Goal: Task Accomplishment & Management: Manage account settings

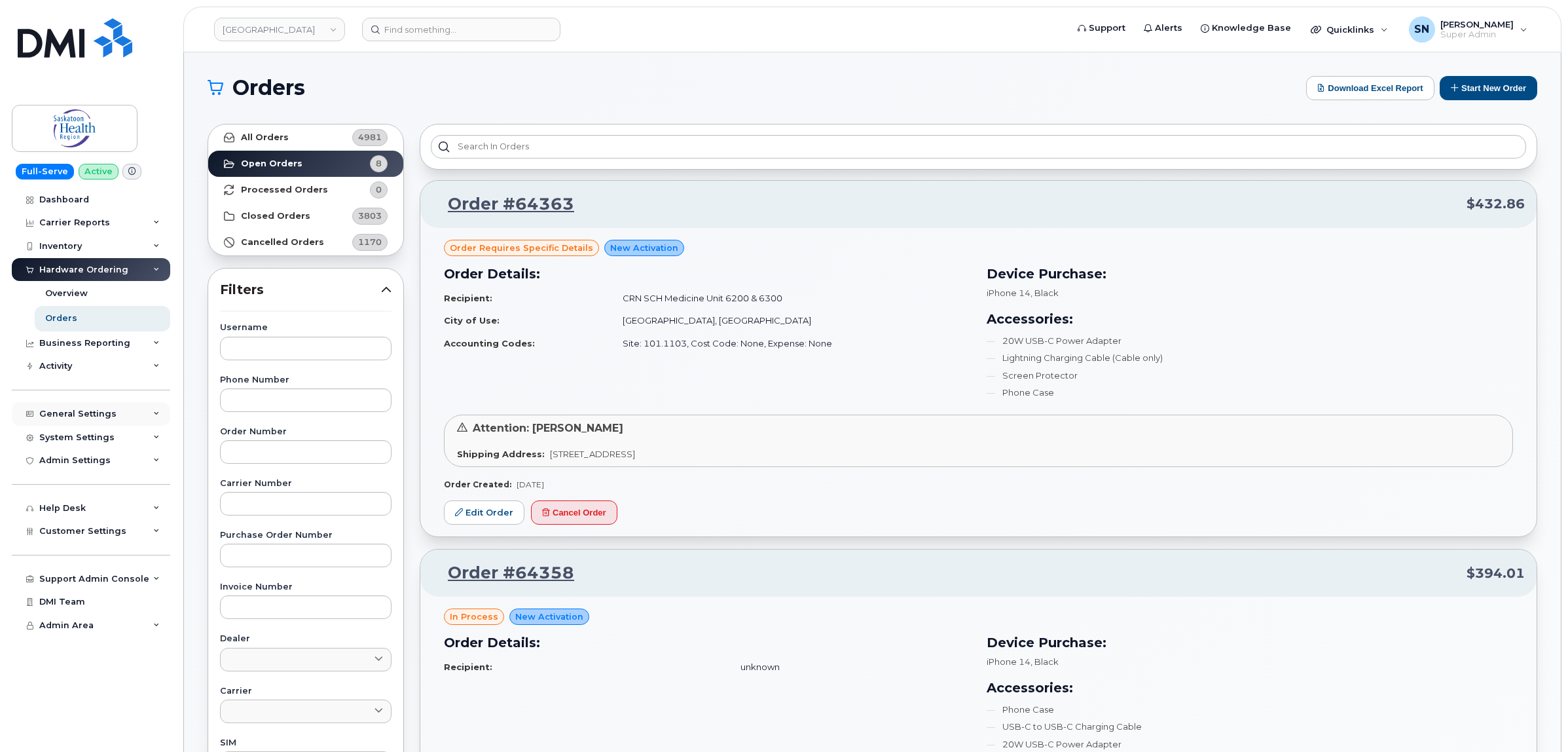
click at [92, 418] on div "General Settings" at bounding box center [78, 414] width 77 height 10
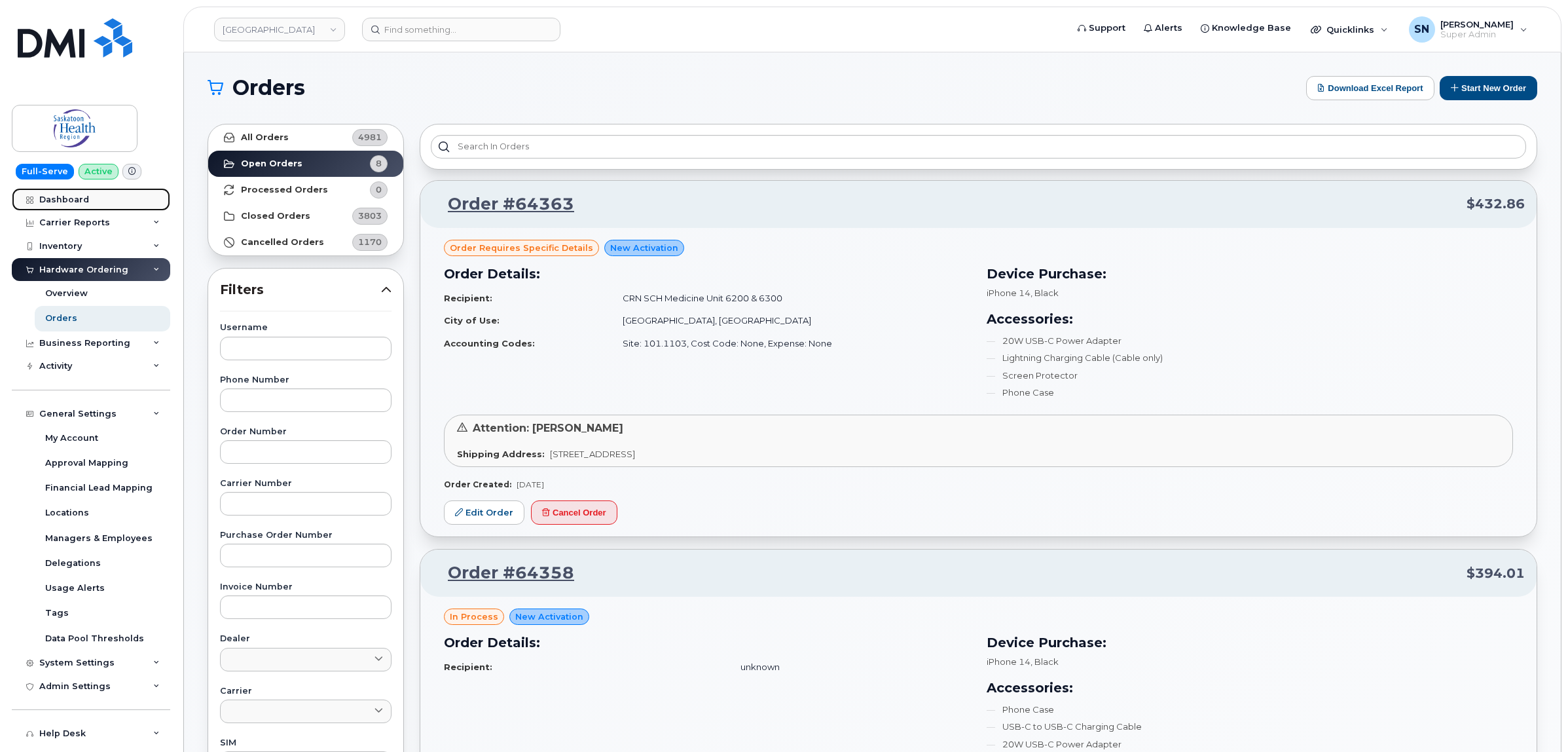
click at [81, 198] on div "Dashboard" at bounding box center [64, 200] width 50 height 10
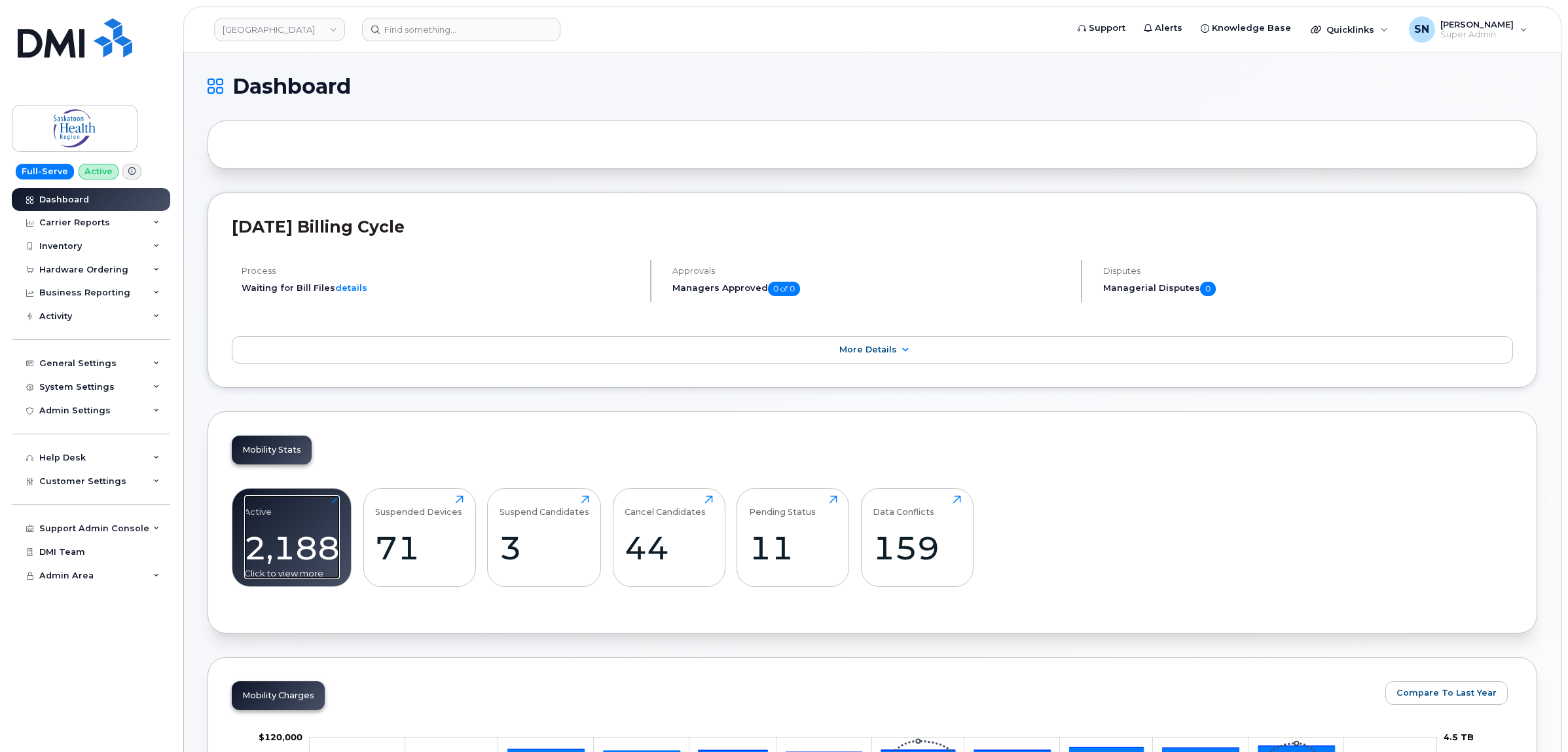
click at [294, 561] on div "2,188" at bounding box center [292, 548] width 95 height 39
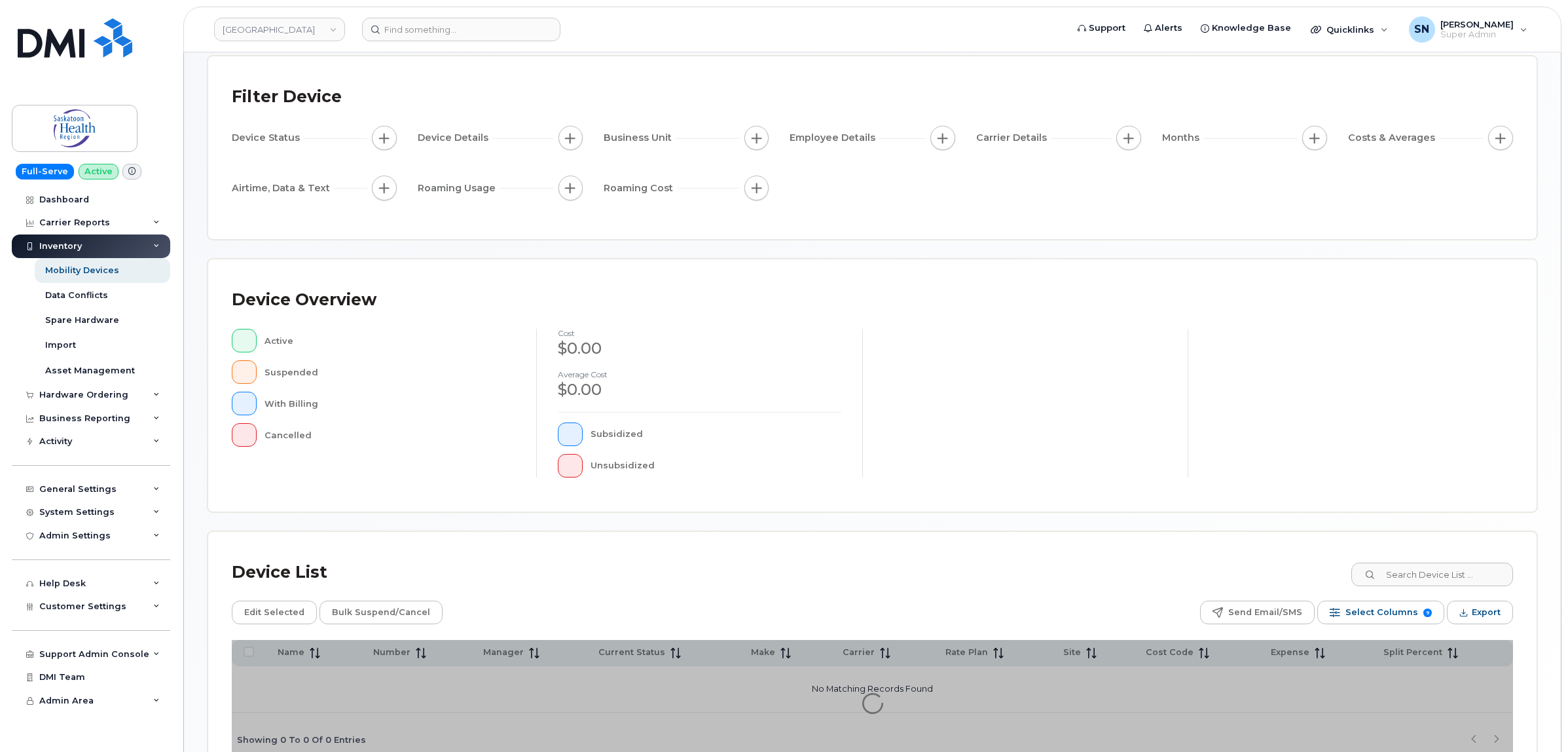
scroll to position [149, 0]
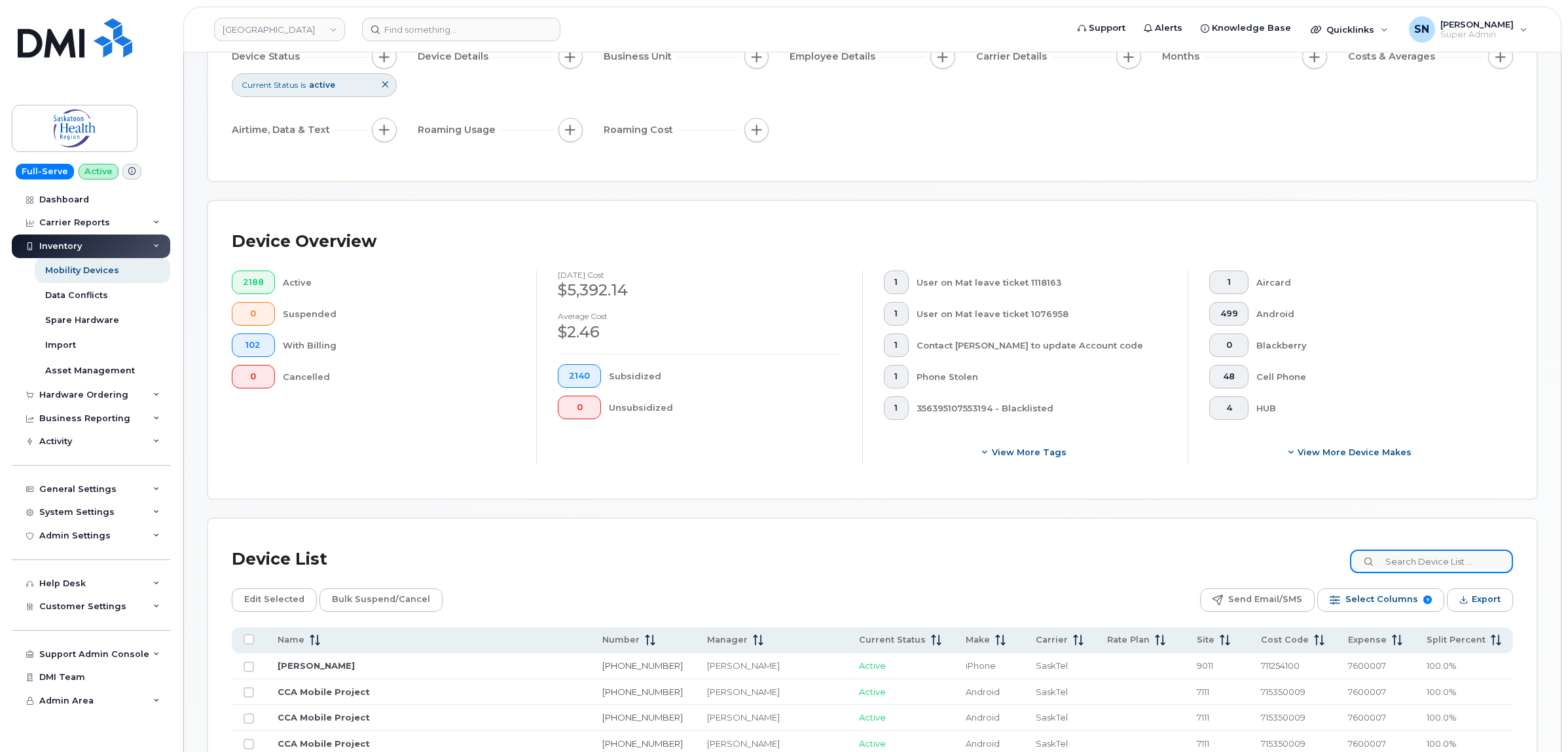
click at [1419, 560] on input at bounding box center [1432, 561] width 163 height 23
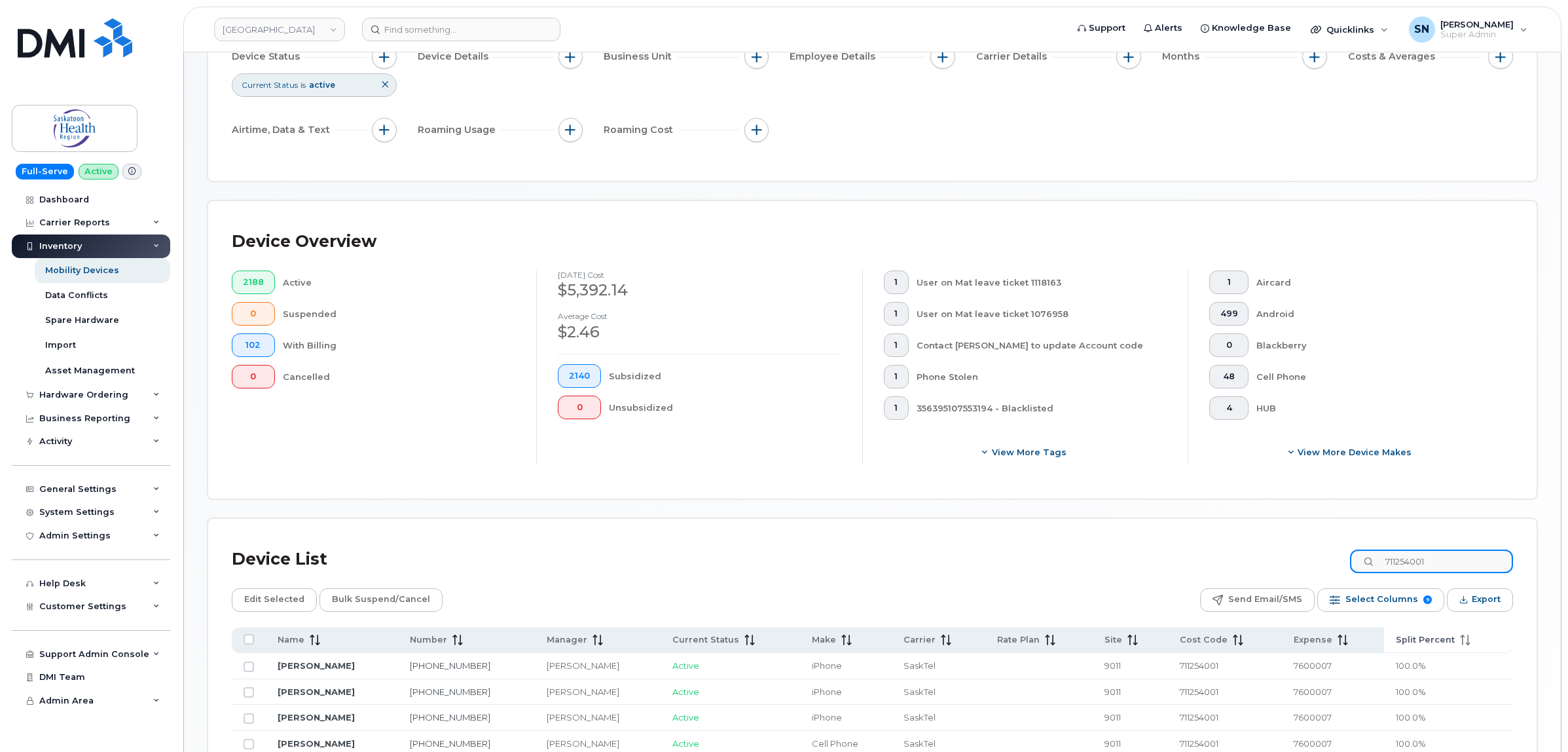
type input "711254001"
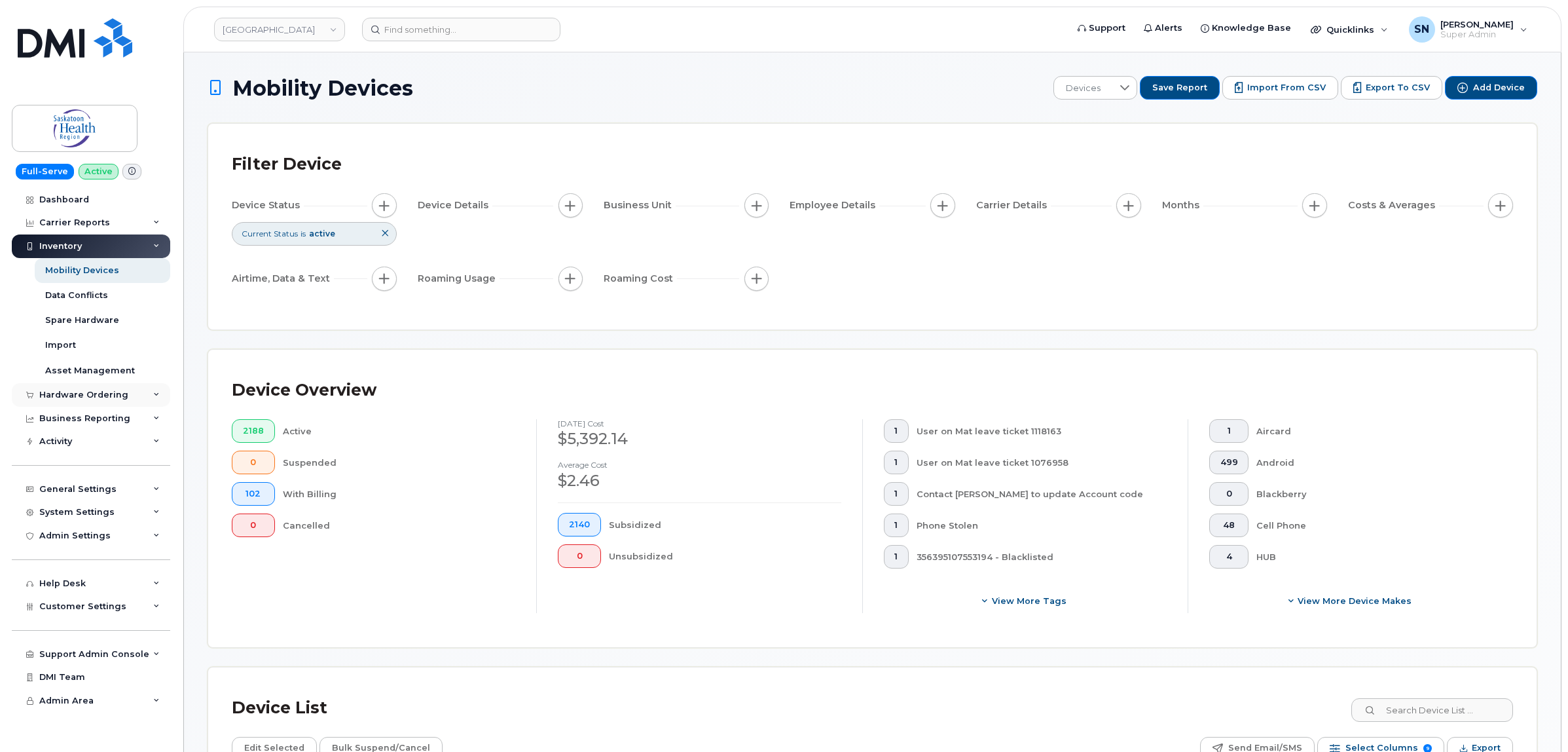
click at [112, 394] on div "Hardware Ordering" at bounding box center [84, 395] width 89 height 10
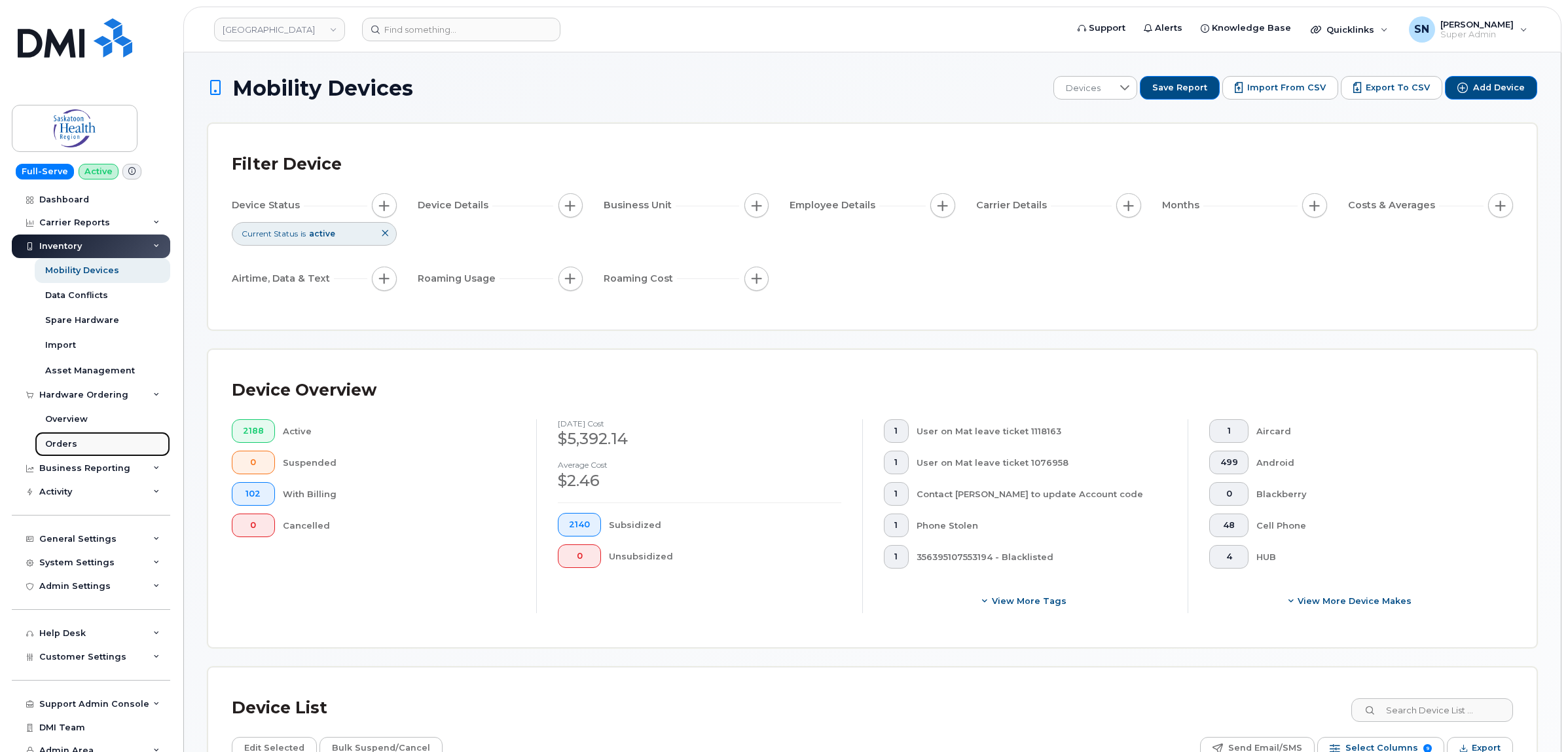
click at [105, 434] on link "Orders" at bounding box center [102, 444] width 136 height 25
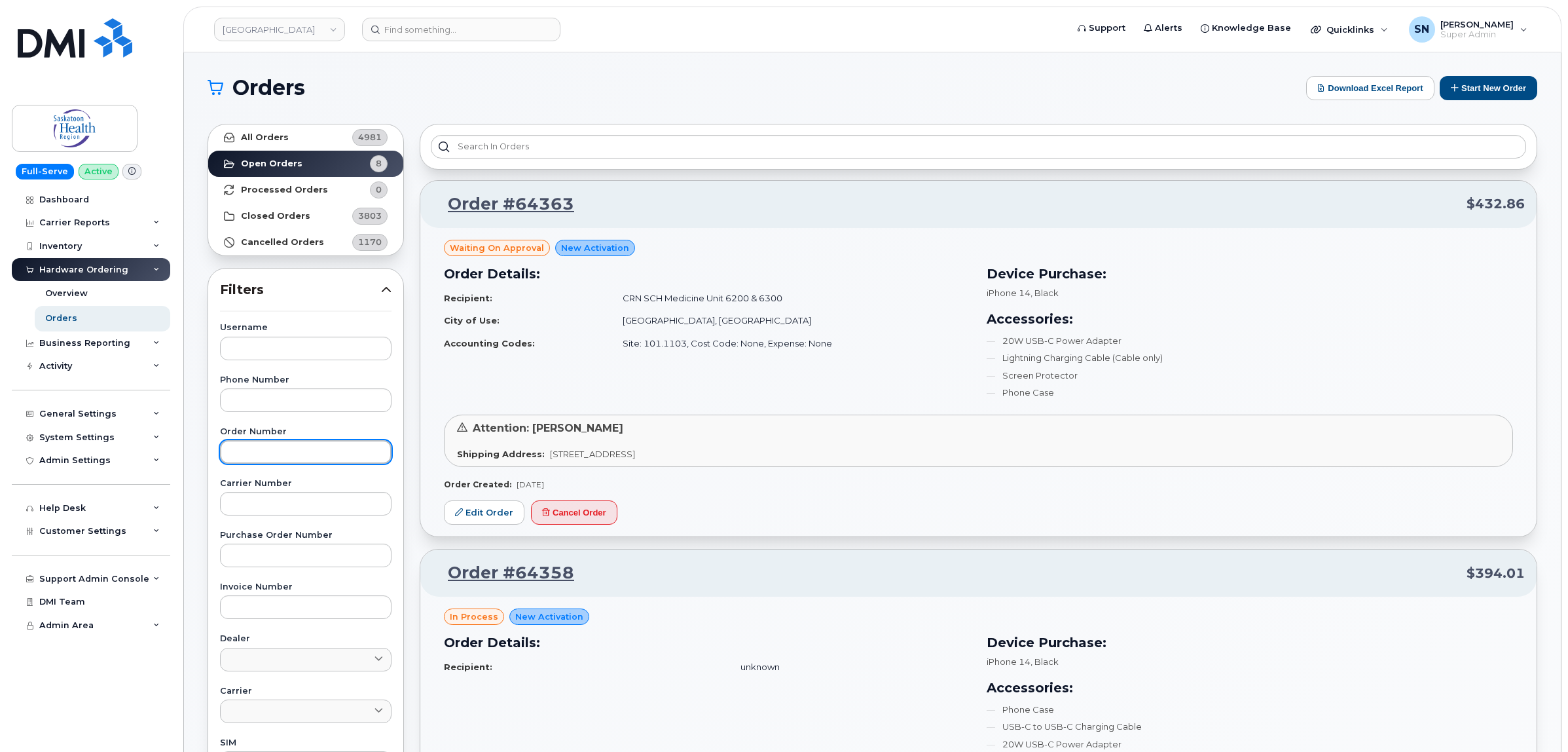
paste input "64363"
click at [361, 452] on input "64363" at bounding box center [306, 452] width 172 height 23
type input "64363"
click at [328, 139] on link "All Orders 4981" at bounding box center [306, 137] width 195 height 27
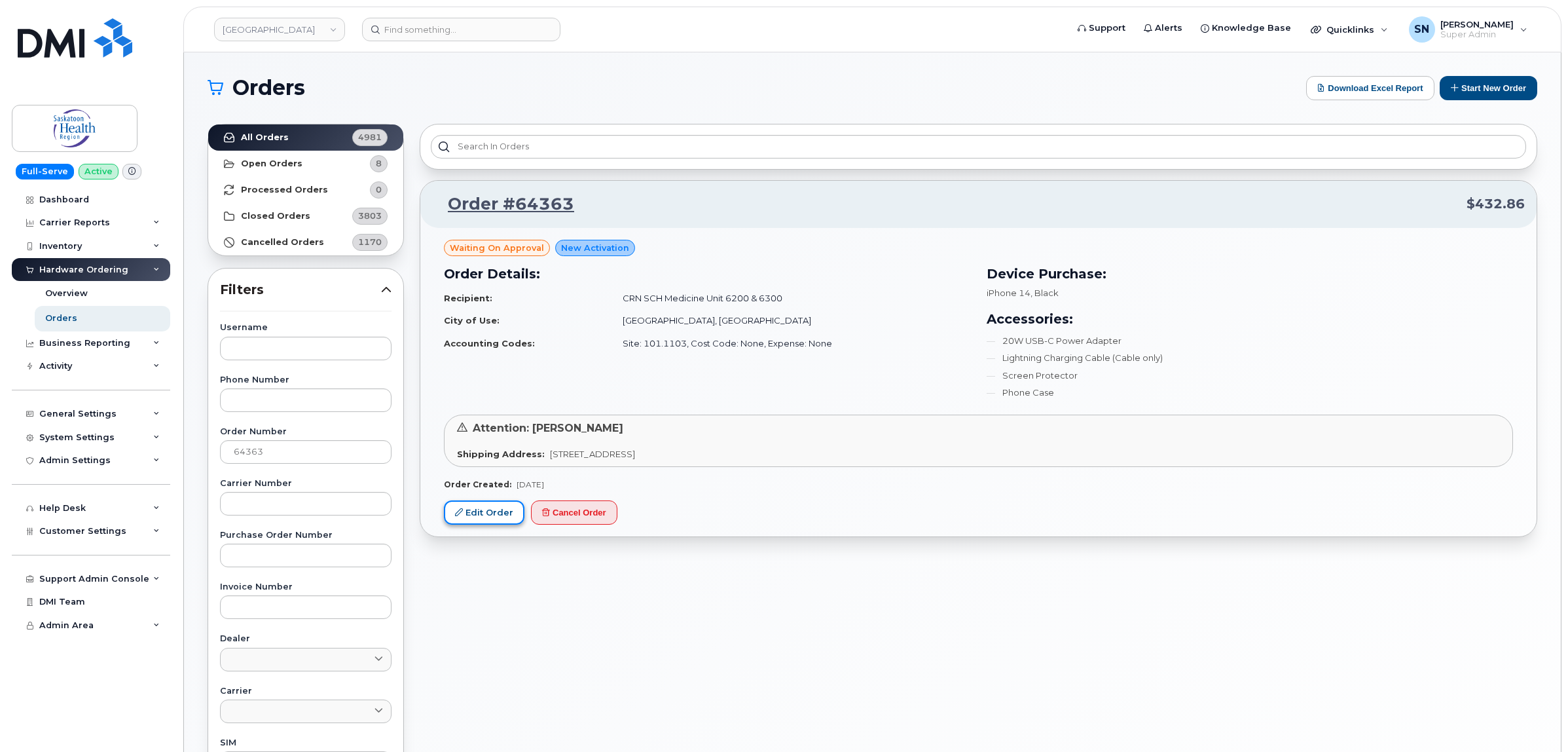
click at [495, 519] on link "Edit Order" at bounding box center [484, 512] width 81 height 24
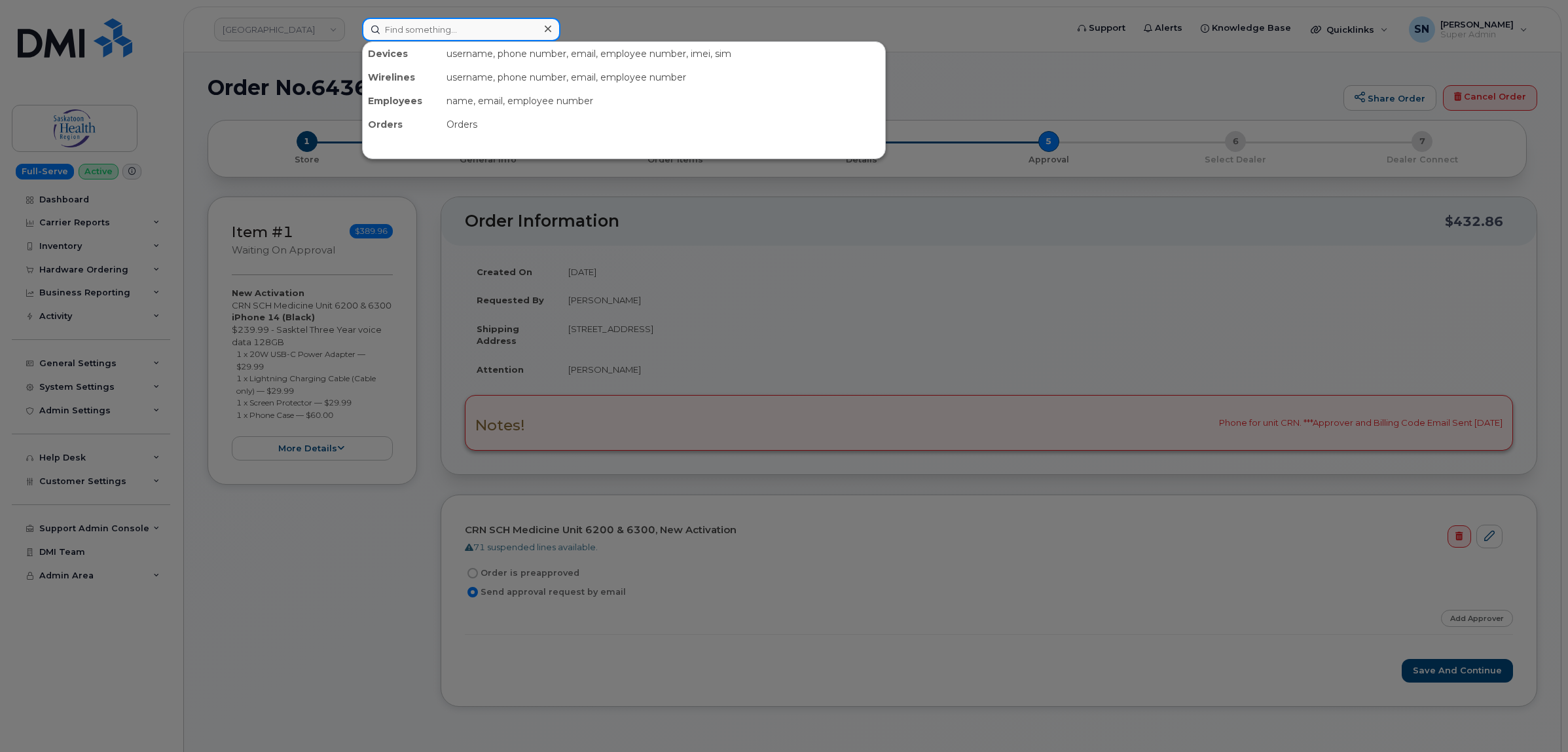
click at [435, 32] on input at bounding box center [461, 29] width 198 height 23
paste input "[PHONE_NUMBER]"
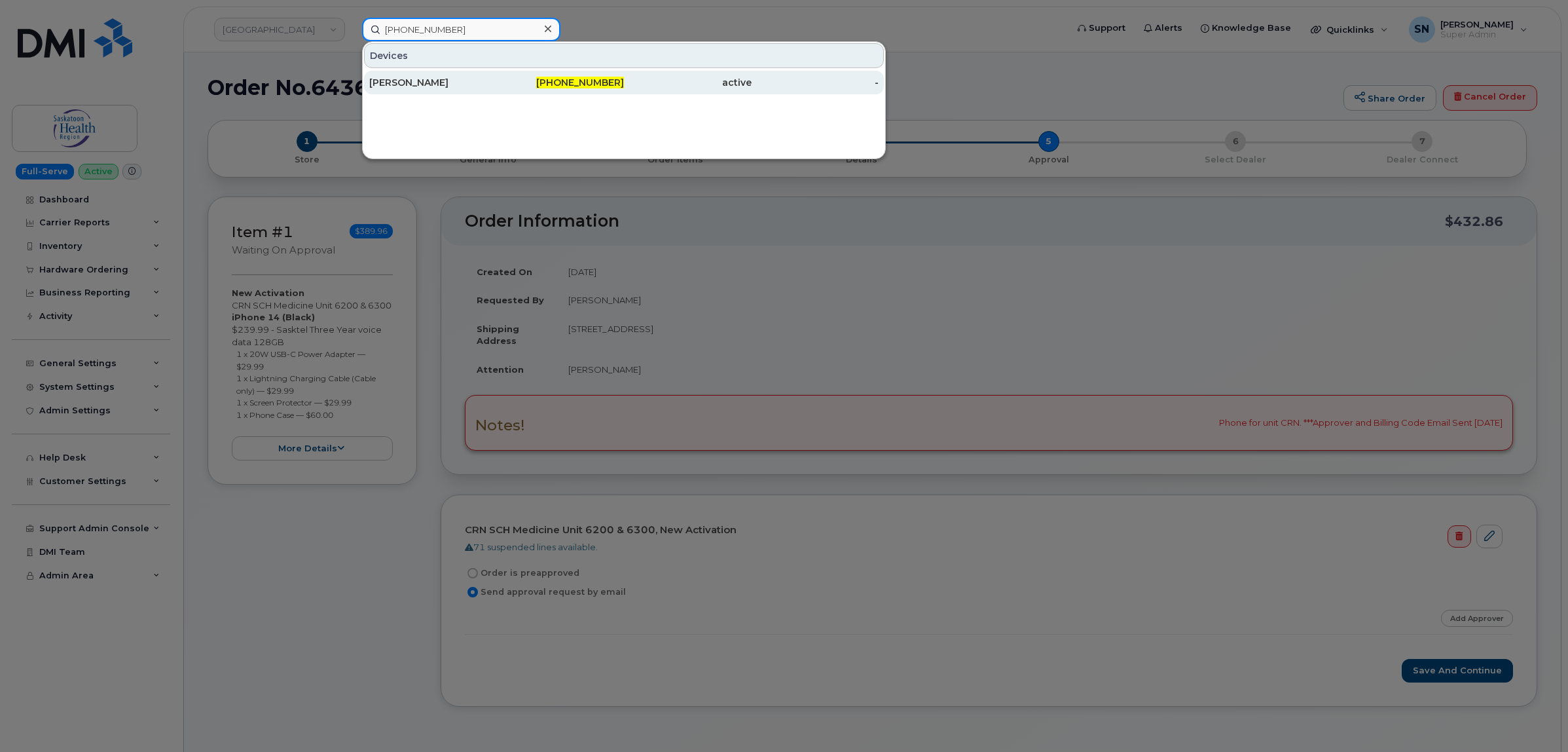
type input "[PHONE_NUMBER]"
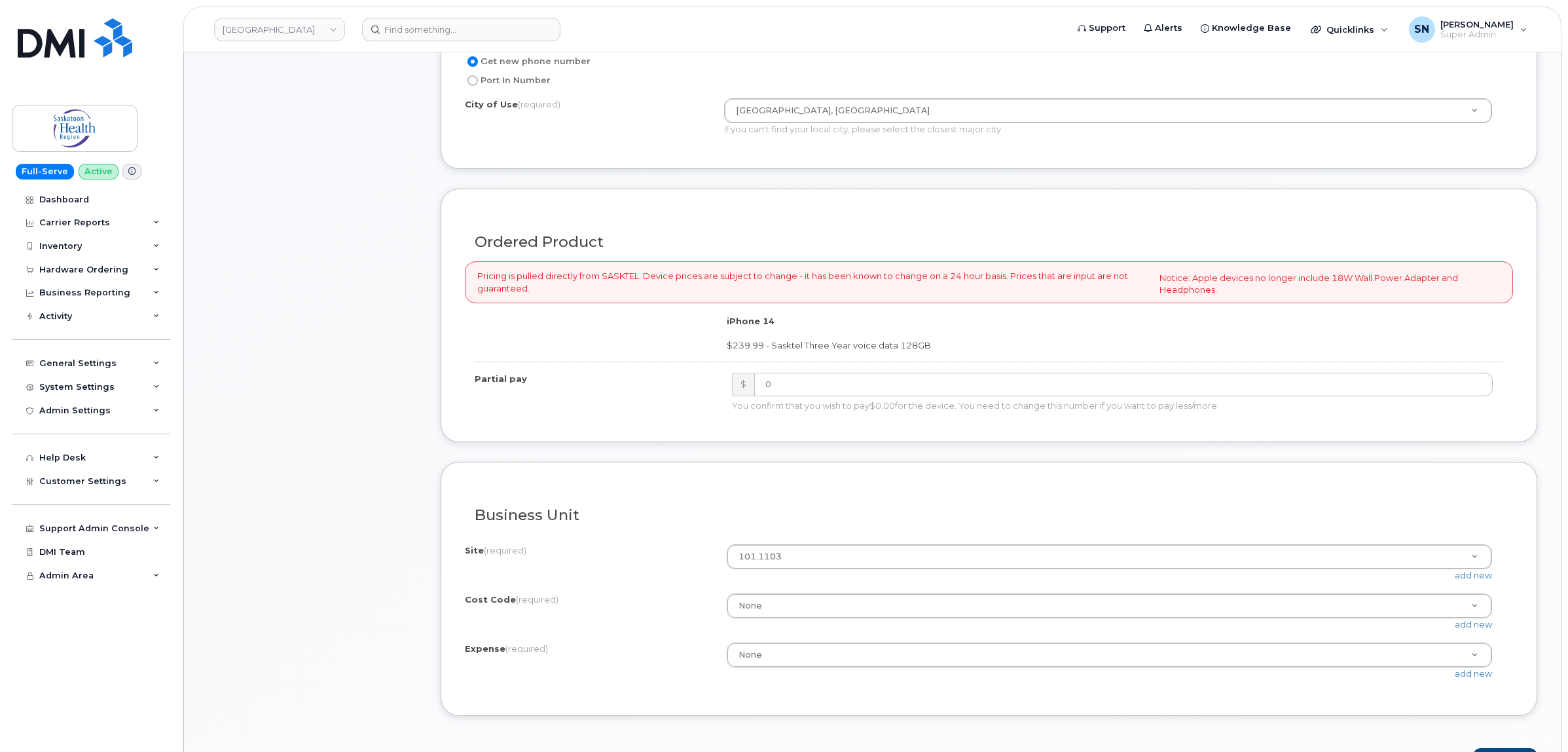
scroll to position [901, 0]
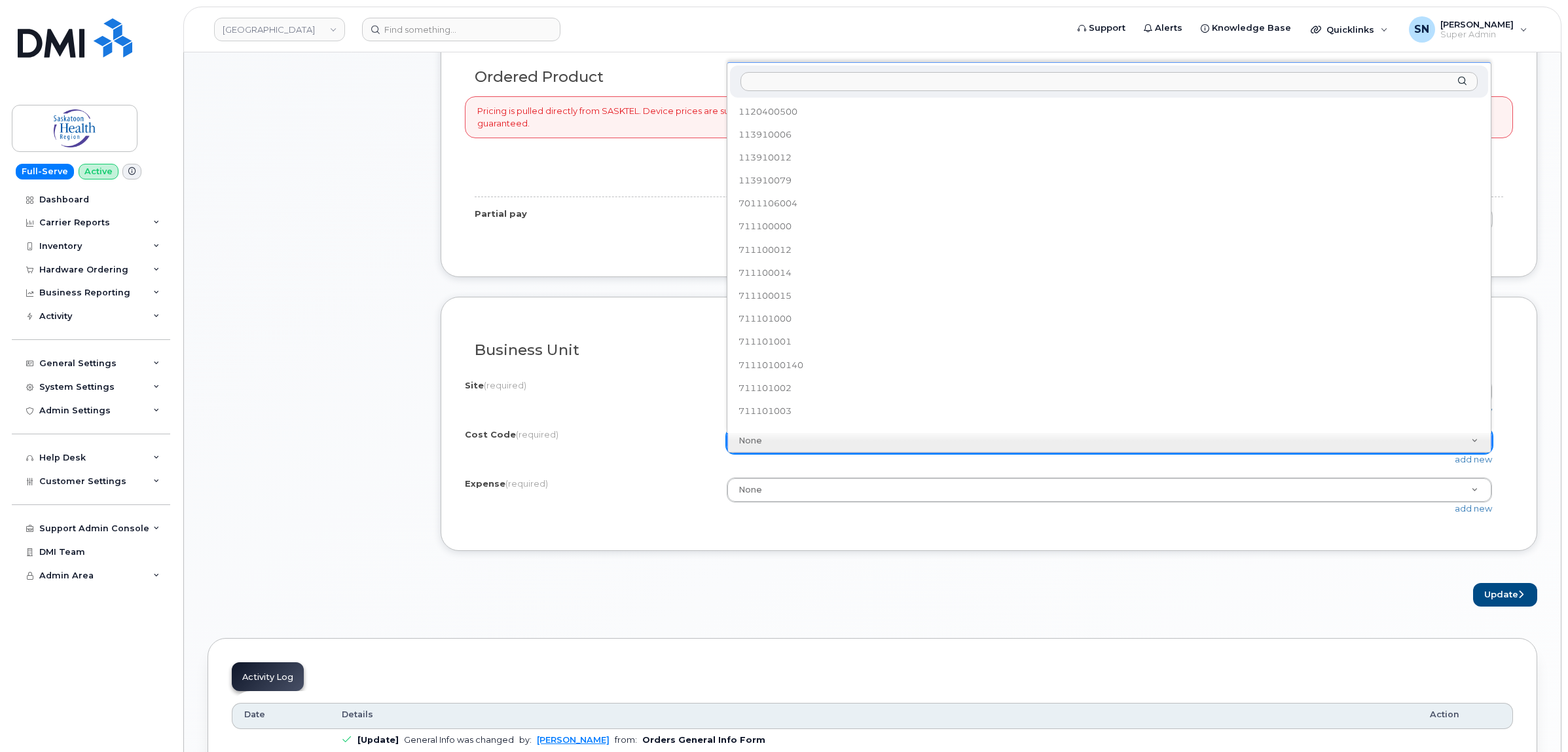
type input "71210102100"
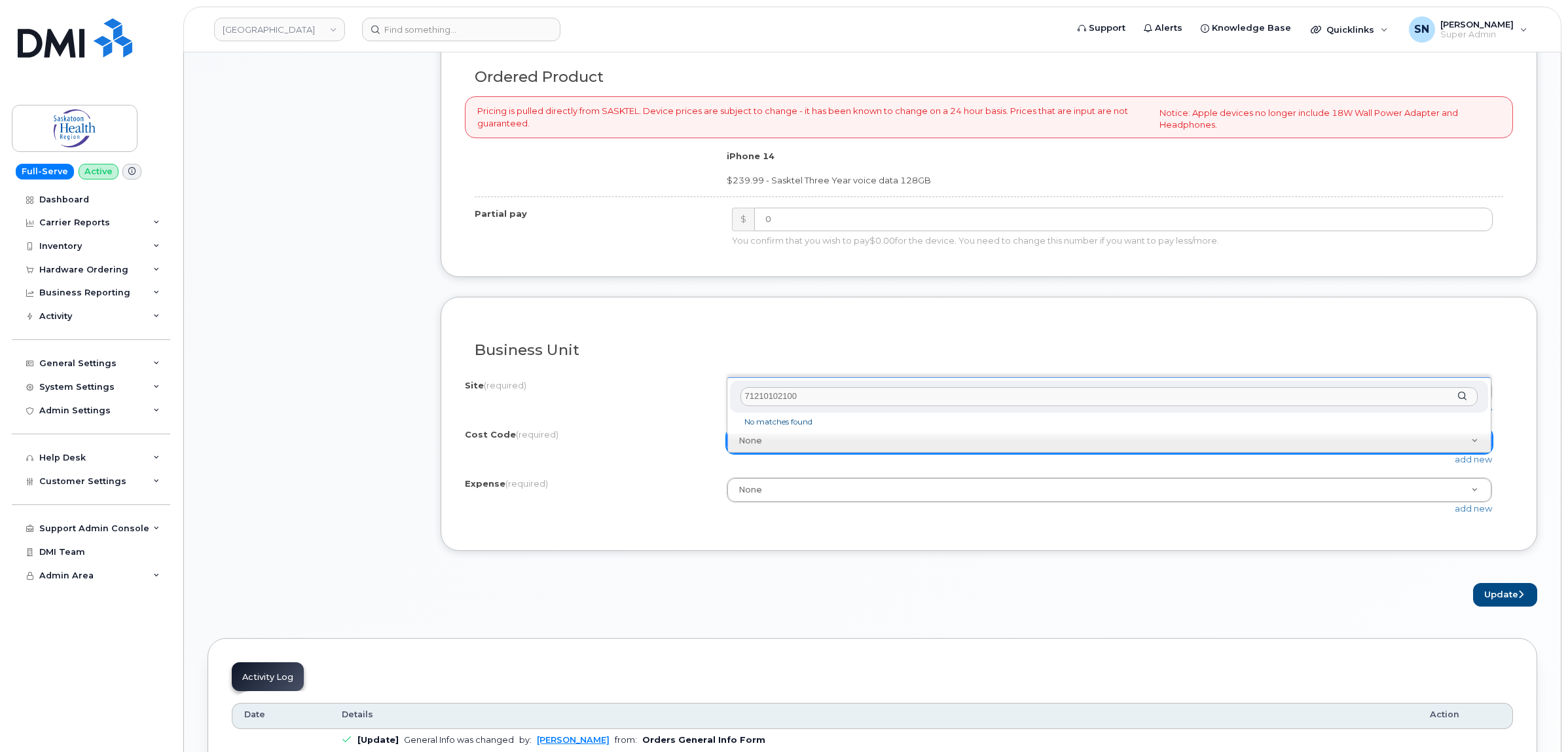
scroll to position [0, 0]
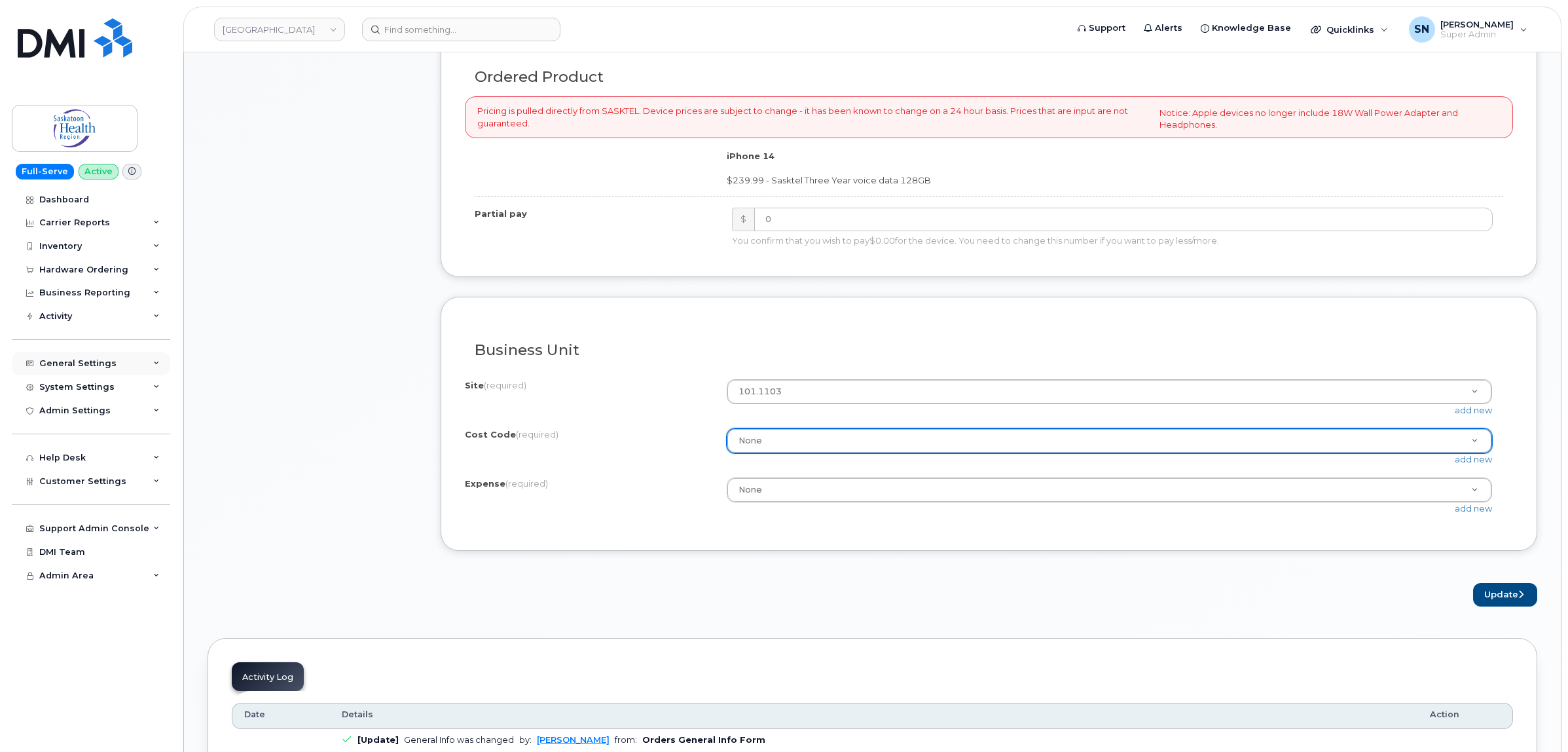
click at [70, 366] on div "General Settings" at bounding box center [78, 363] width 77 height 10
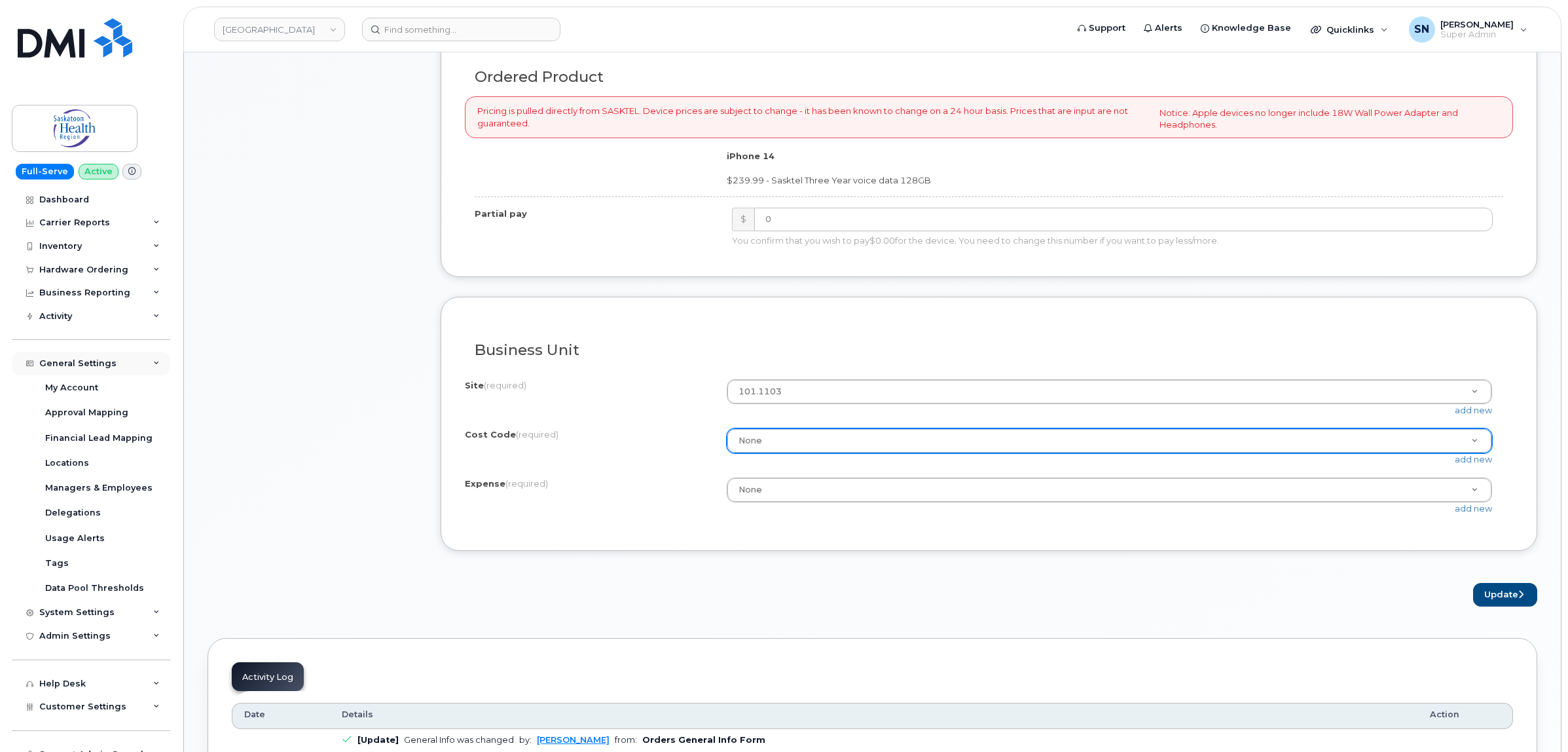
click at [77, 367] on div "General Settings" at bounding box center [78, 363] width 77 height 10
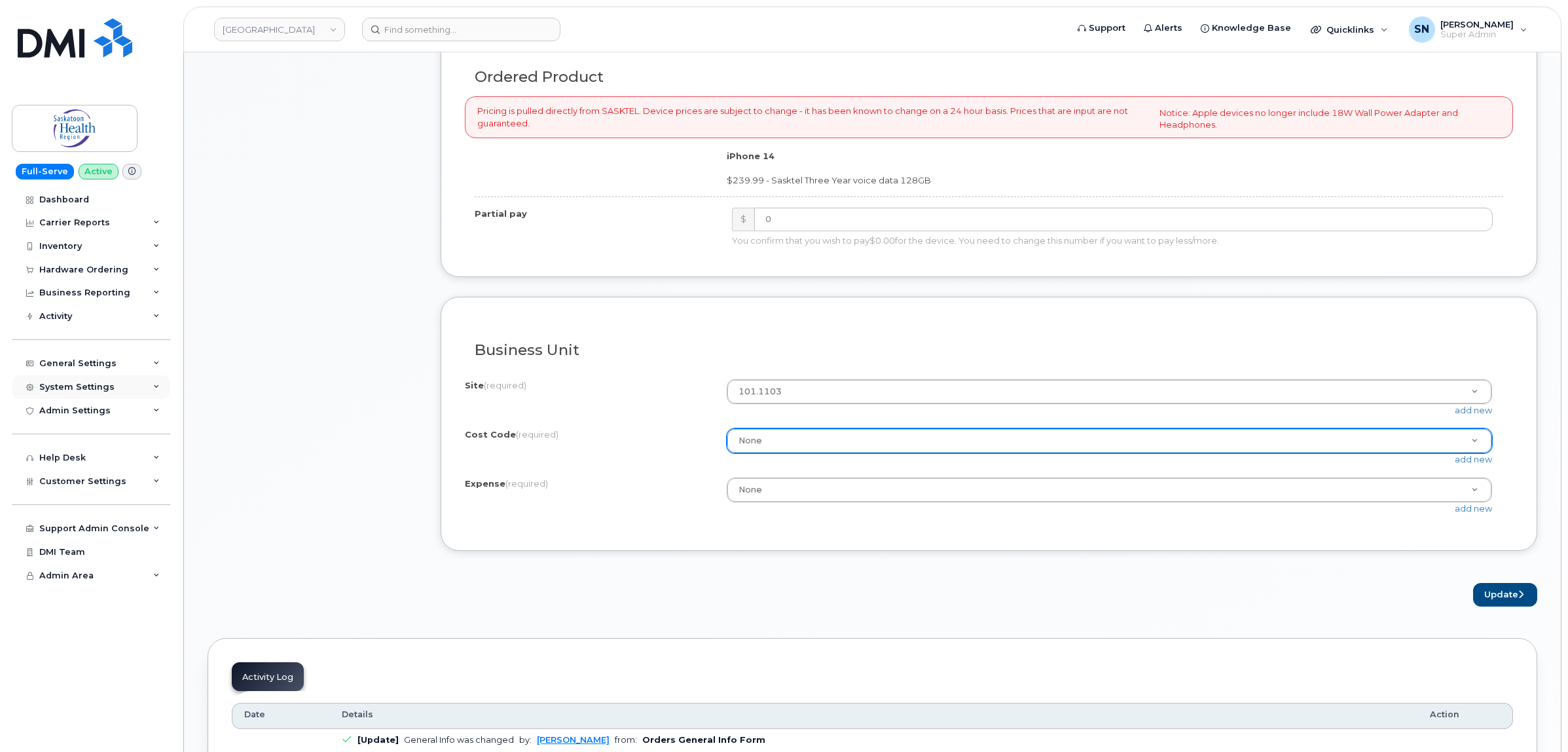
click at [90, 397] on div "System Settings" at bounding box center [91, 386] width 159 height 23
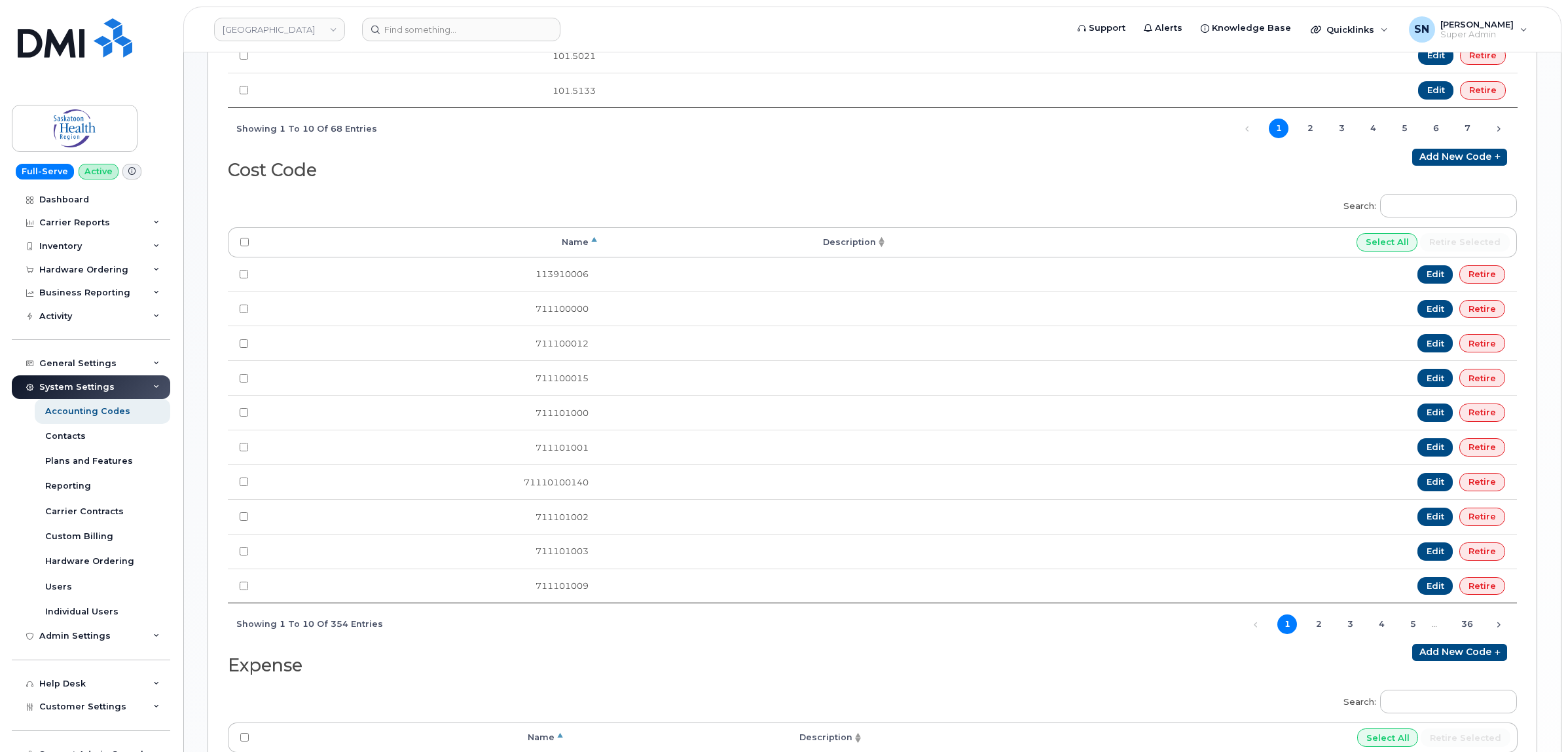
scroll to position [573, 0]
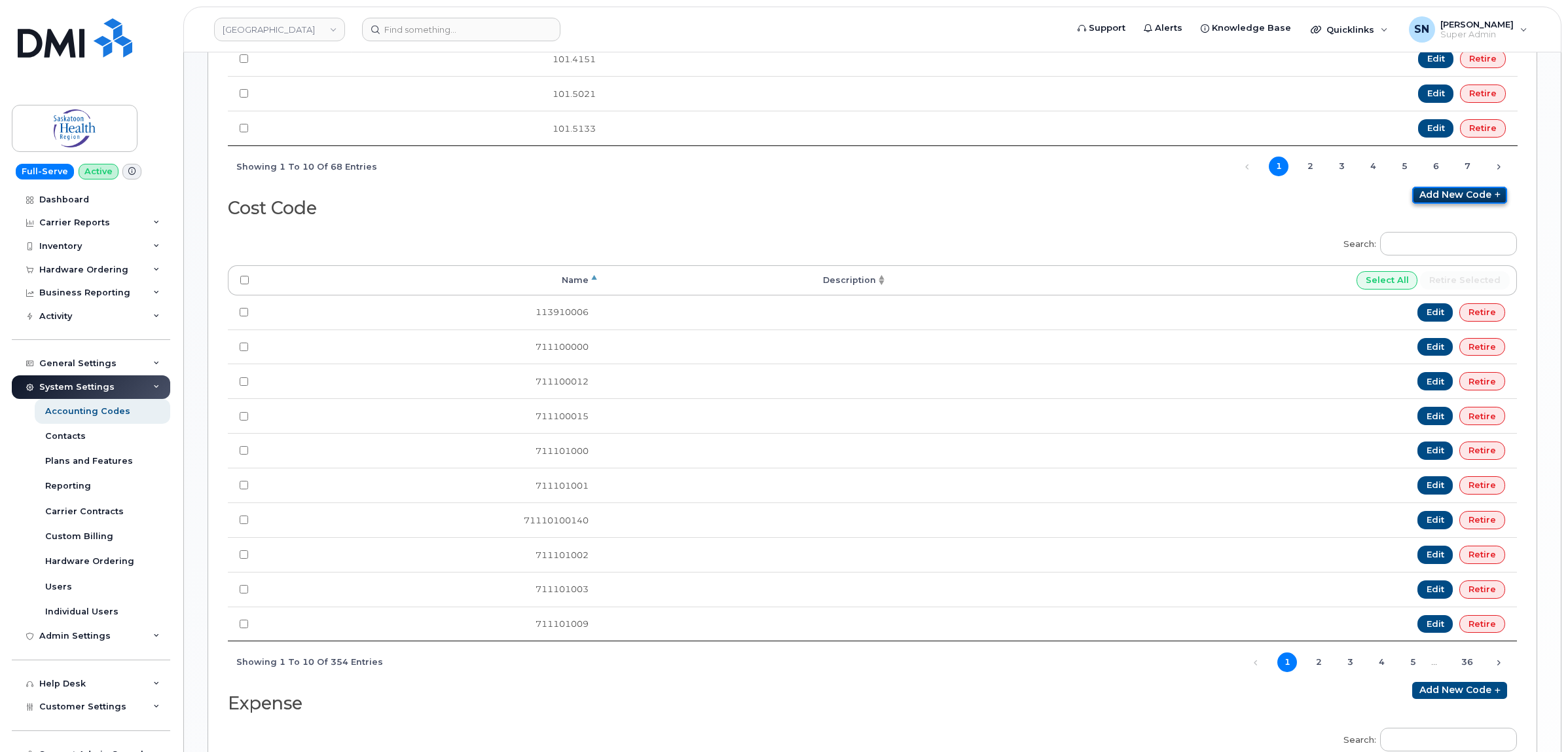
click at [1435, 203] on link "Add new code" at bounding box center [1460, 195] width 95 height 17
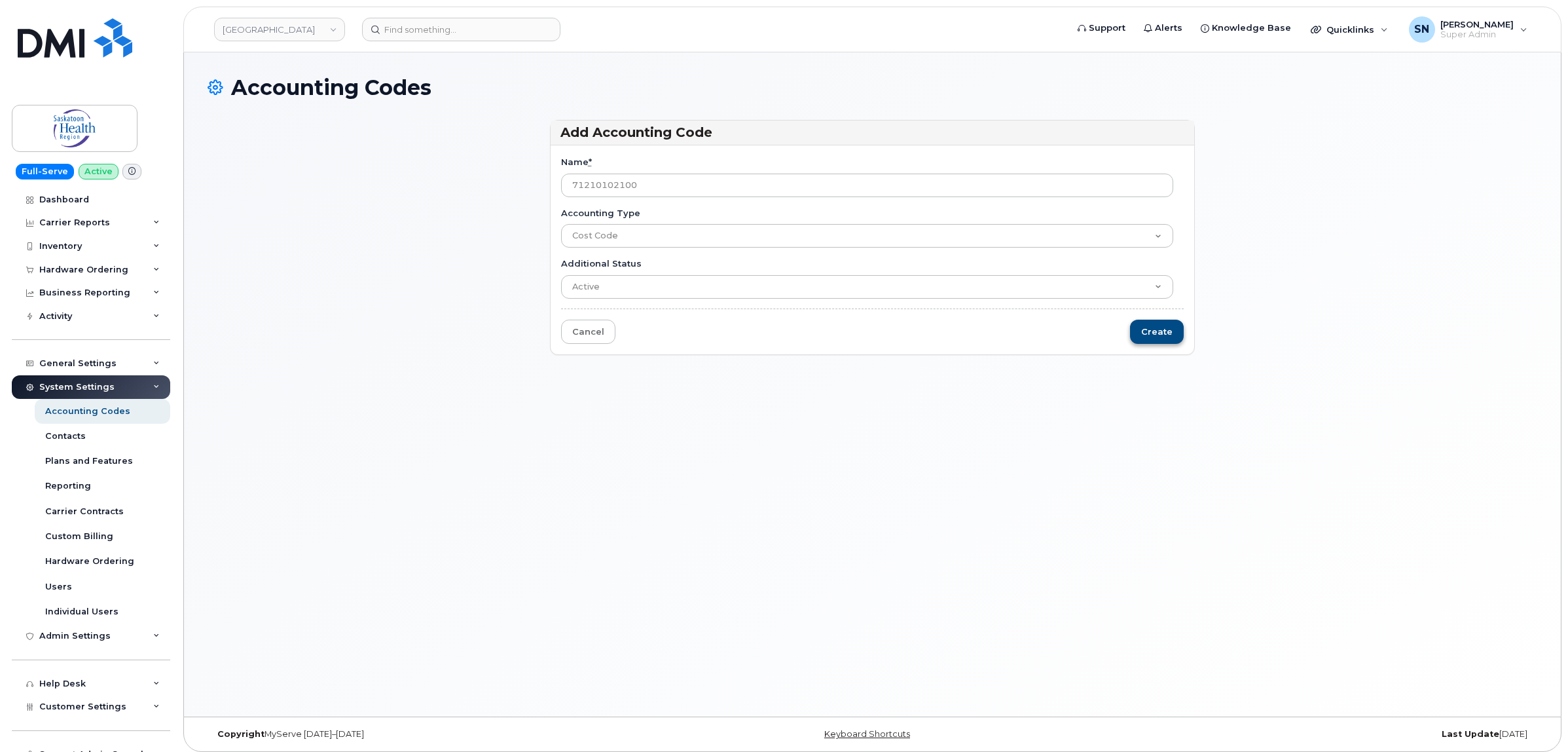
type input "71210102100"
click at [1171, 331] on input "Create" at bounding box center [1157, 331] width 54 height 24
type input "Saving..."
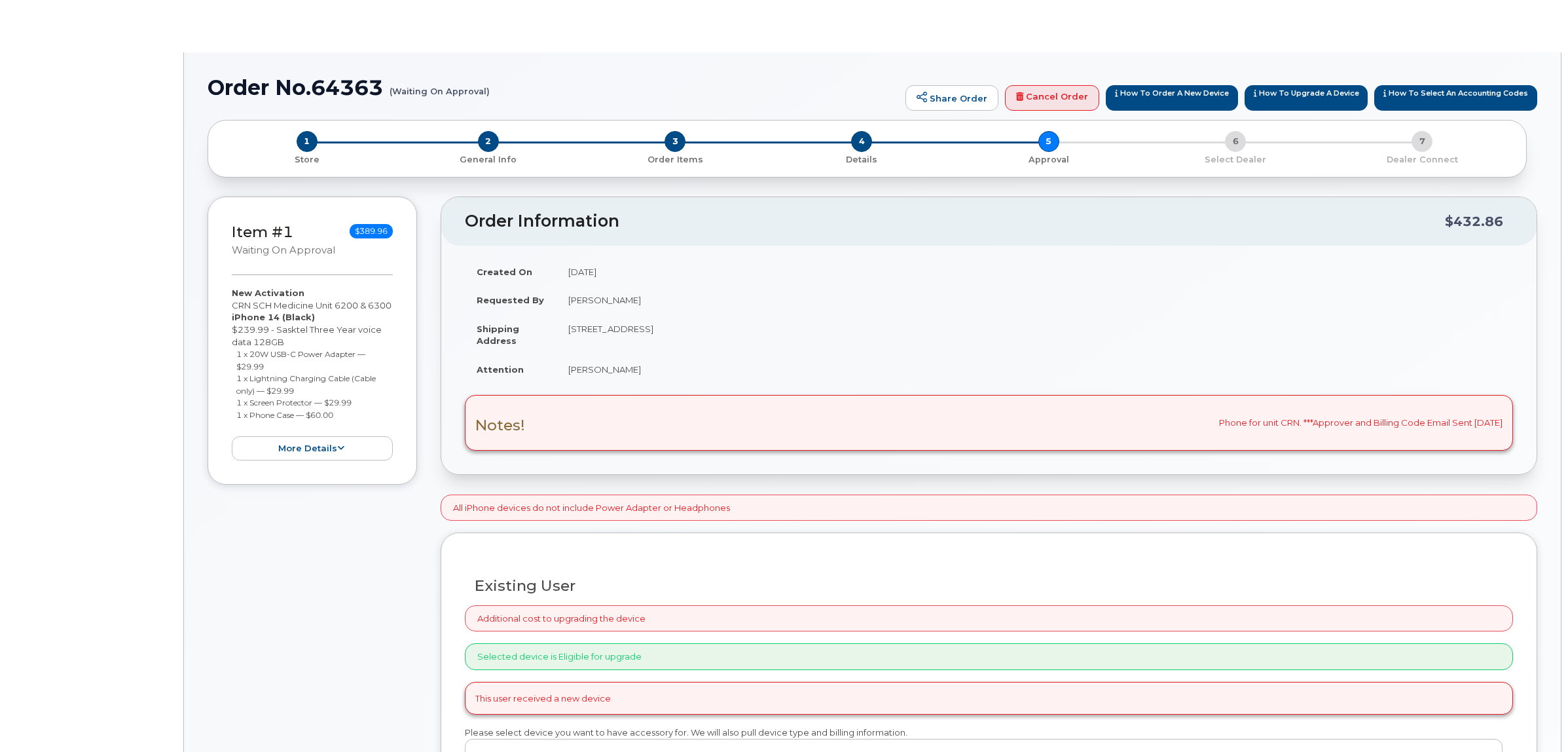
radio input "true"
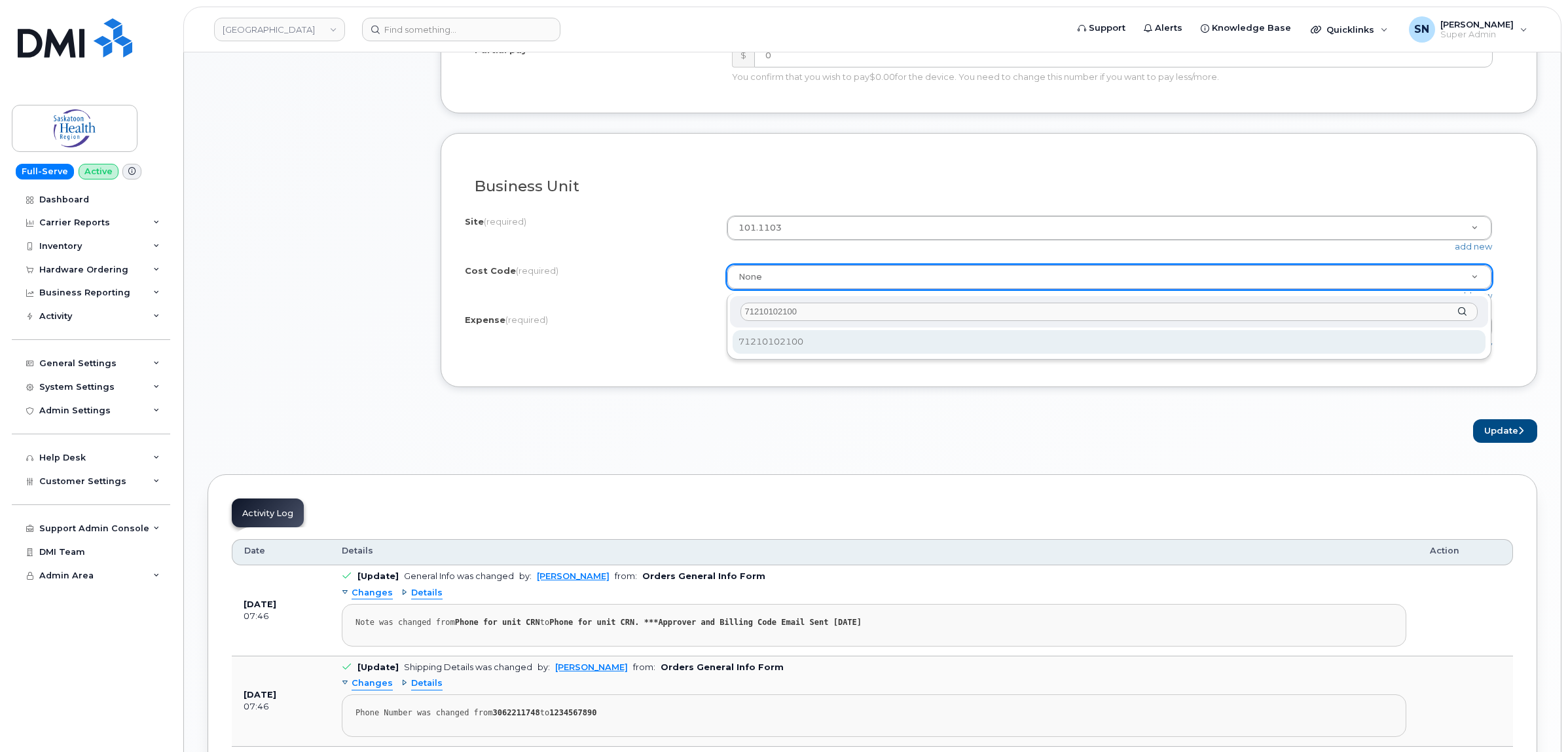
type input "71210102100"
select select "71210102100"
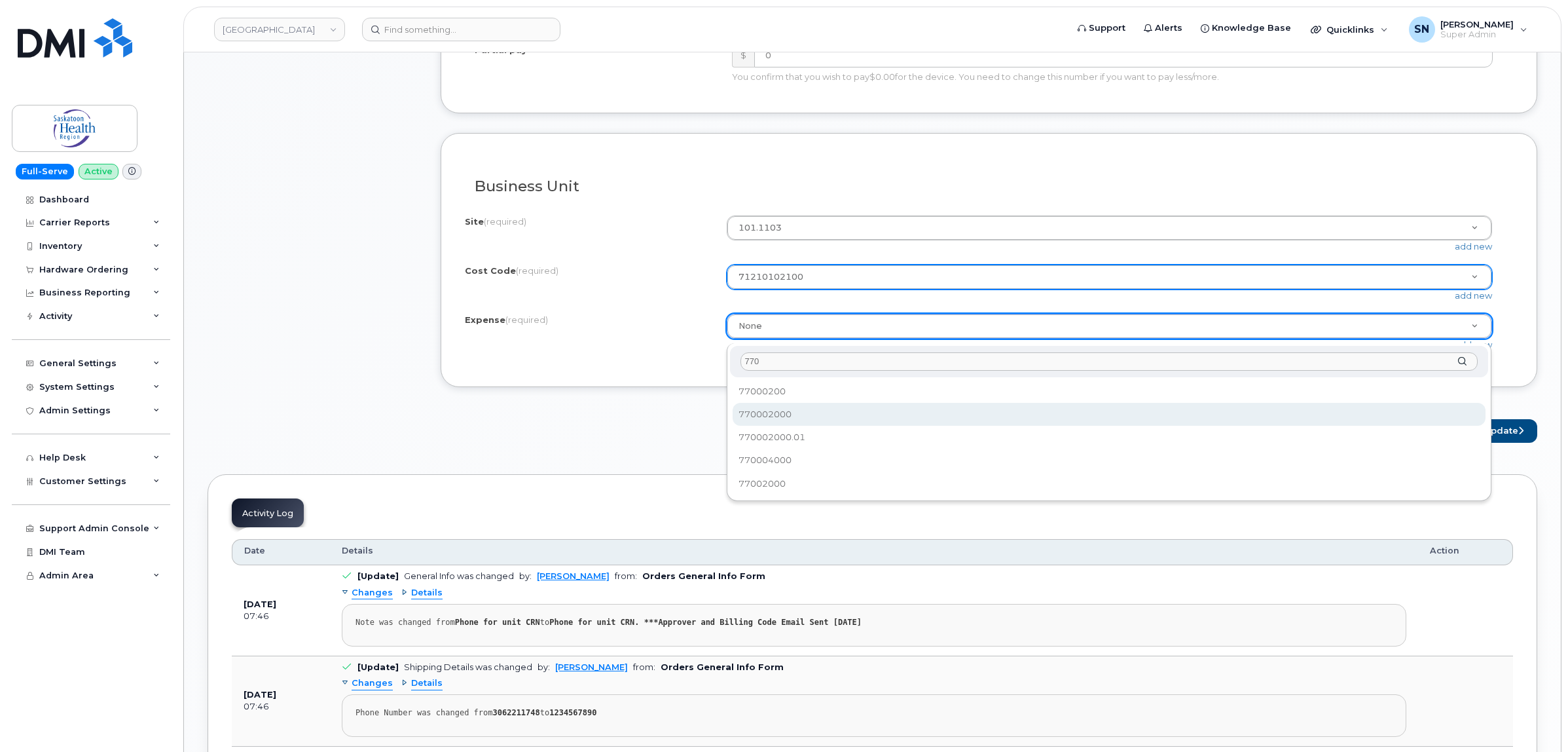
type input "770"
select select "770002000"
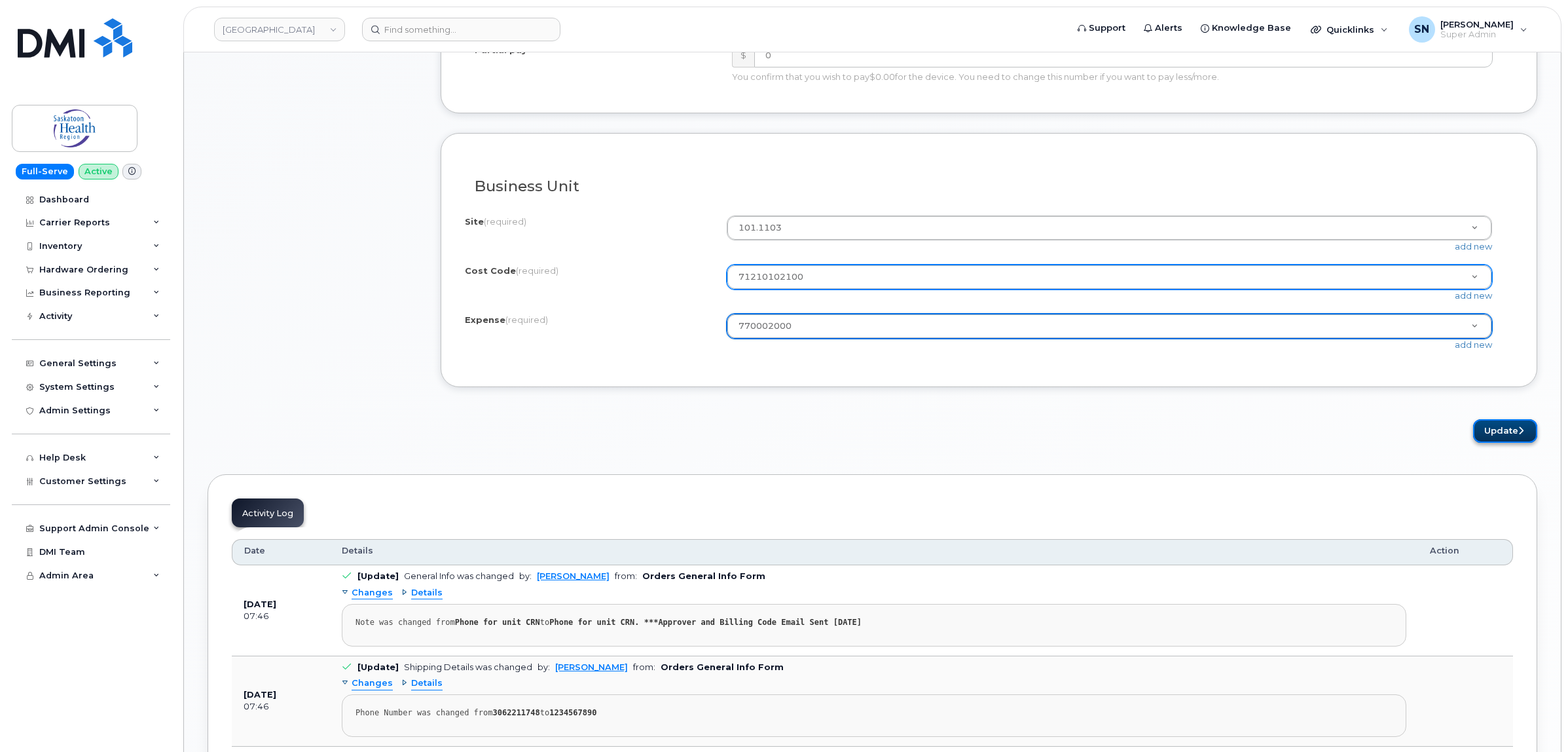
click at [1526, 440] on button "Update" at bounding box center [1505, 431] width 64 height 24
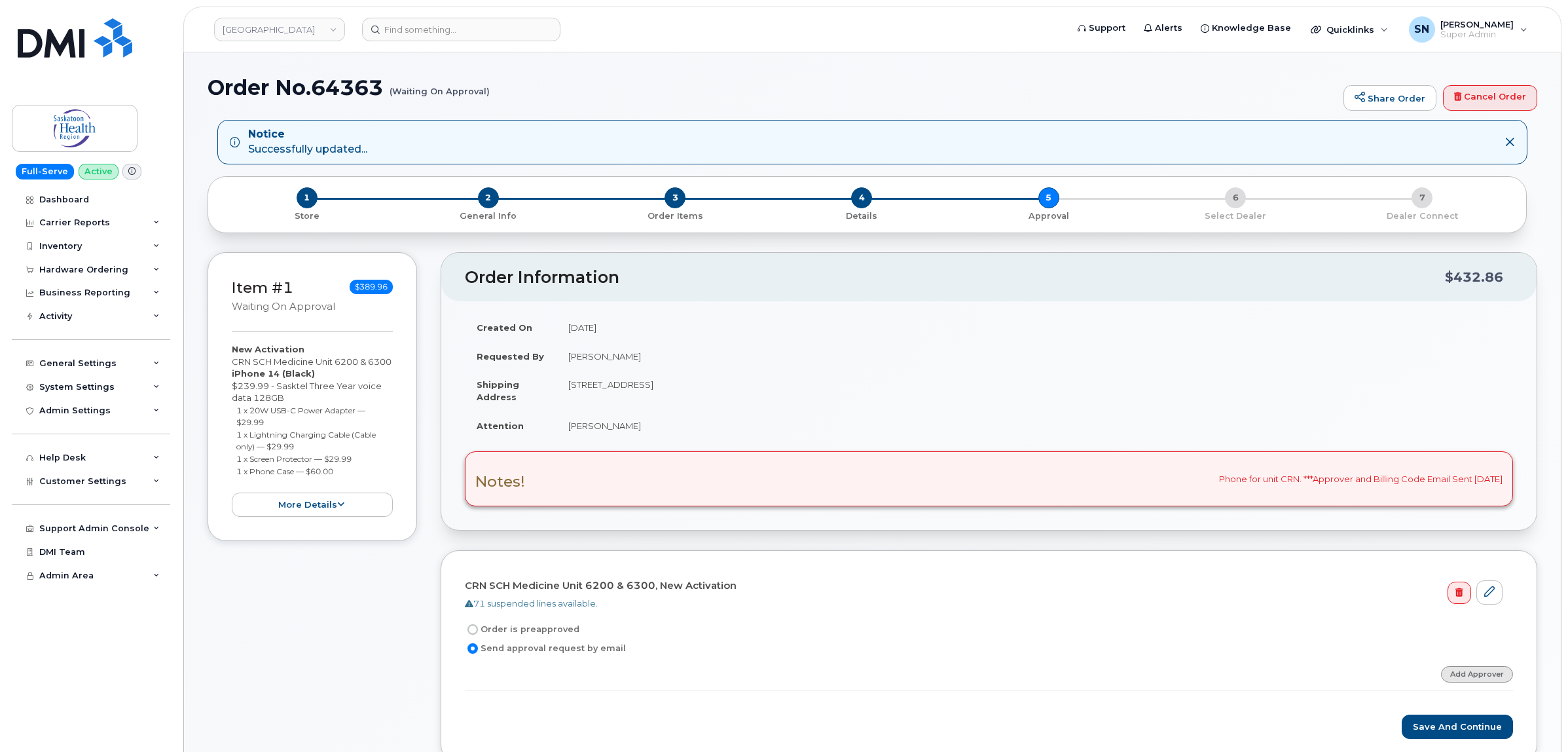
click at [1492, 673] on link "Add Approver" at bounding box center [1477, 674] width 72 height 16
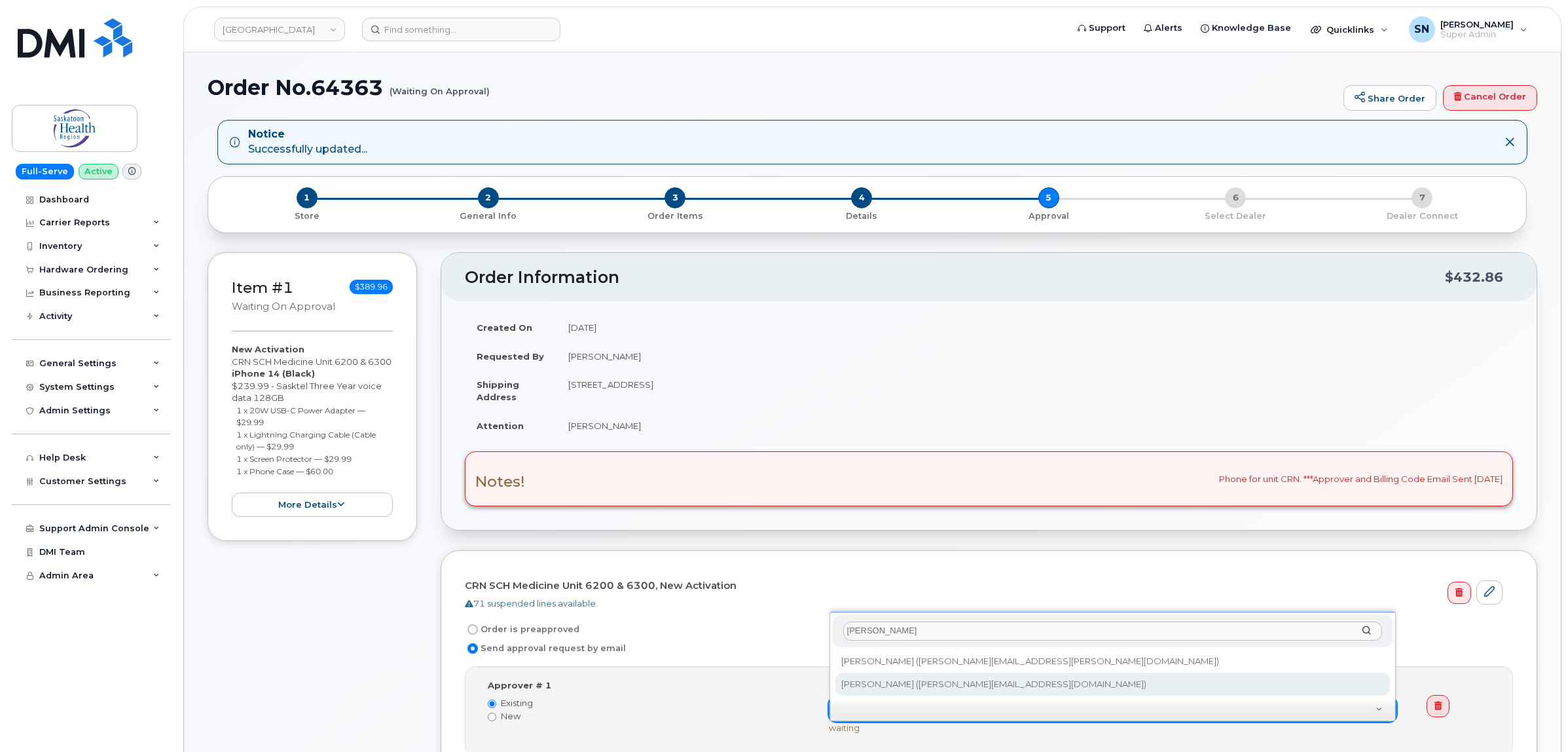
type input "shaun"
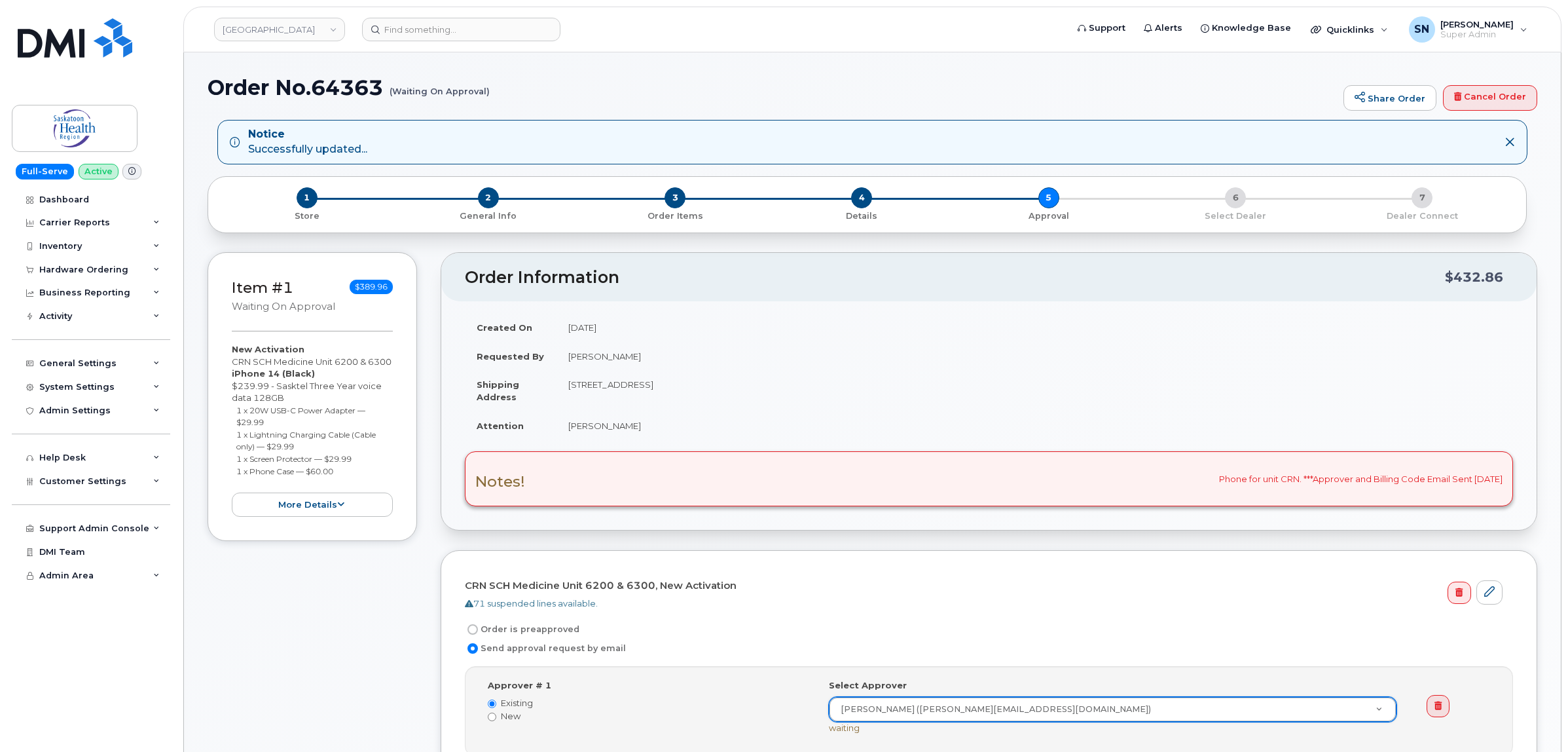
type input "769205"
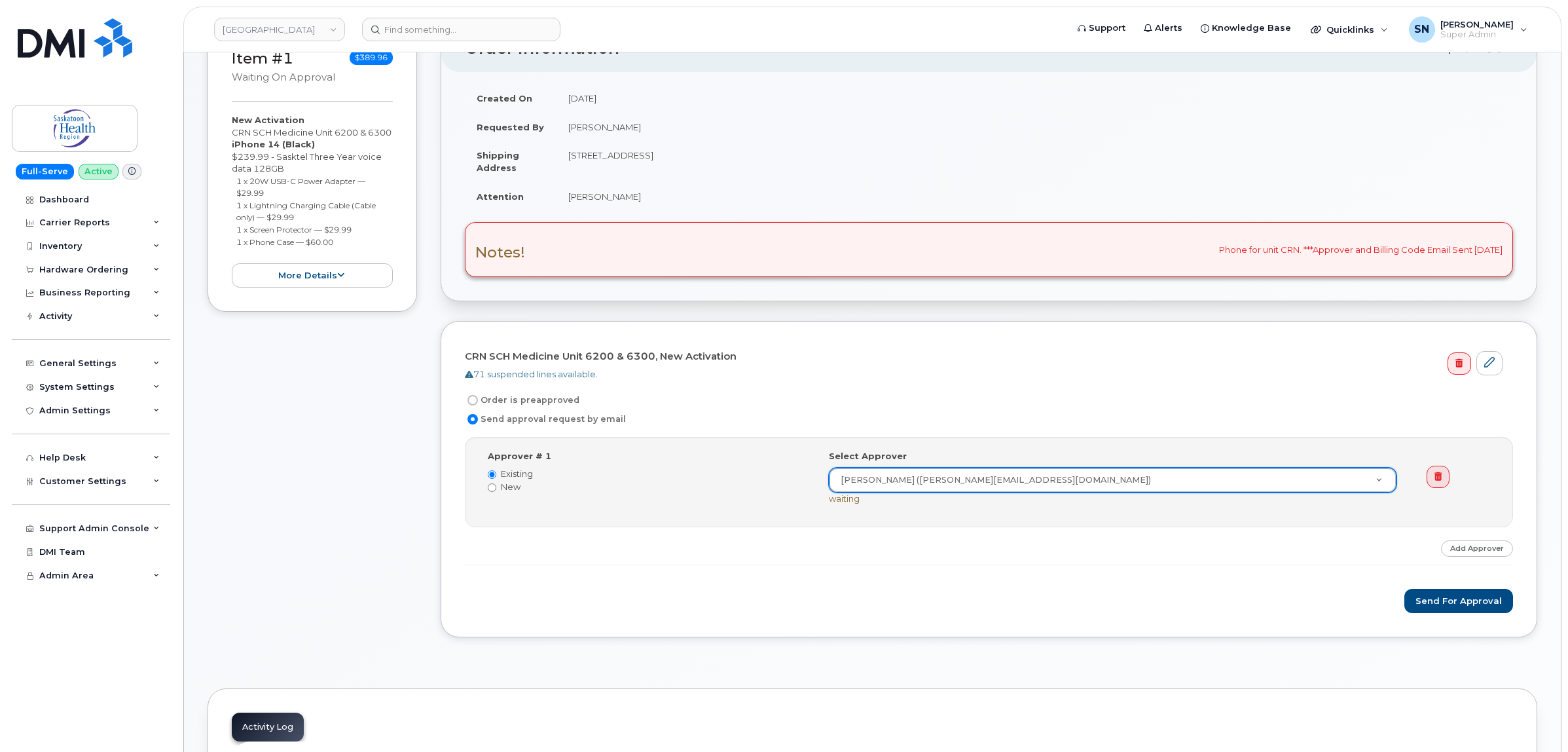
scroll to position [327, 0]
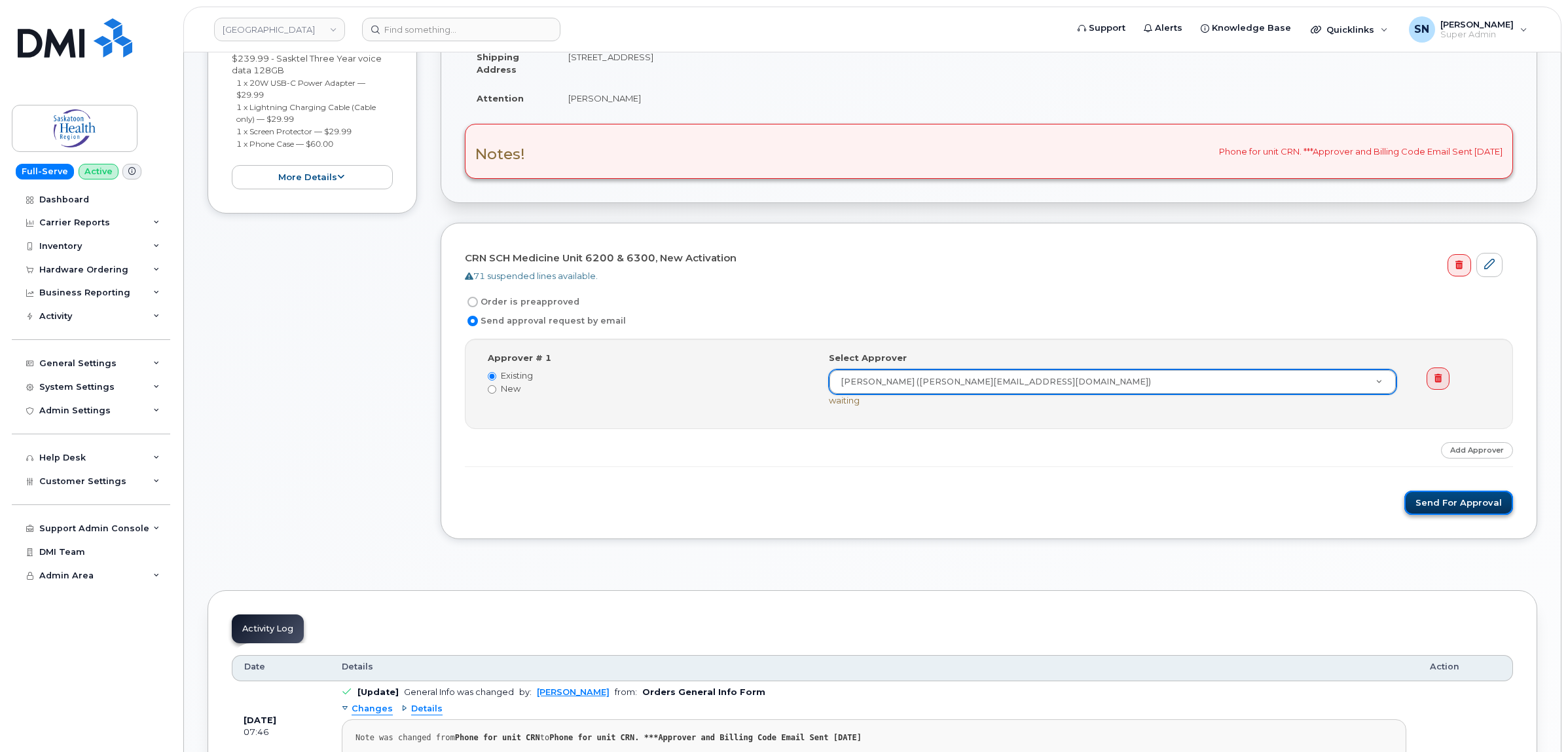
click at [1490, 508] on button "Send for Approval" at bounding box center [1459, 502] width 109 height 24
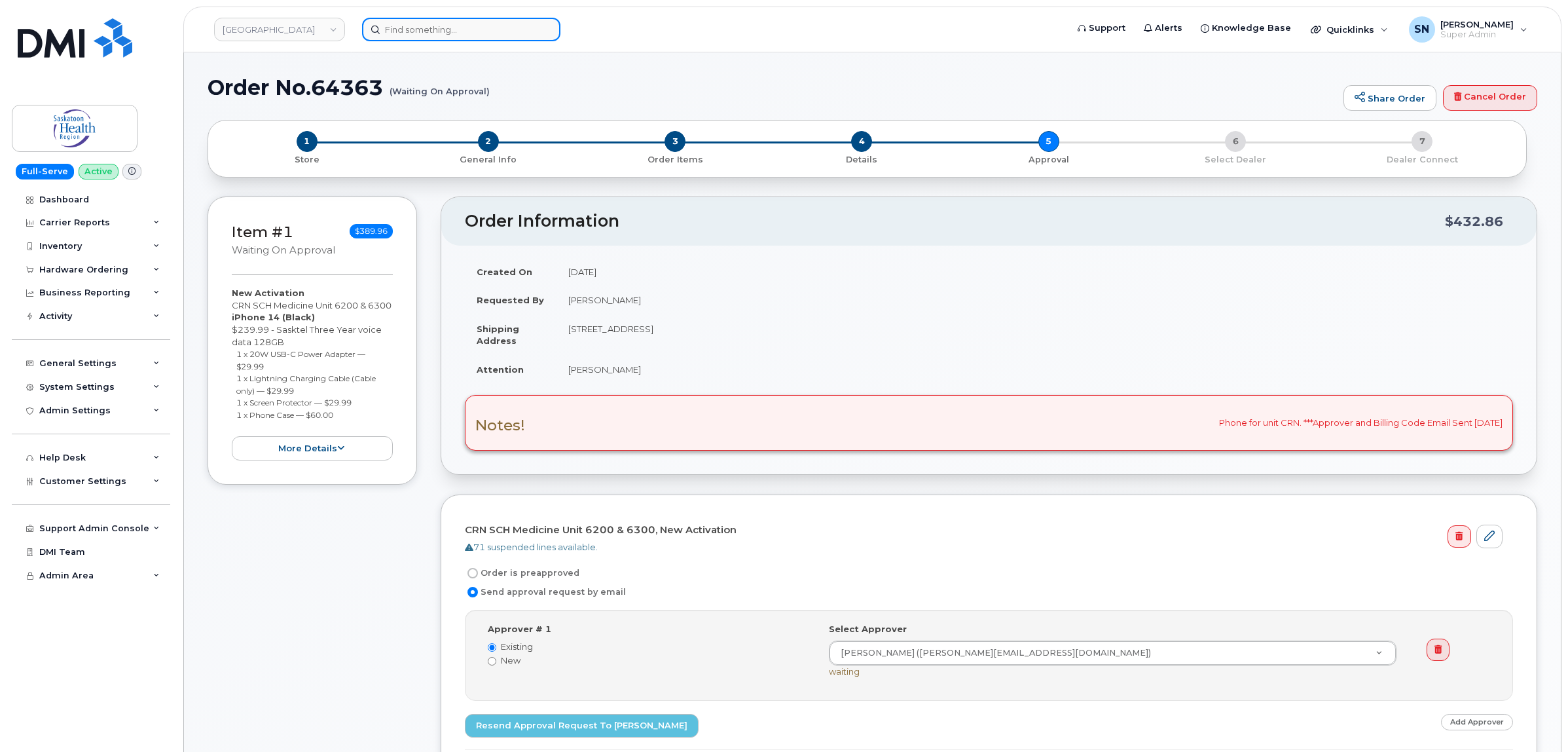
click at [463, 32] on input at bounding box center [461, 29] width 198 height 23
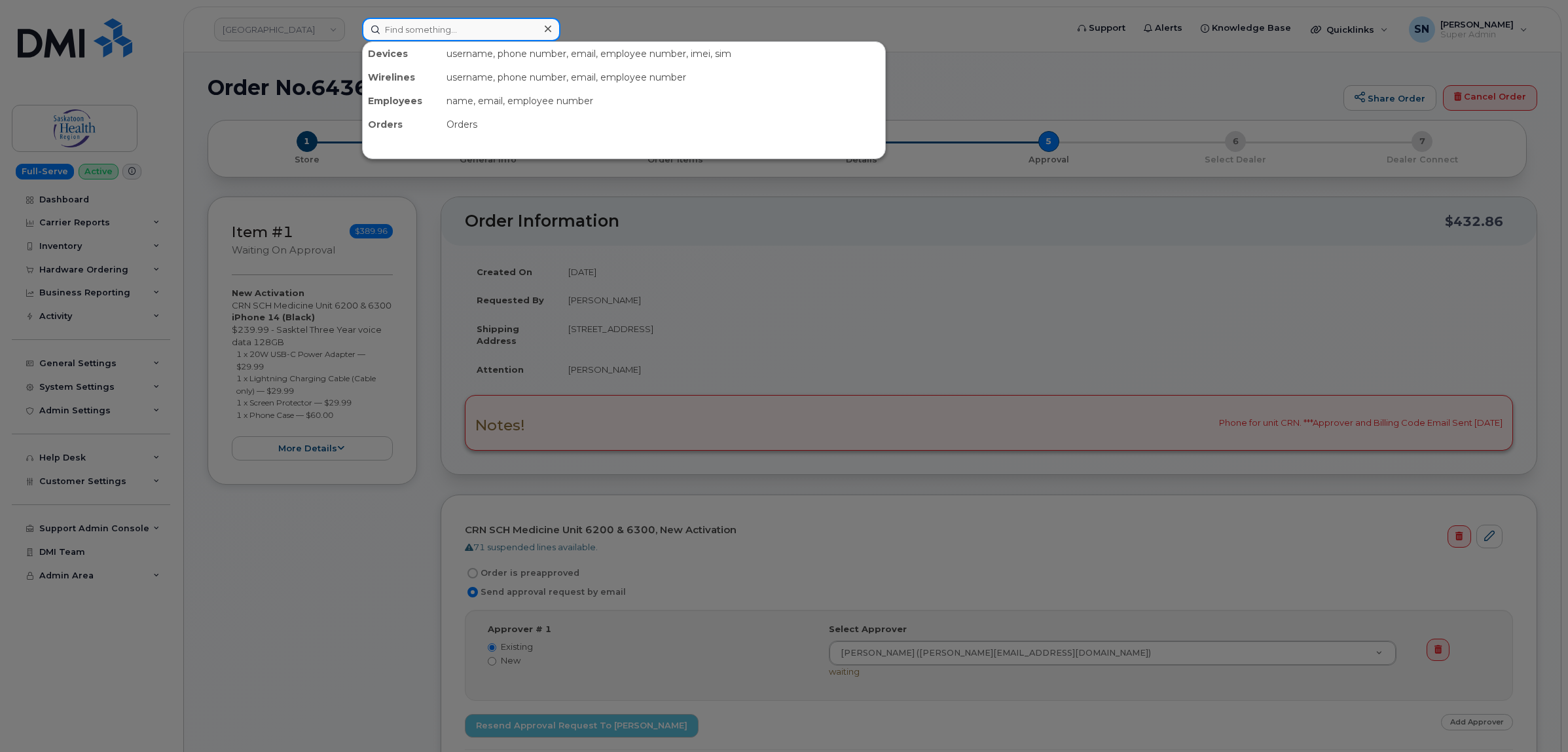
paste input "[PHONE_NUMBER]"
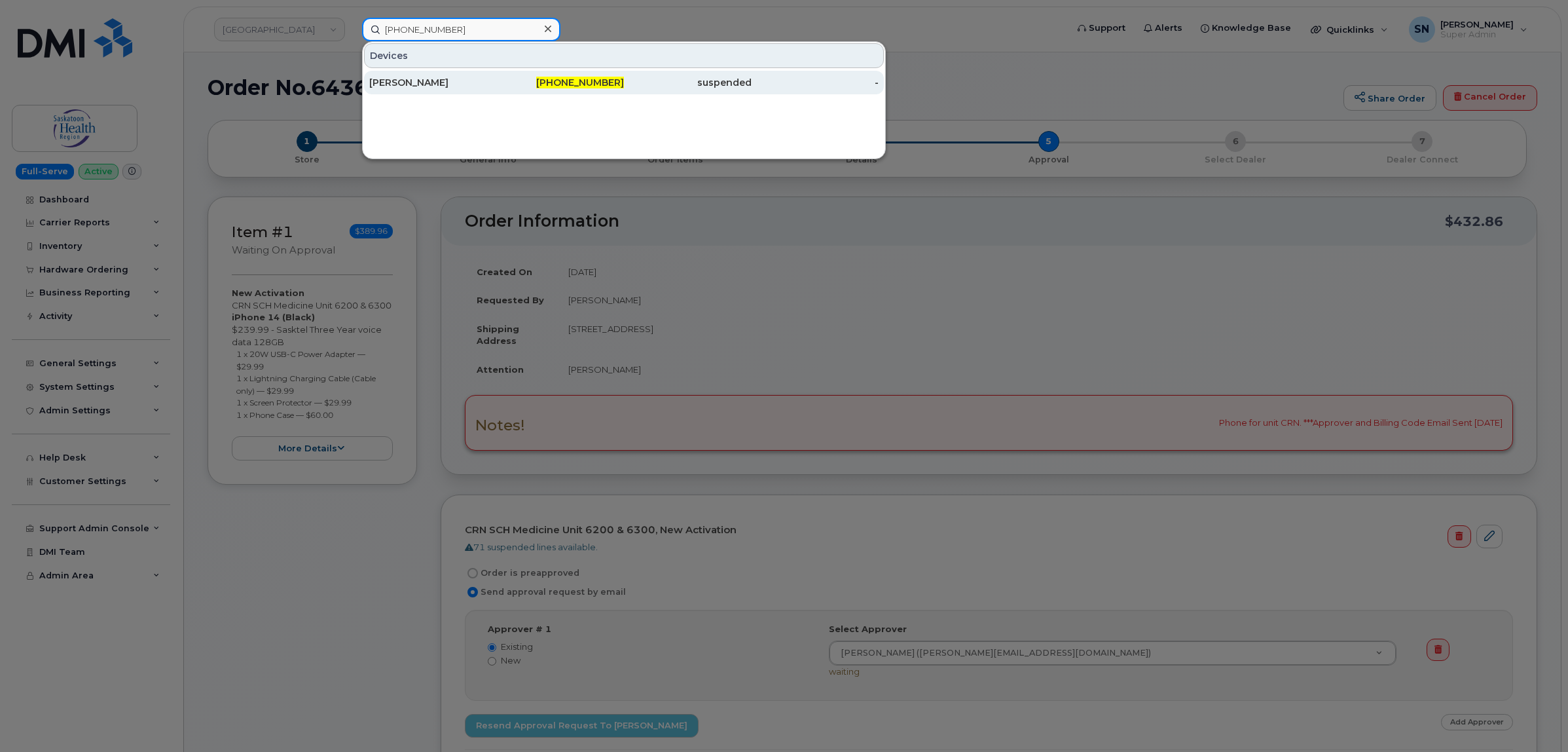
type input "[PHONE_NUMBER]"
click at [469, 90] on div "[PERSON_NAME]" at bounding box center [433, 82] width 128 height 23
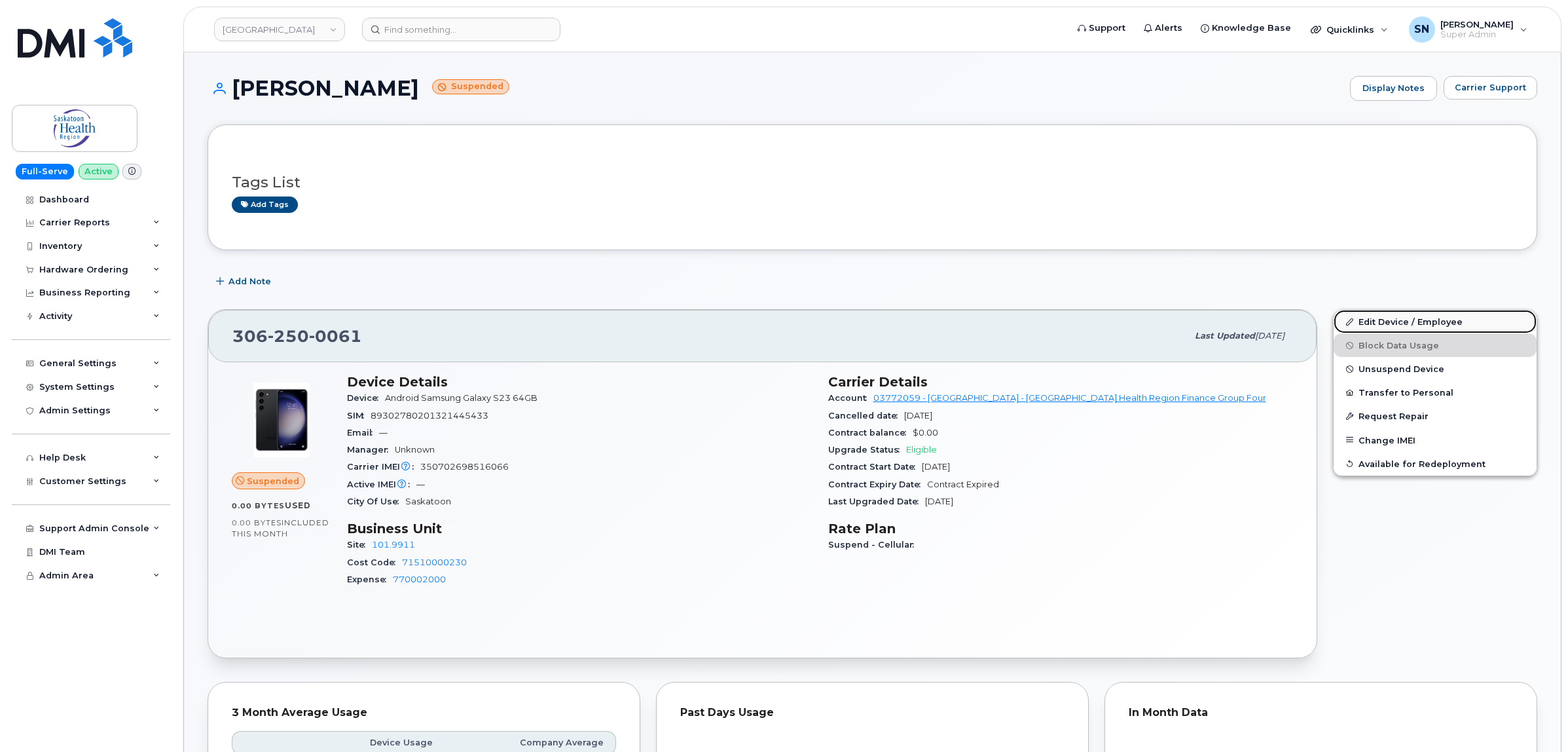
click at [1446, 325] on link "Edit Device / Employee" at bounding box center [1435, 321] width 203 height 23
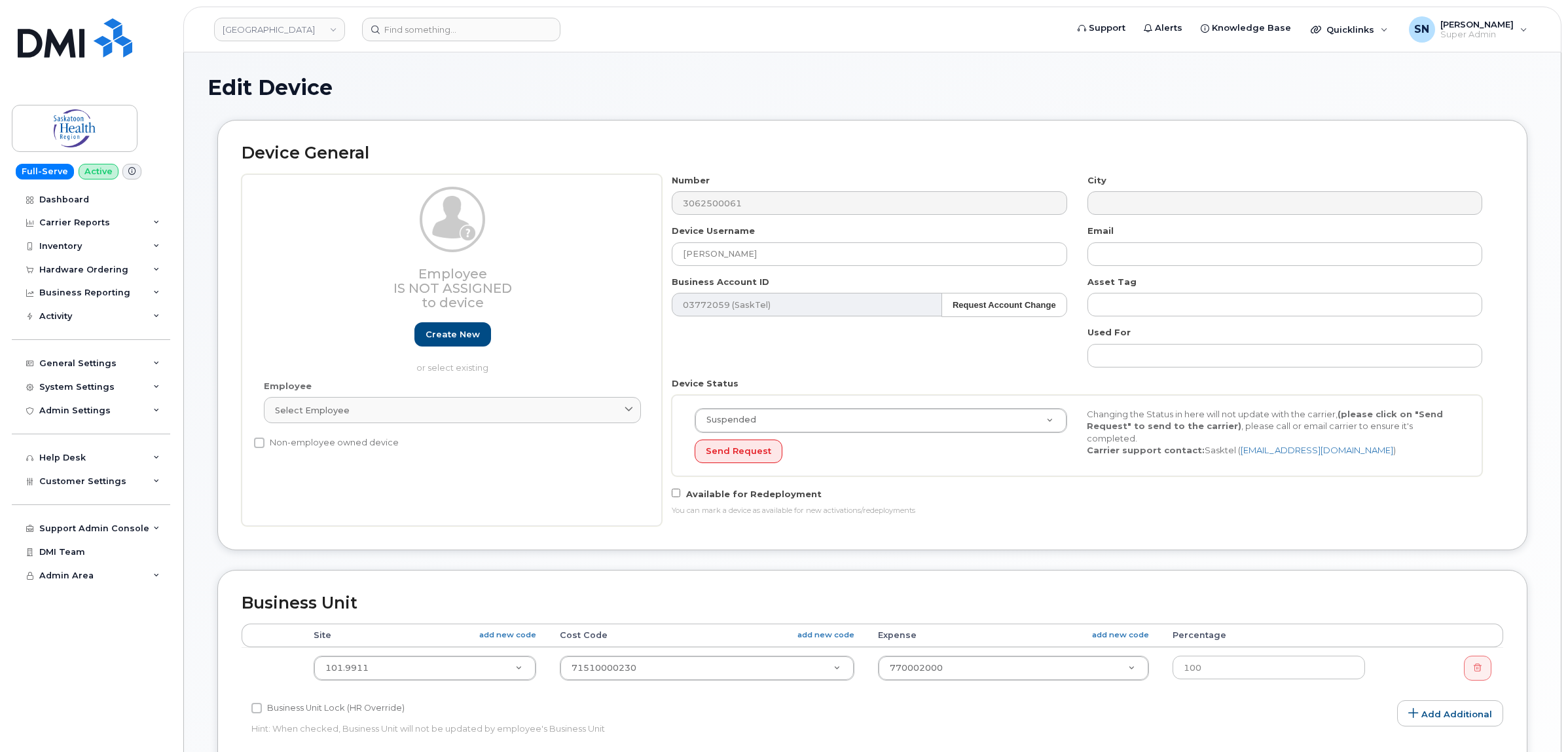
select select "2207559"
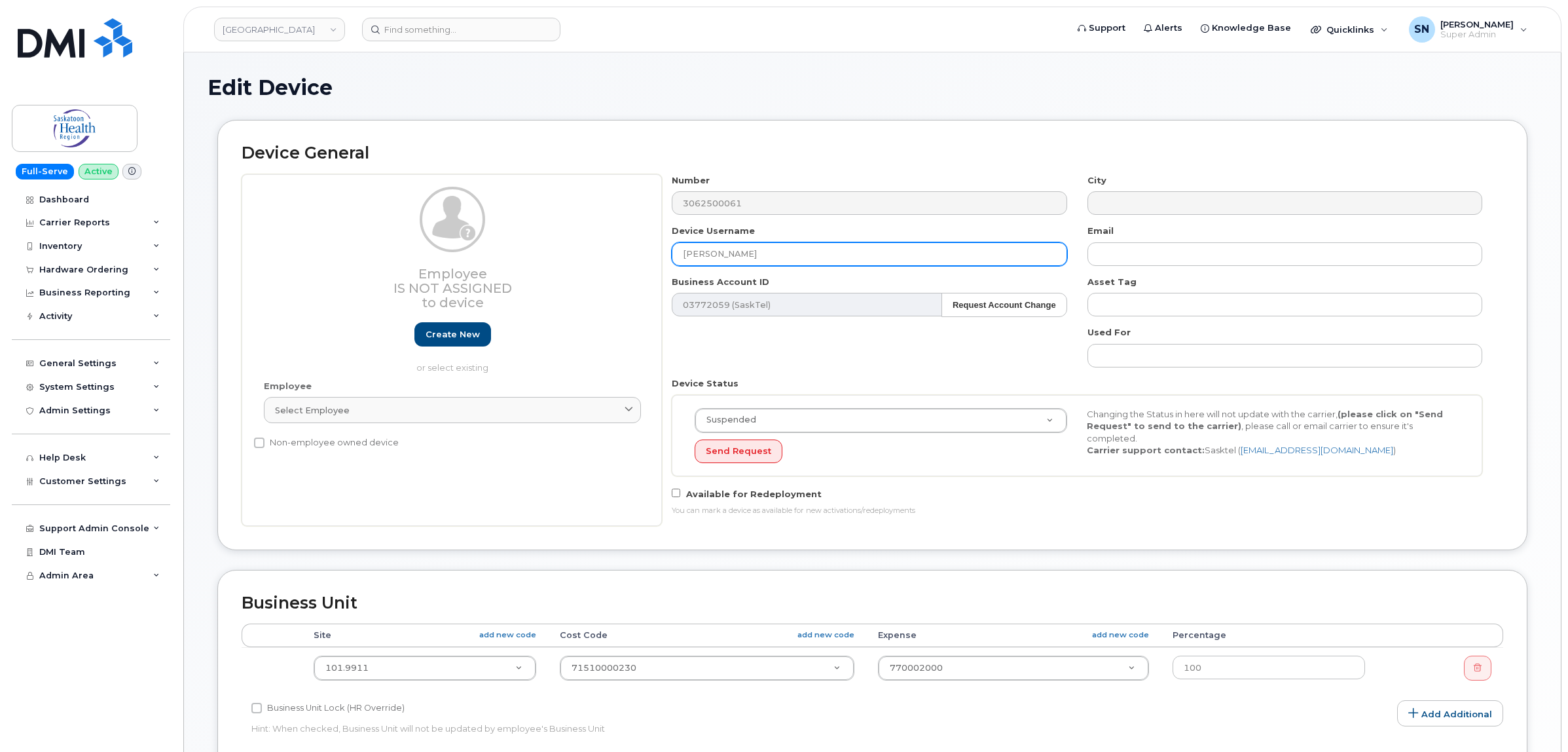
drag, startPoint x: 786, startPoint y: 260, endPoint x: 637, endPoint y: 253, distance: 149.2
click at [637, 253] on div "Employee Is not assigned to device Create new or select existing Employee Selec…" at bounding box center [873, 350] width 1262 height 352
paste input "[PERSON_NAME]"
type input "[PERSON_NAME]"
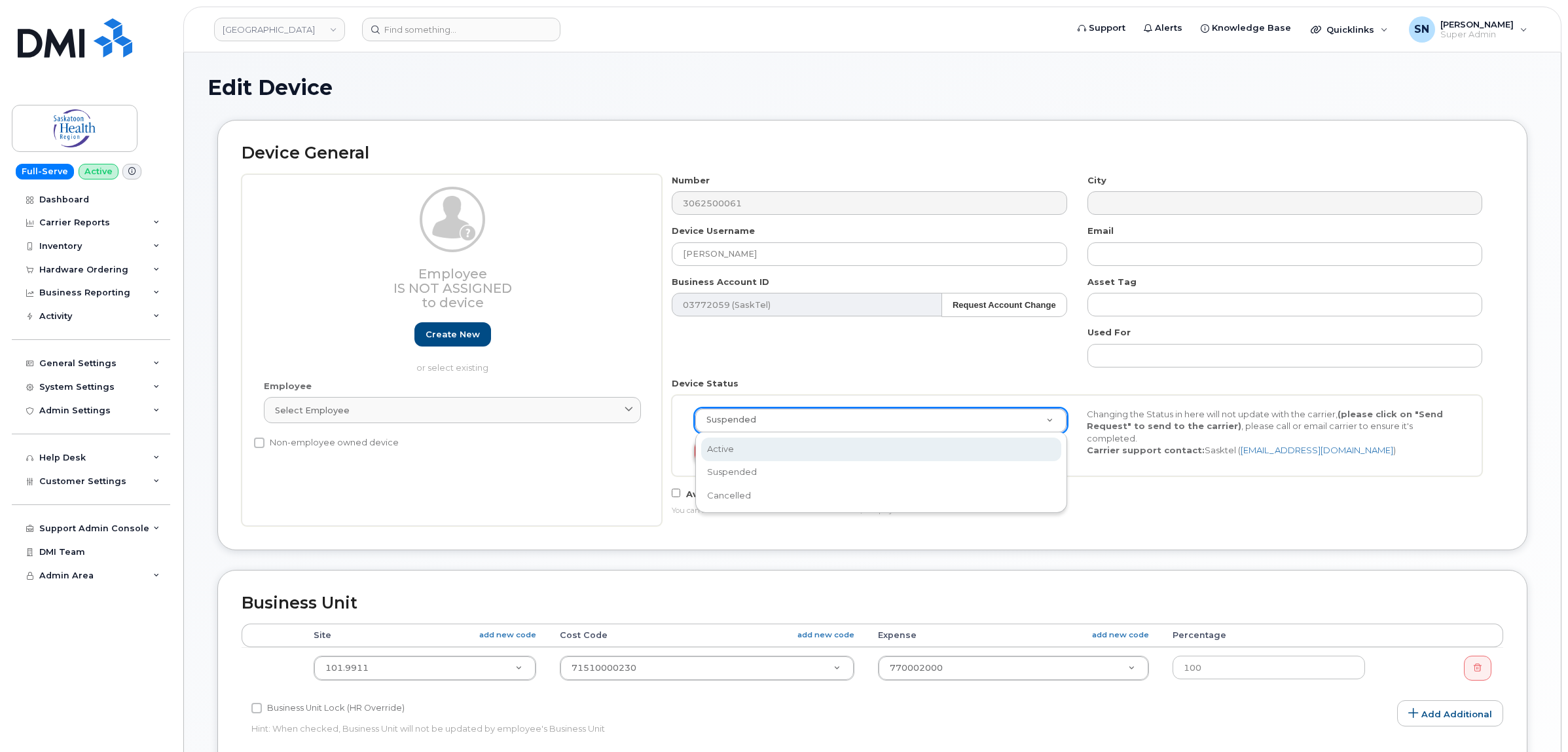
select select "active"
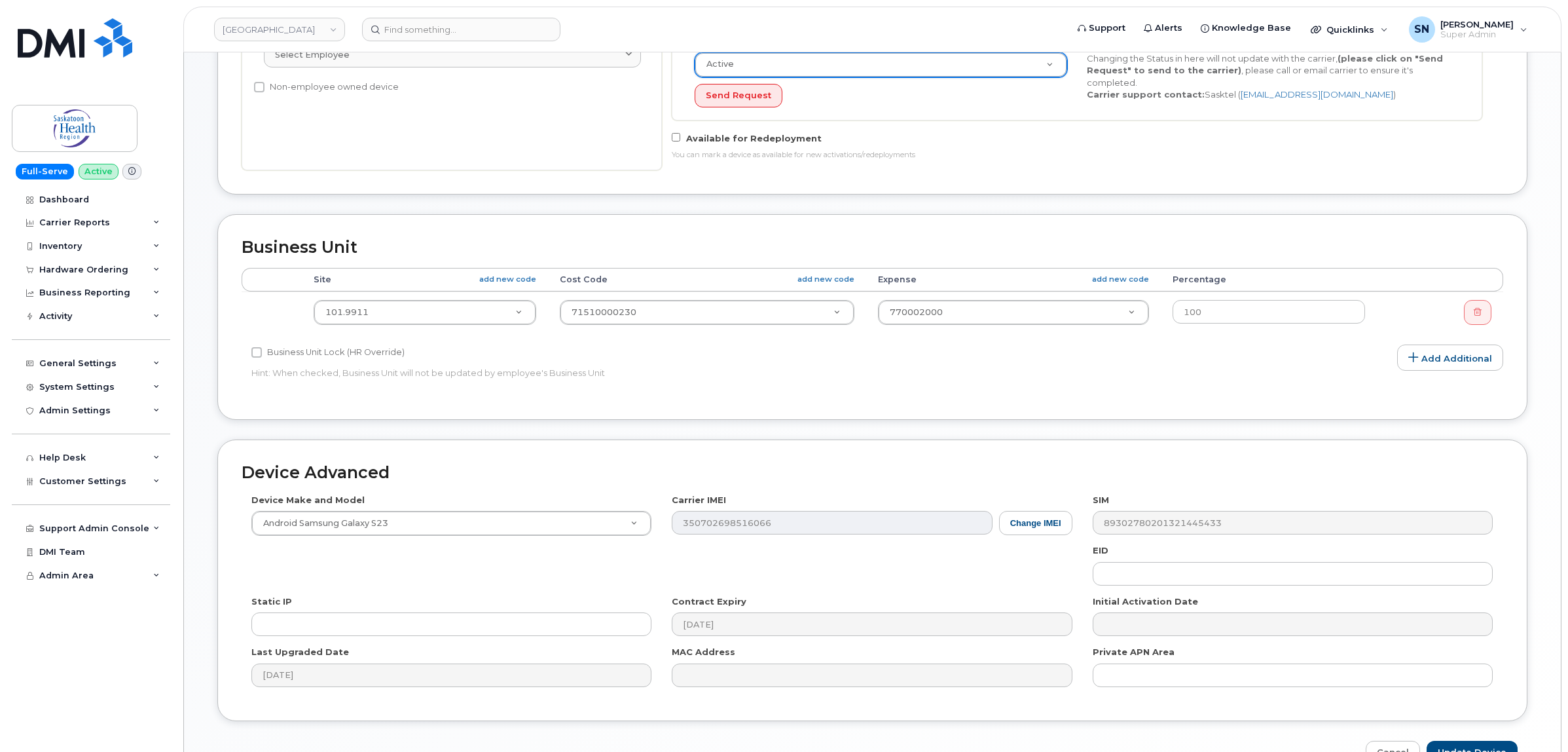
scroll to position [438, 0]
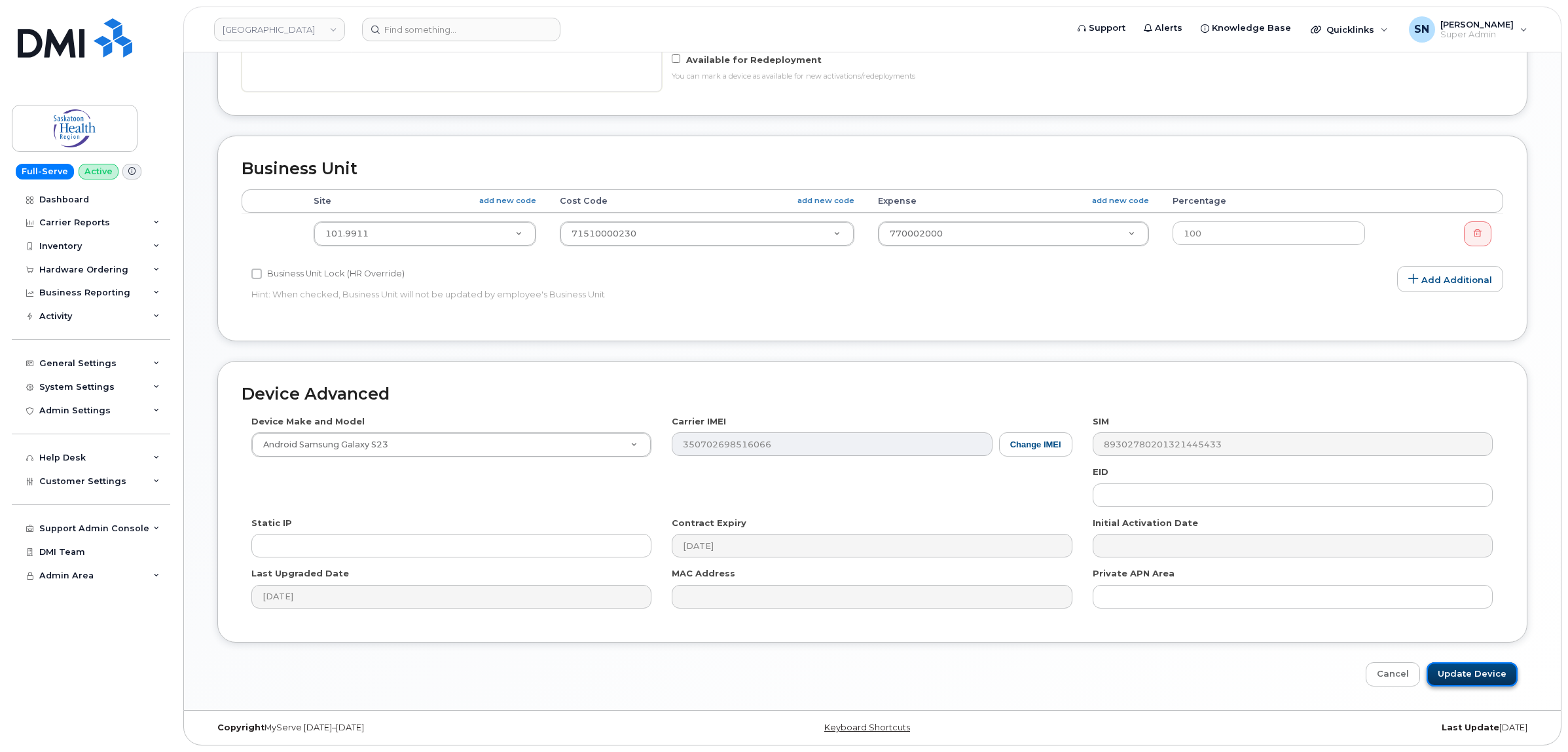
click at [1478, 673] on input "Update Device" at bounding box center [1472, 674] width 91 height 24
type input "Saving..."
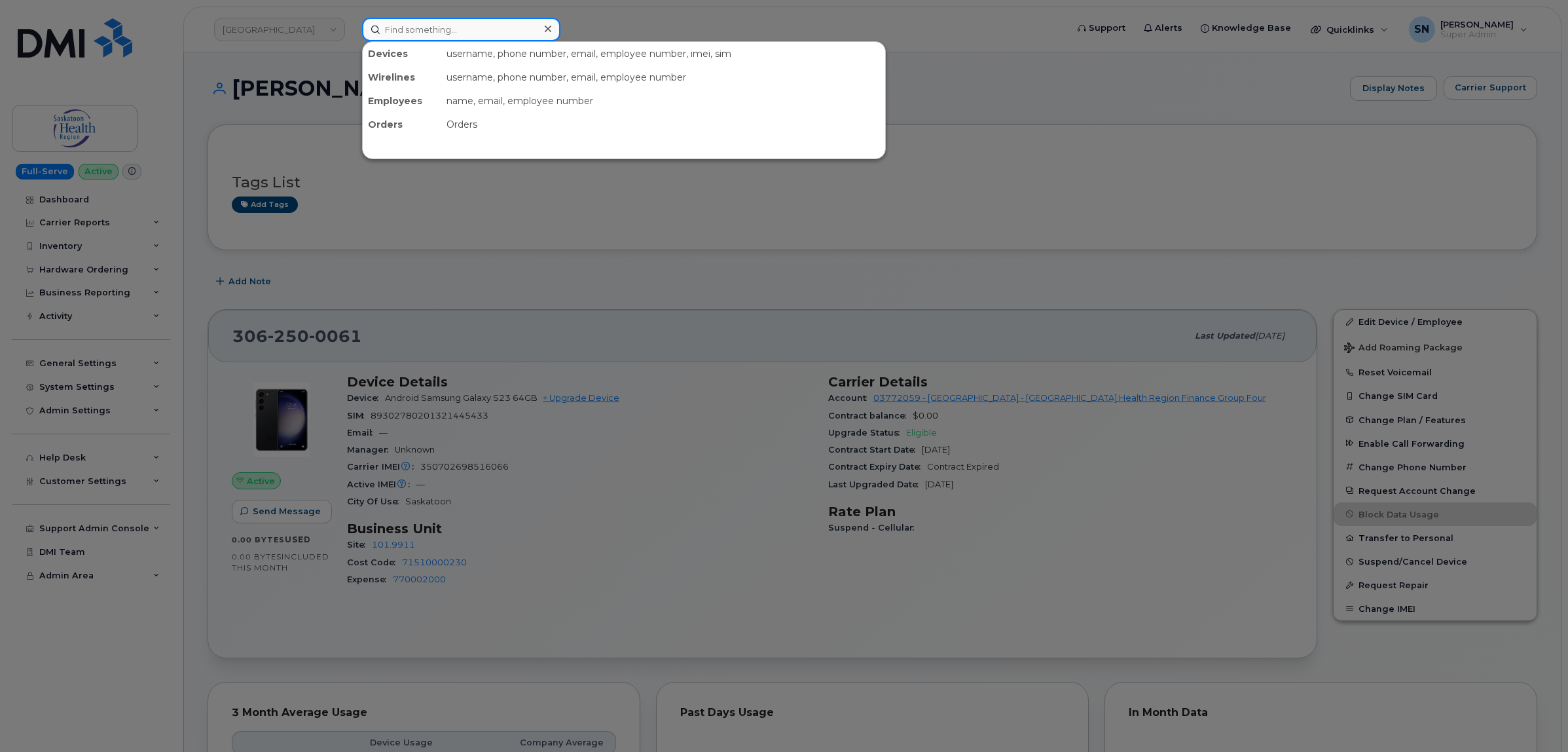
click at [388, 33] on input at bounding box center [461, 29] width 198 height 23
paste input "[PHONE_NUMBER]"
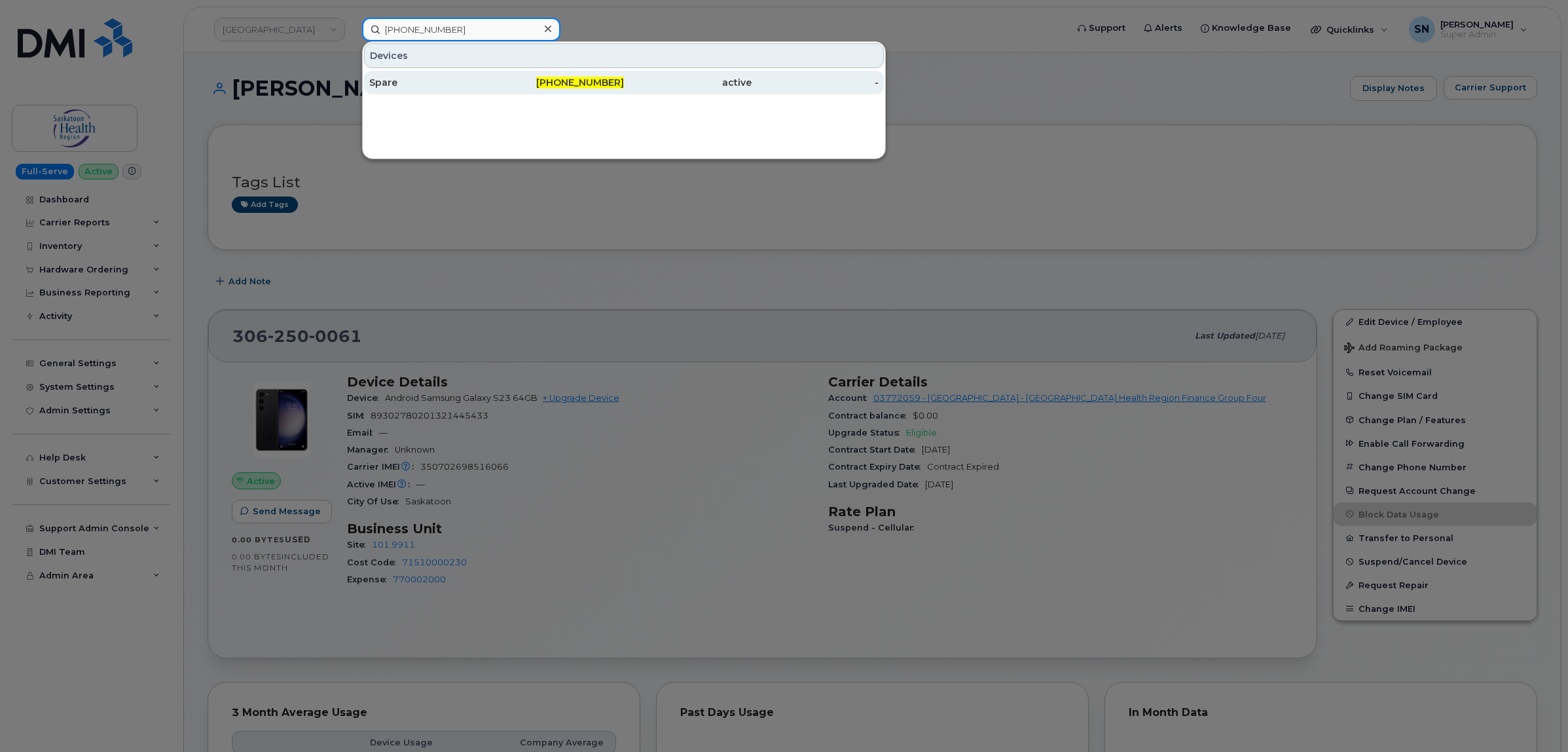
type input "[PHONE_NUMBER]"
click at [634, 70] on div "active" at bounding box center [687, 82] width 128 height 23
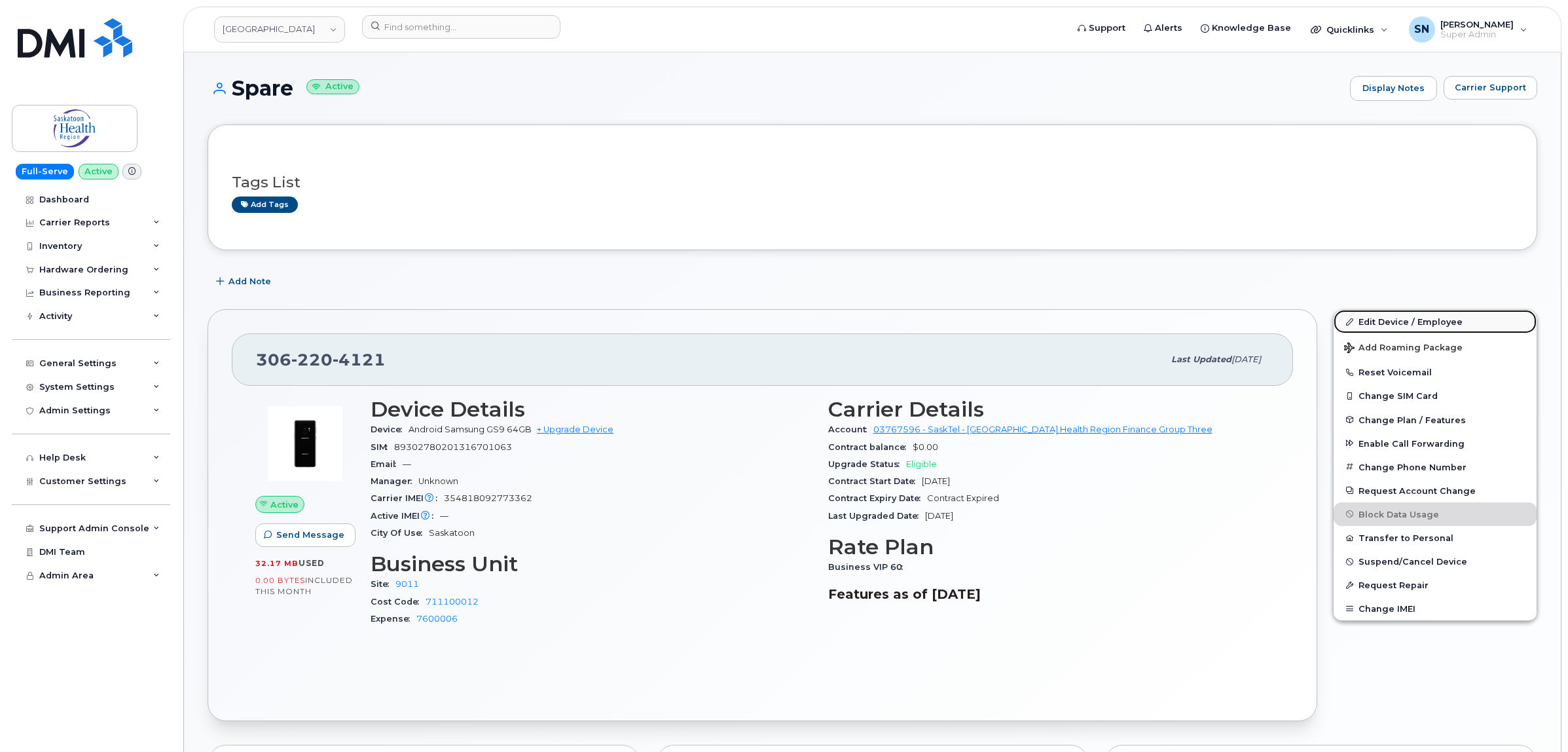
click at [1363, 323] on link "Edit Device / Employee" at bounding box center [1435, 321] width 203 height 23
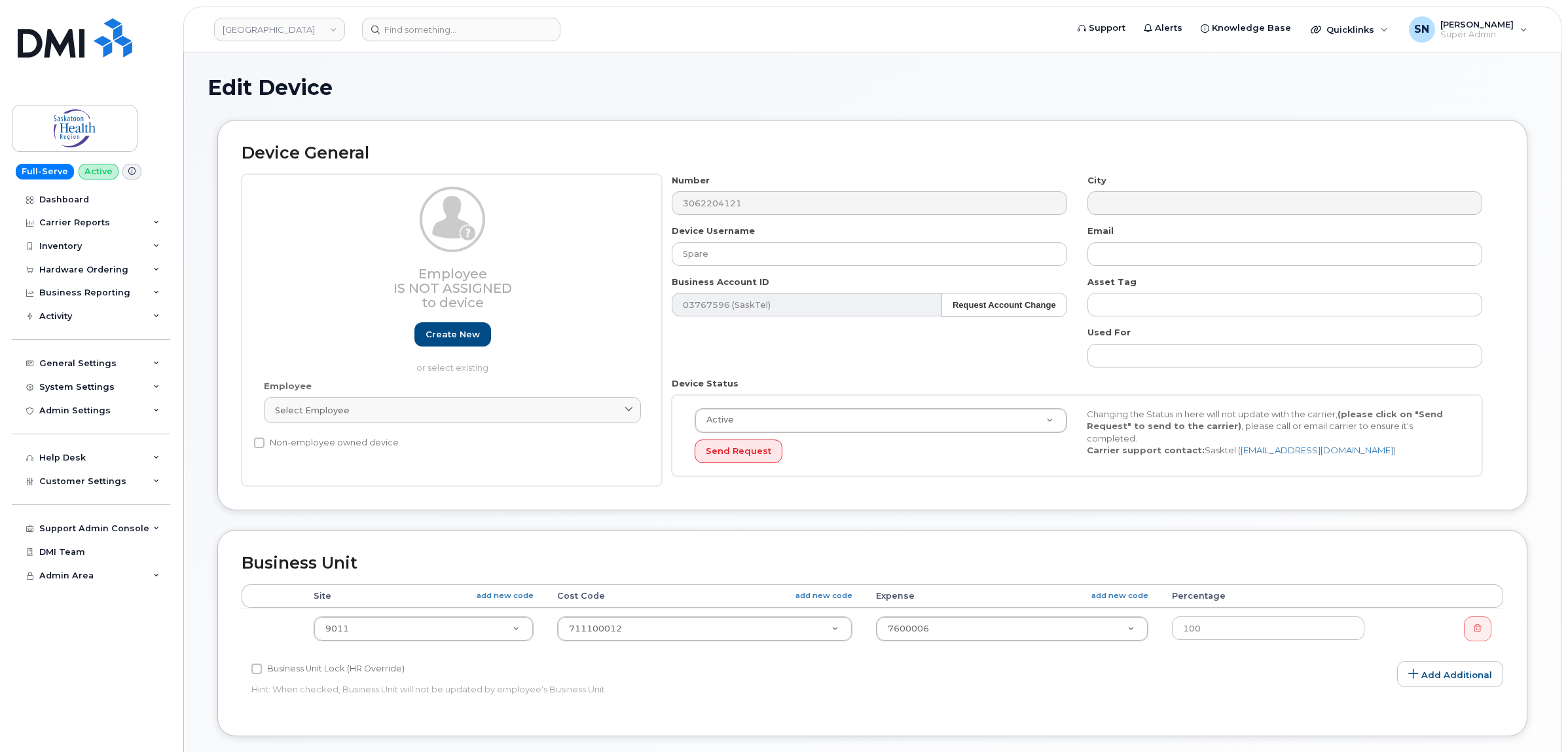
select select "20985"
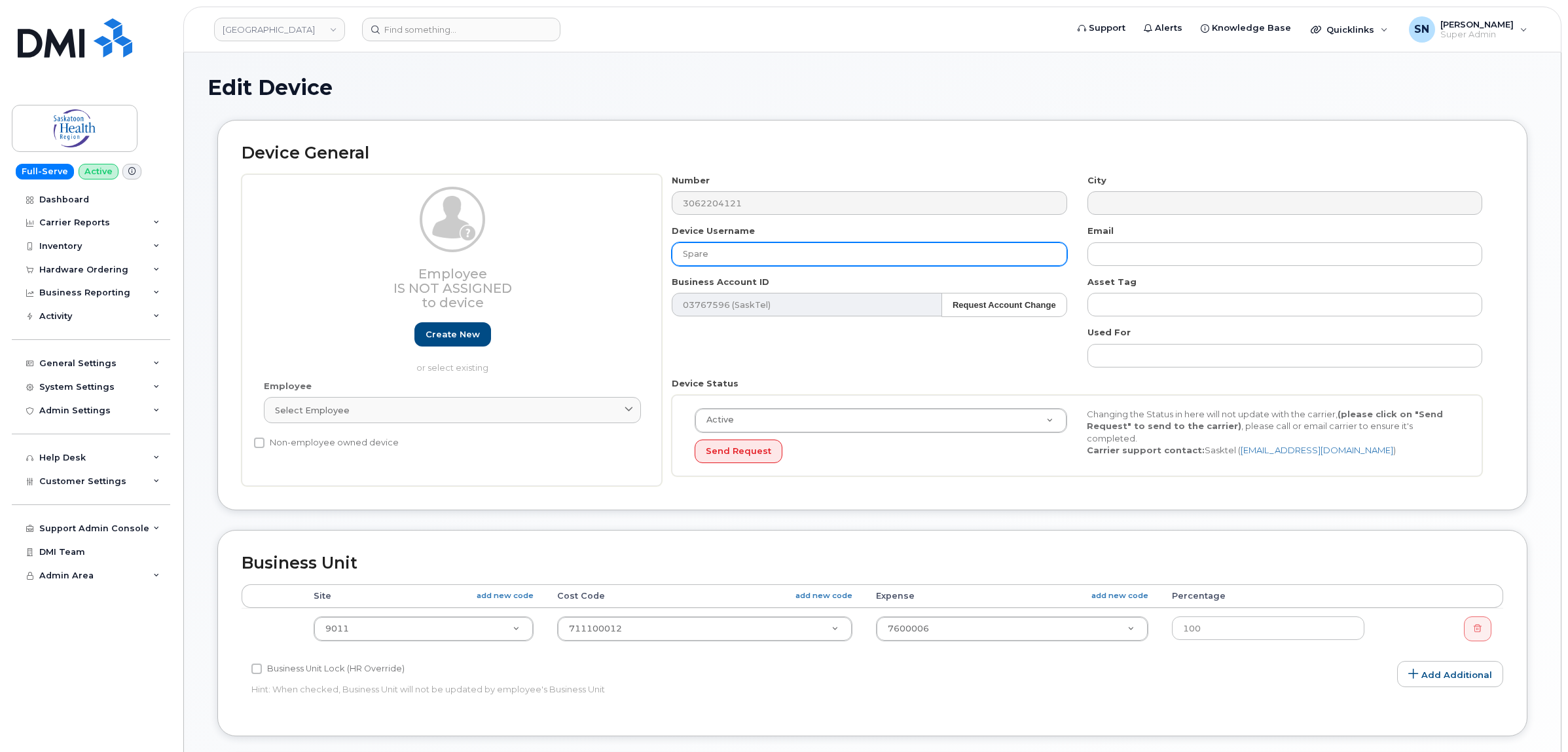
drag, startPoint x: 845, startPoint y: 253, endPoint x: 668, endPoint y: 250, distance: 177.0
click at [668, 250] on div "Device Username Spare" at bounding box center [869, 246] width 415 height 41
paste input "Deanna Osterbeck"
type input "Deanna Osterbeck"
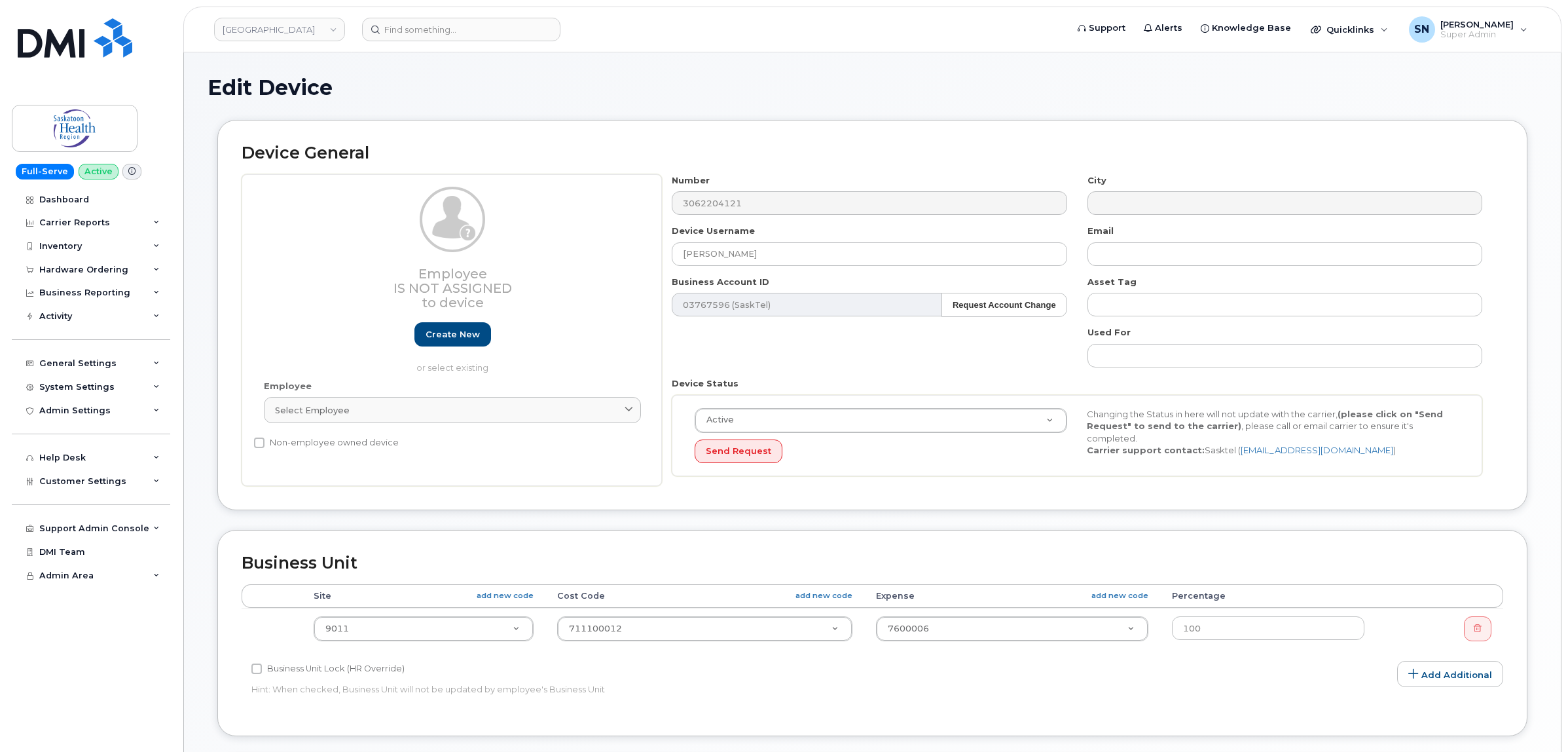
click at [880, 361] on div "Number 3062204121 City Device Username Deanna Osterbeck Email Business Account …" at bounding box center [1077, 331] width 831 height 312
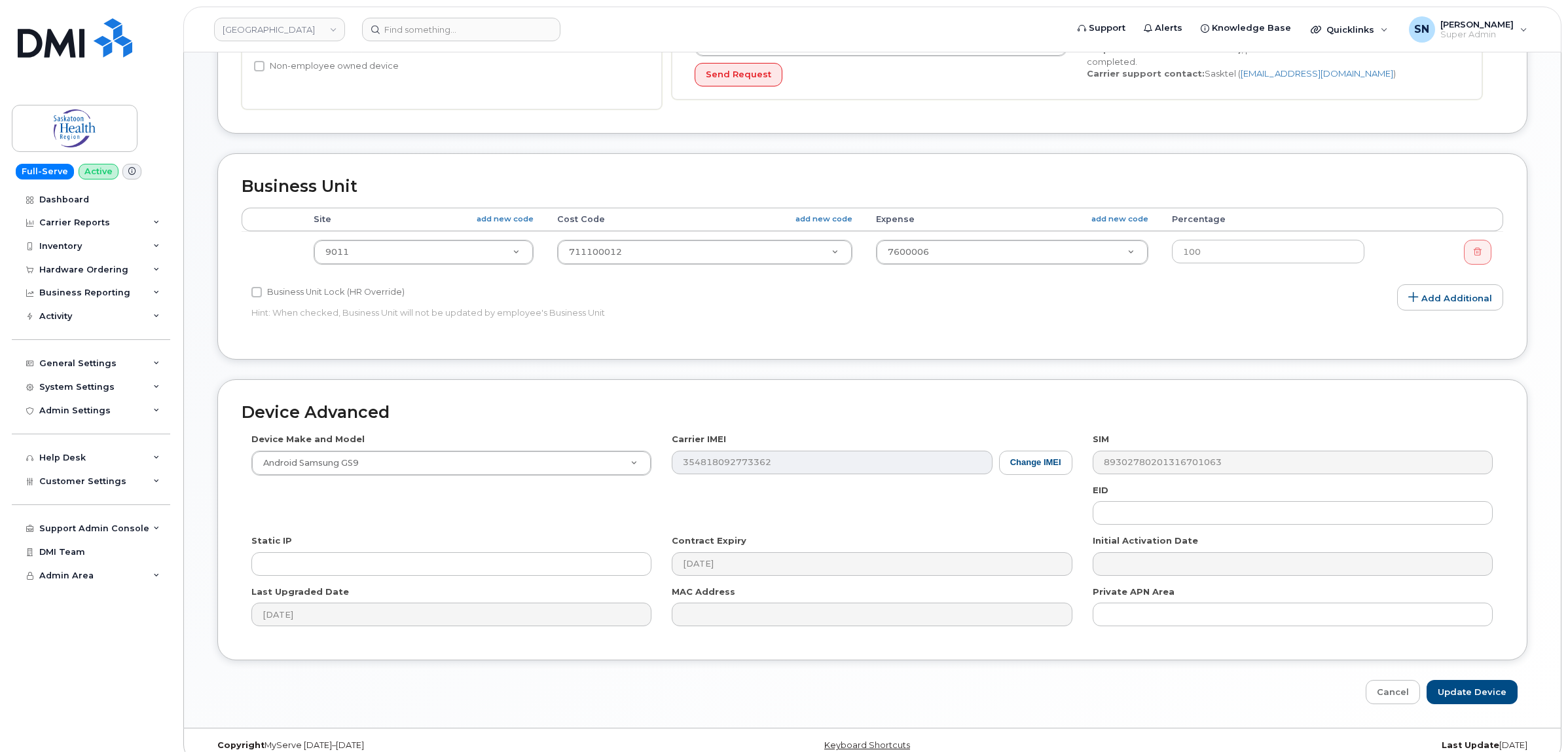
scroll to position [397, 0]
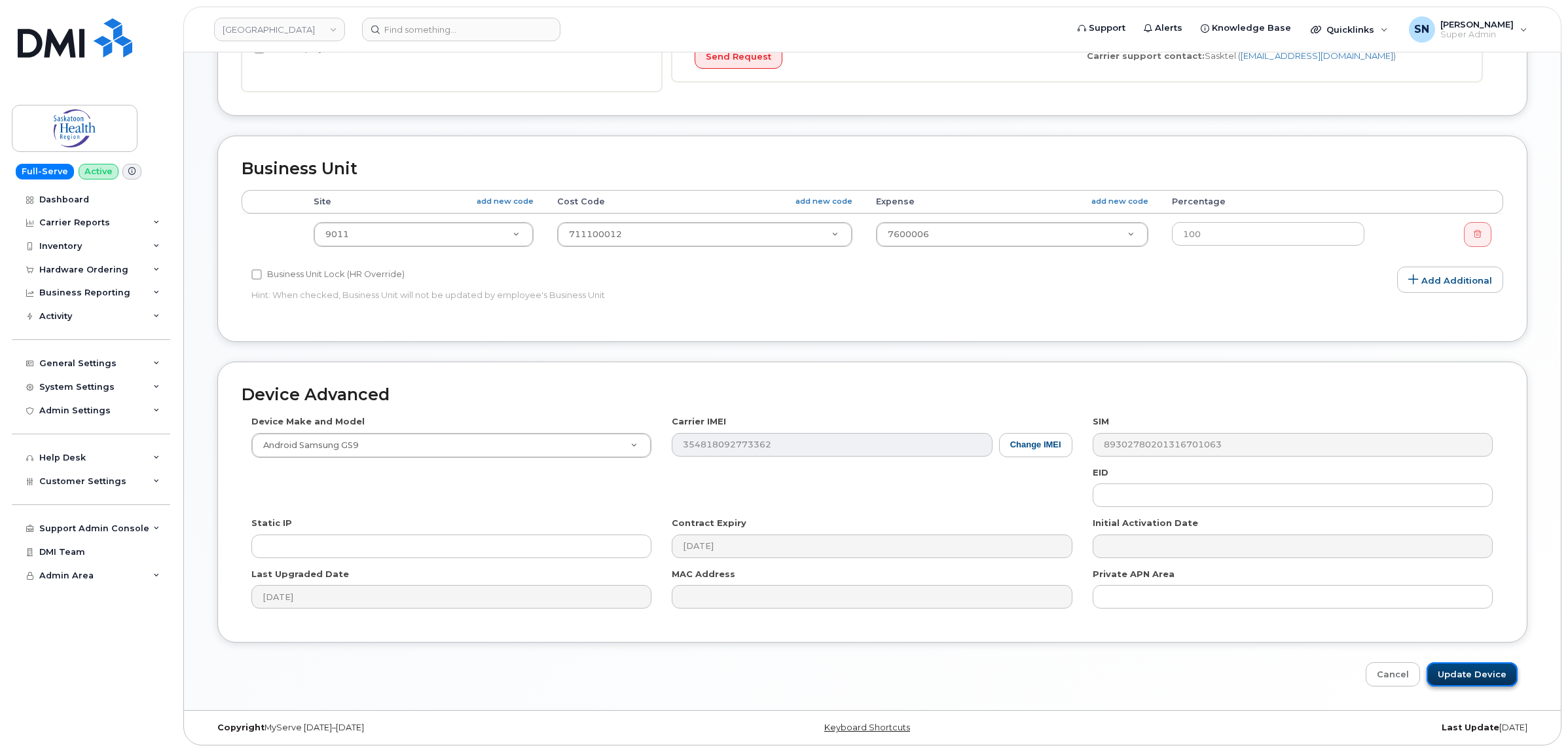
click at [1465, 683] on input "Update Device" at bounding box center [1472, 674] width 91 height 24
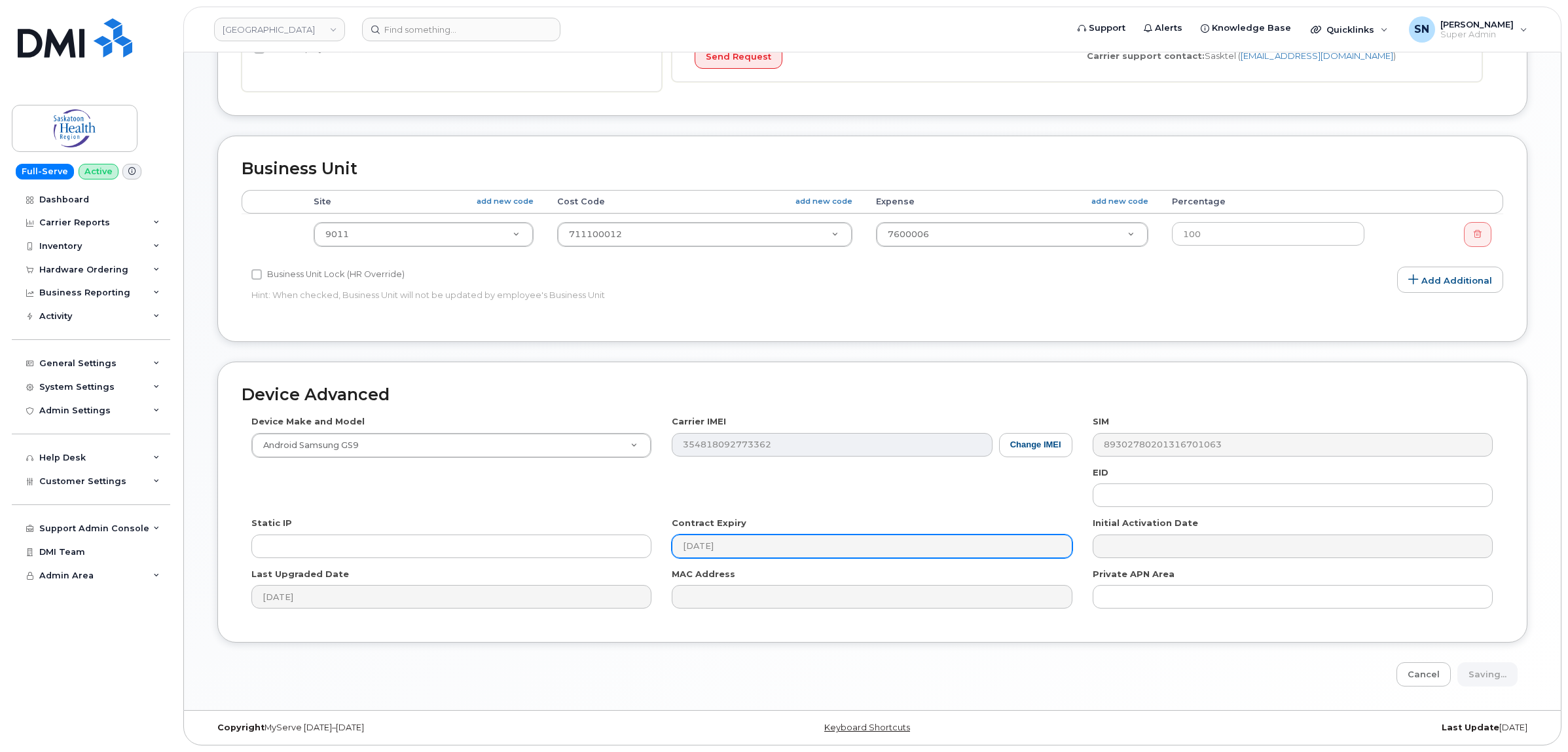
type input "Saving..."
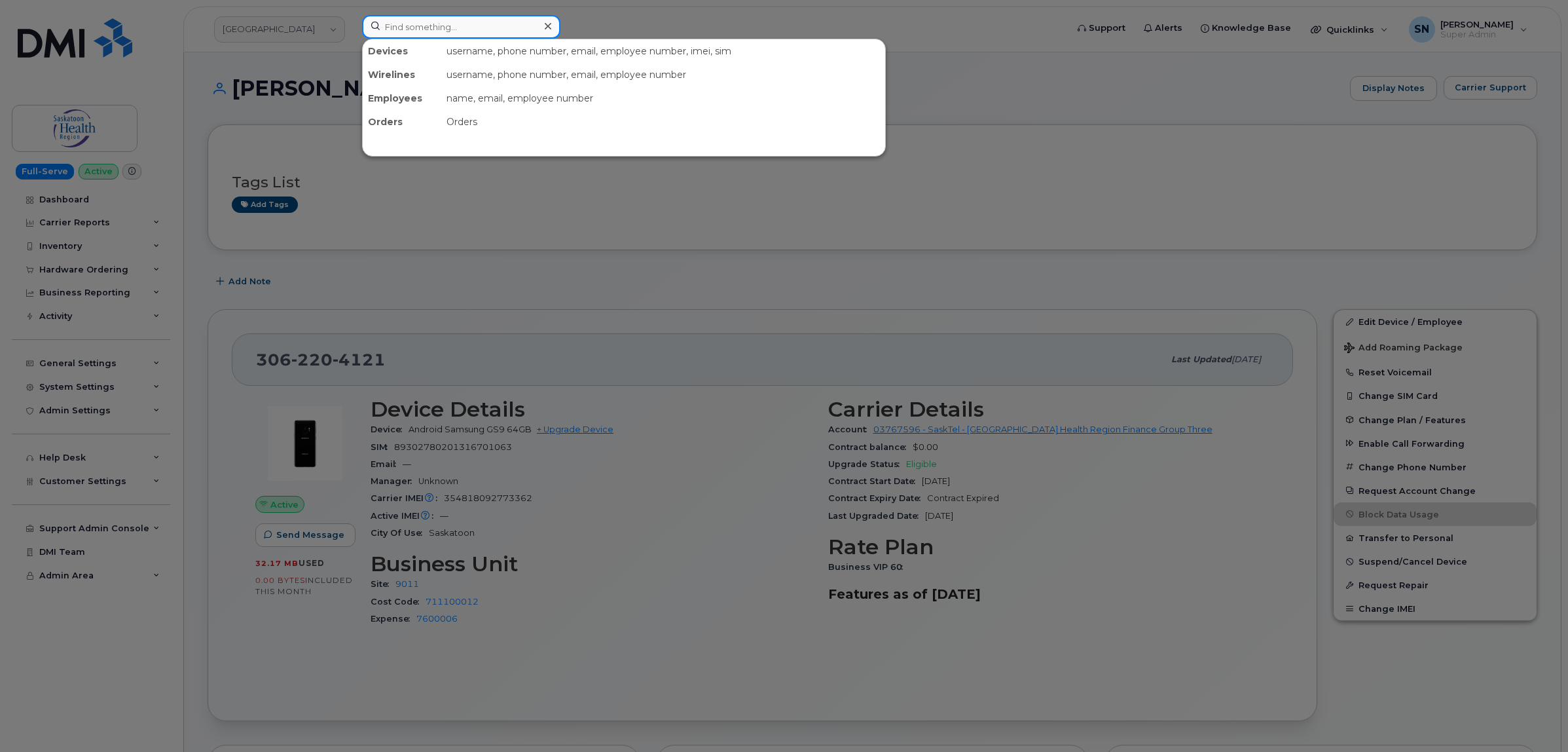
click at [521, 30] on input at bounding box center [461, 27] width 198 height 23
paste input "306-491-9709"
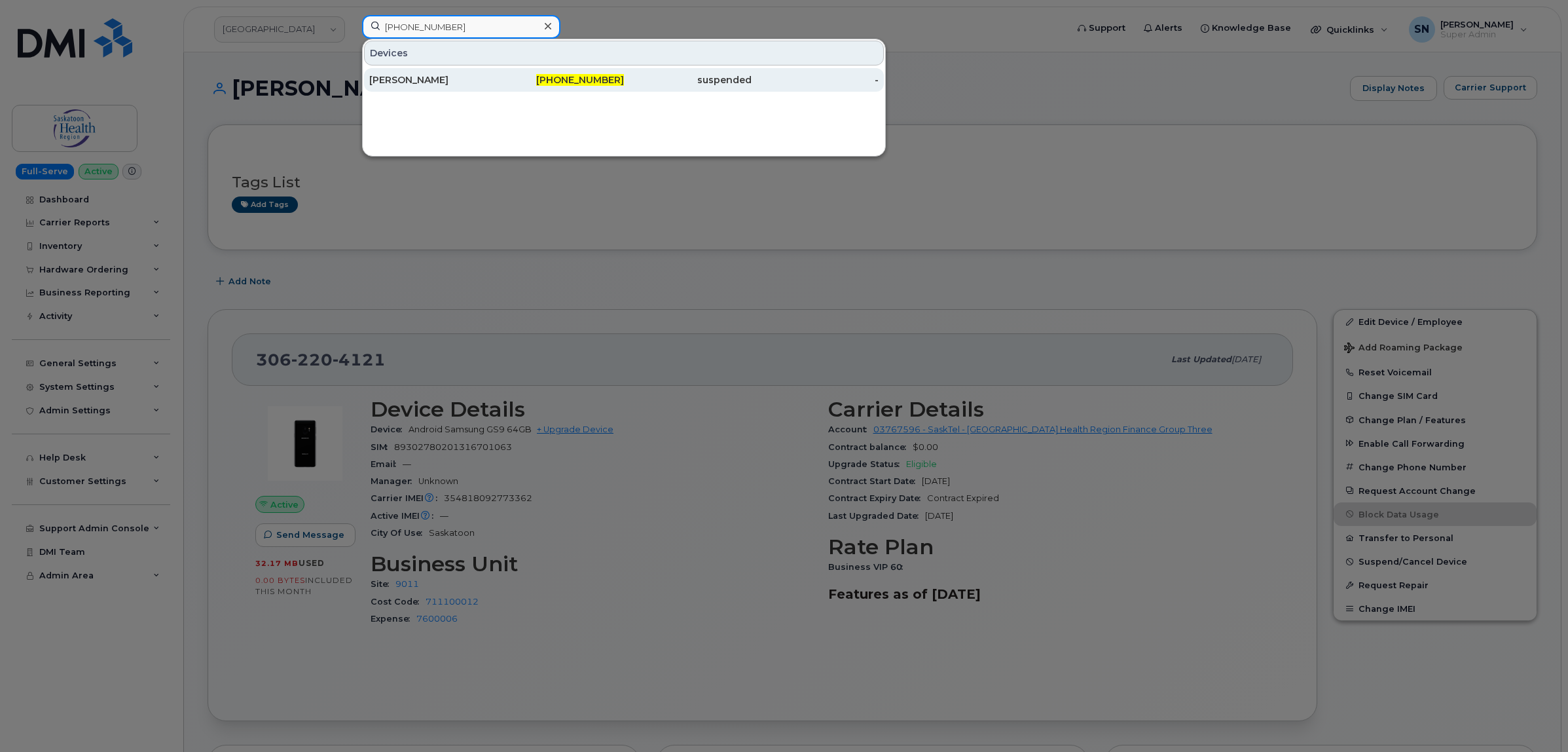
type input "306-491-9709"
click at [664, 79] on div "suspended" at bounding box center [687, 79] width 128 height 13
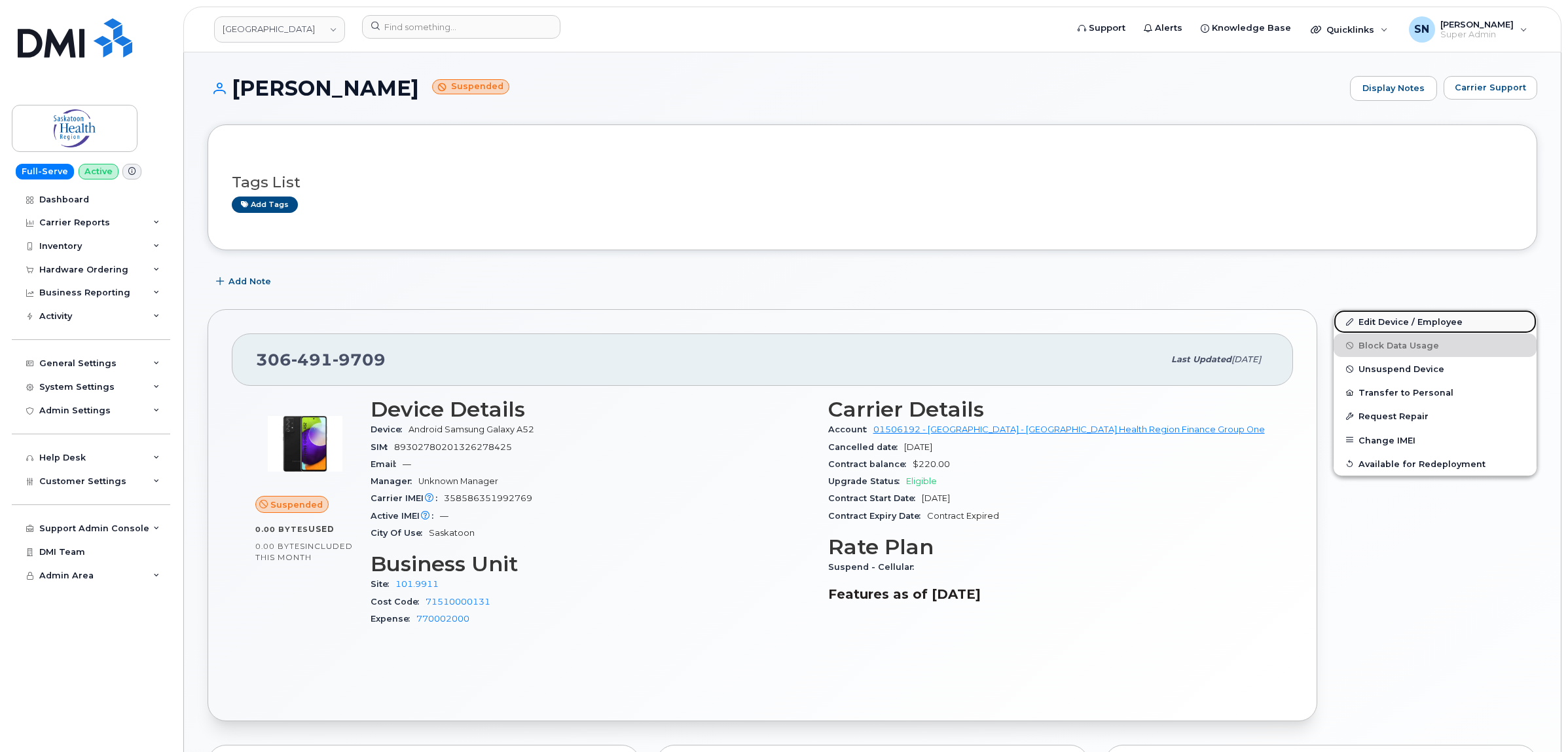
click at [1383, 326] on link "Edit Device / Employee" at bounding box center [1435, 321] width 203 height 23
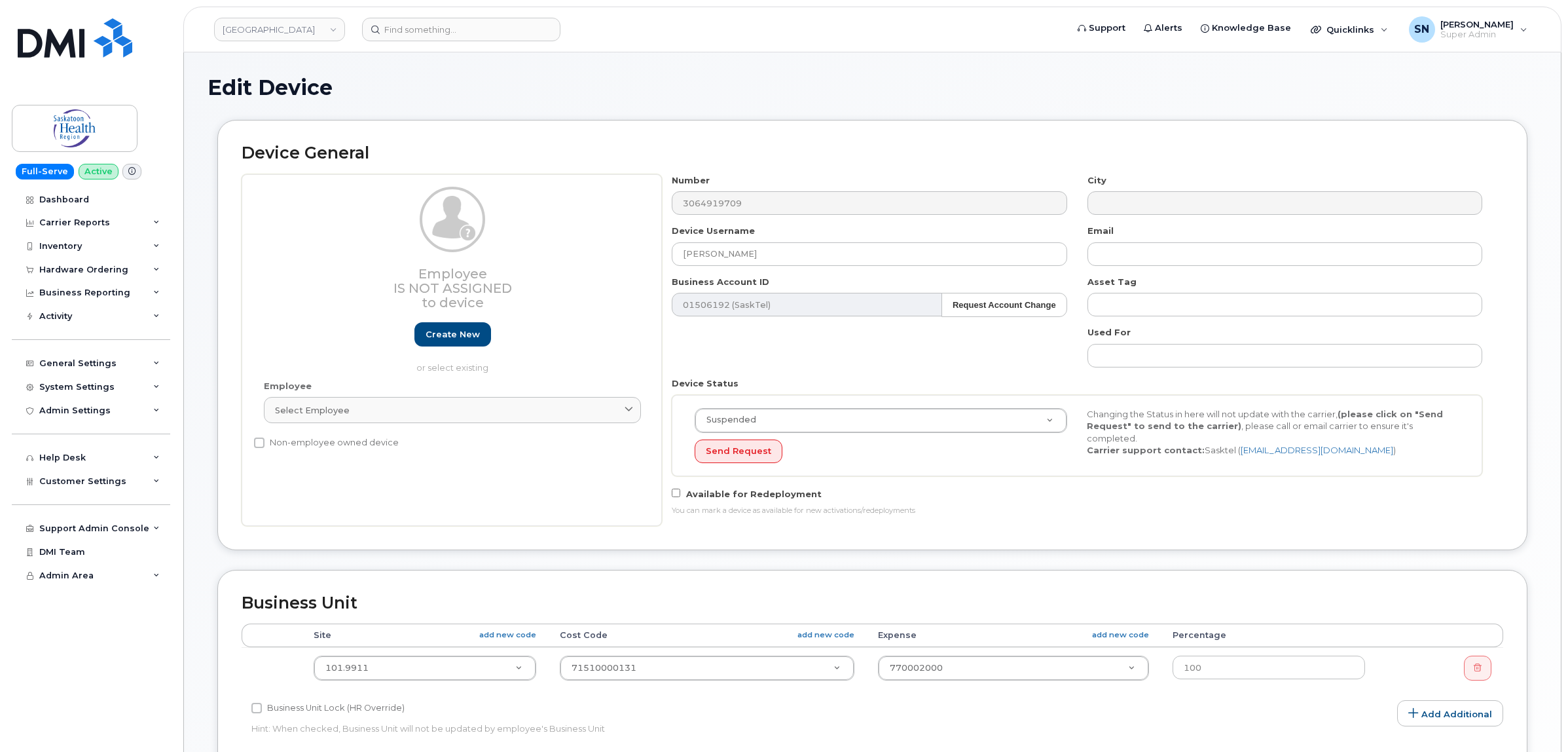
select select "2207559"
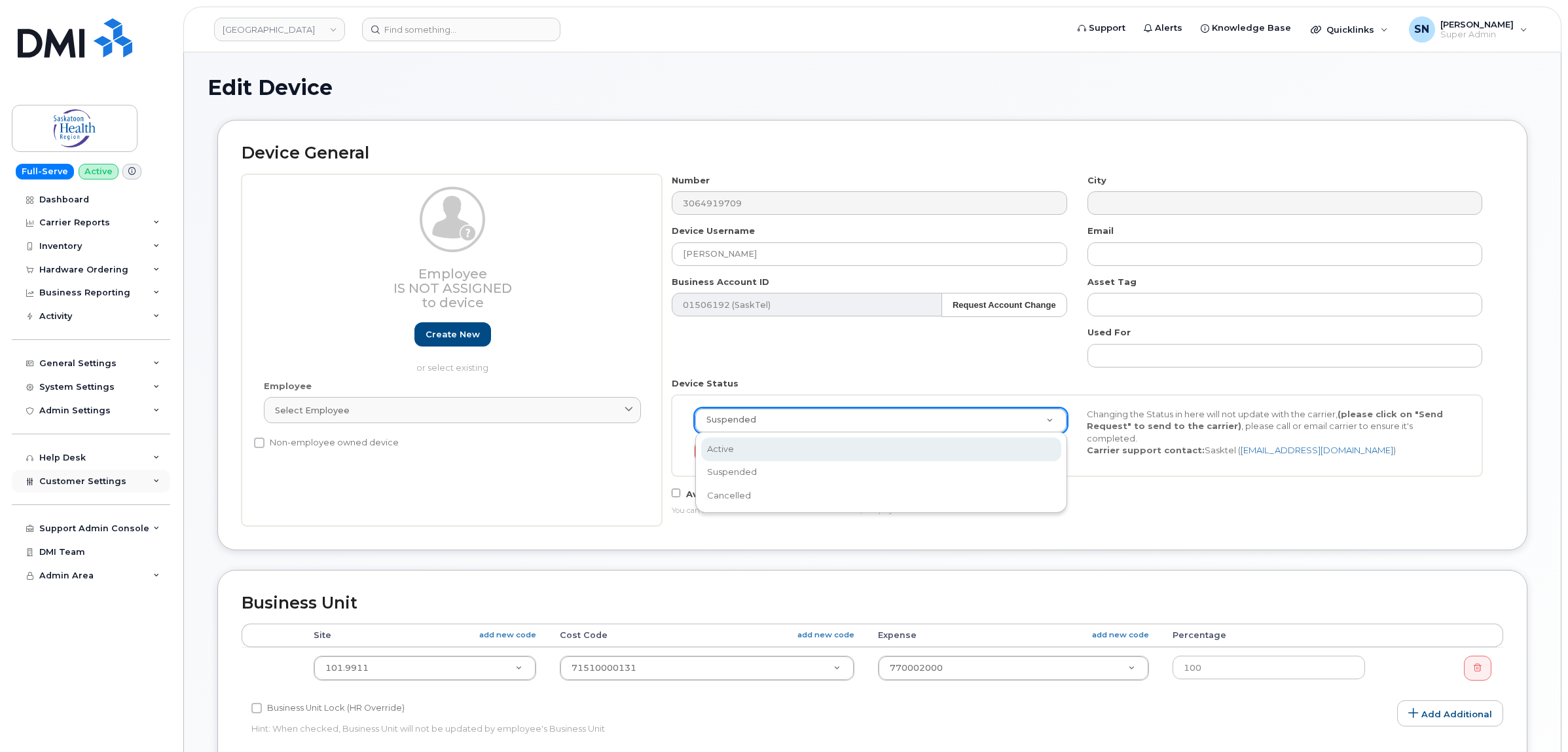
select select "active"
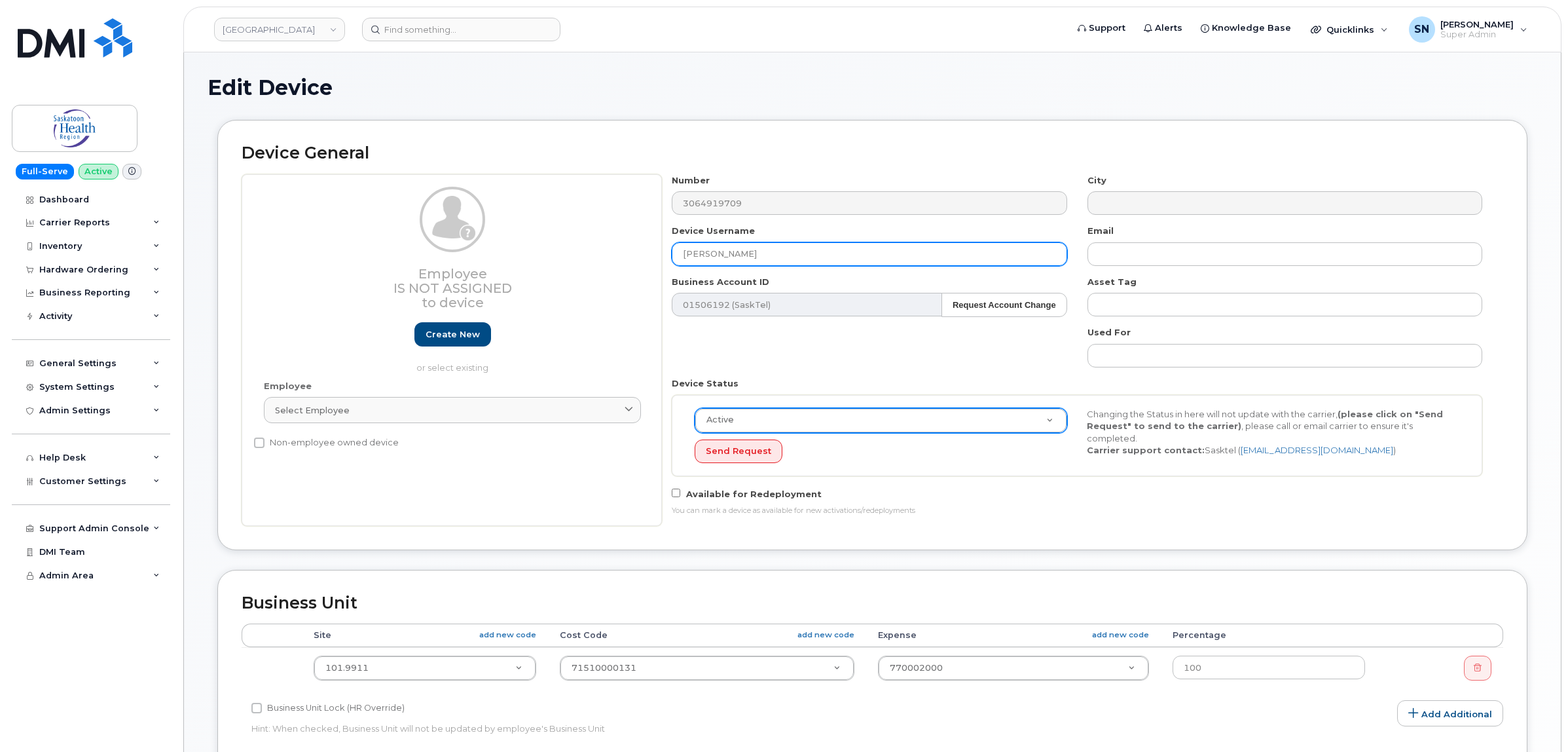
drag, startPoint x: 761, startPoint y: 258, endPoint x: 663, endPoint y: 251, distance: 98.2
click at [662, 250] on div "Employee Is not assigned to device Create new or select existing Employee Selec…" at bounding box center [873, 350] width 1262 height 352
paste input "[PERSON_NAME]"
type input "[PERSON_NAME]"
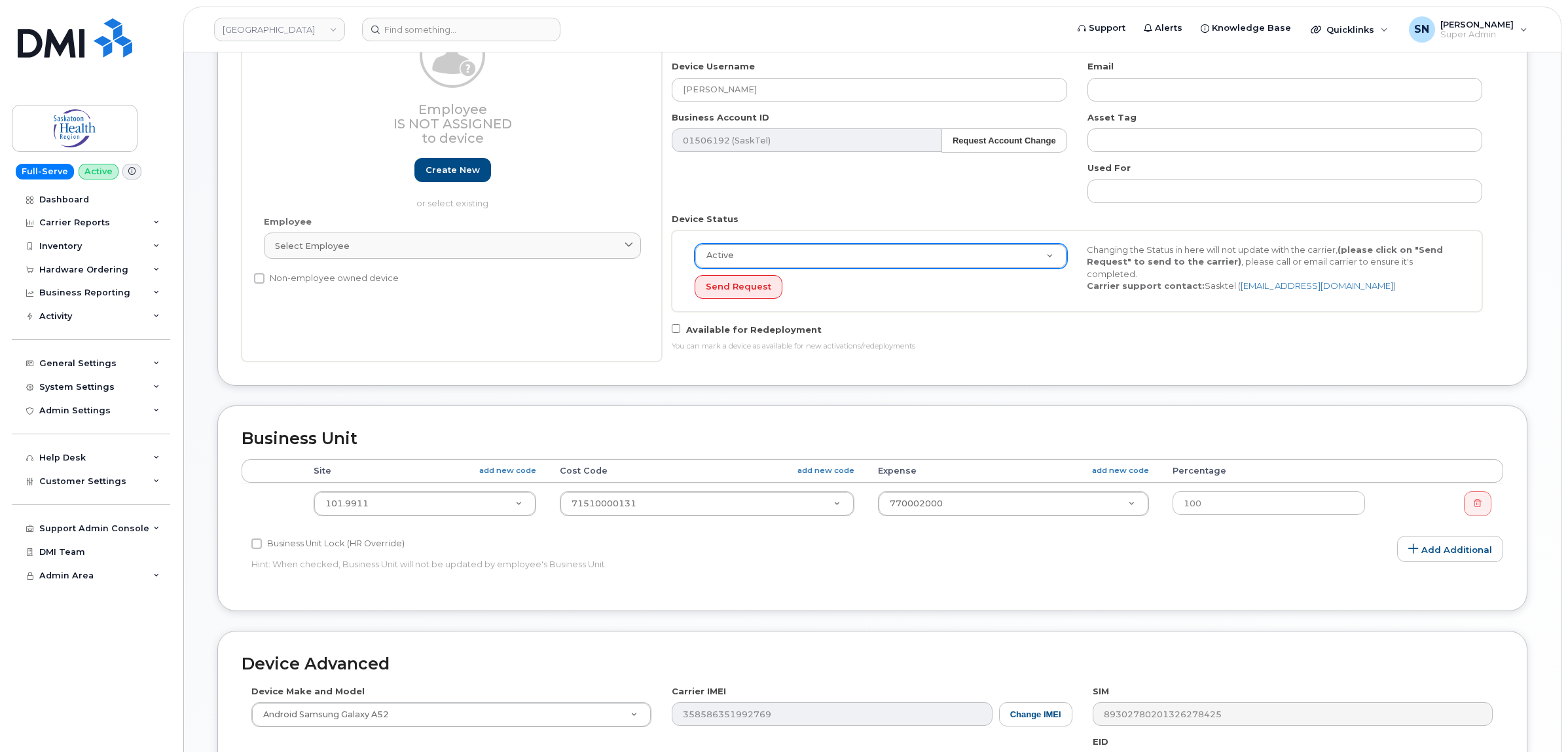
scroll to position [246, 0]
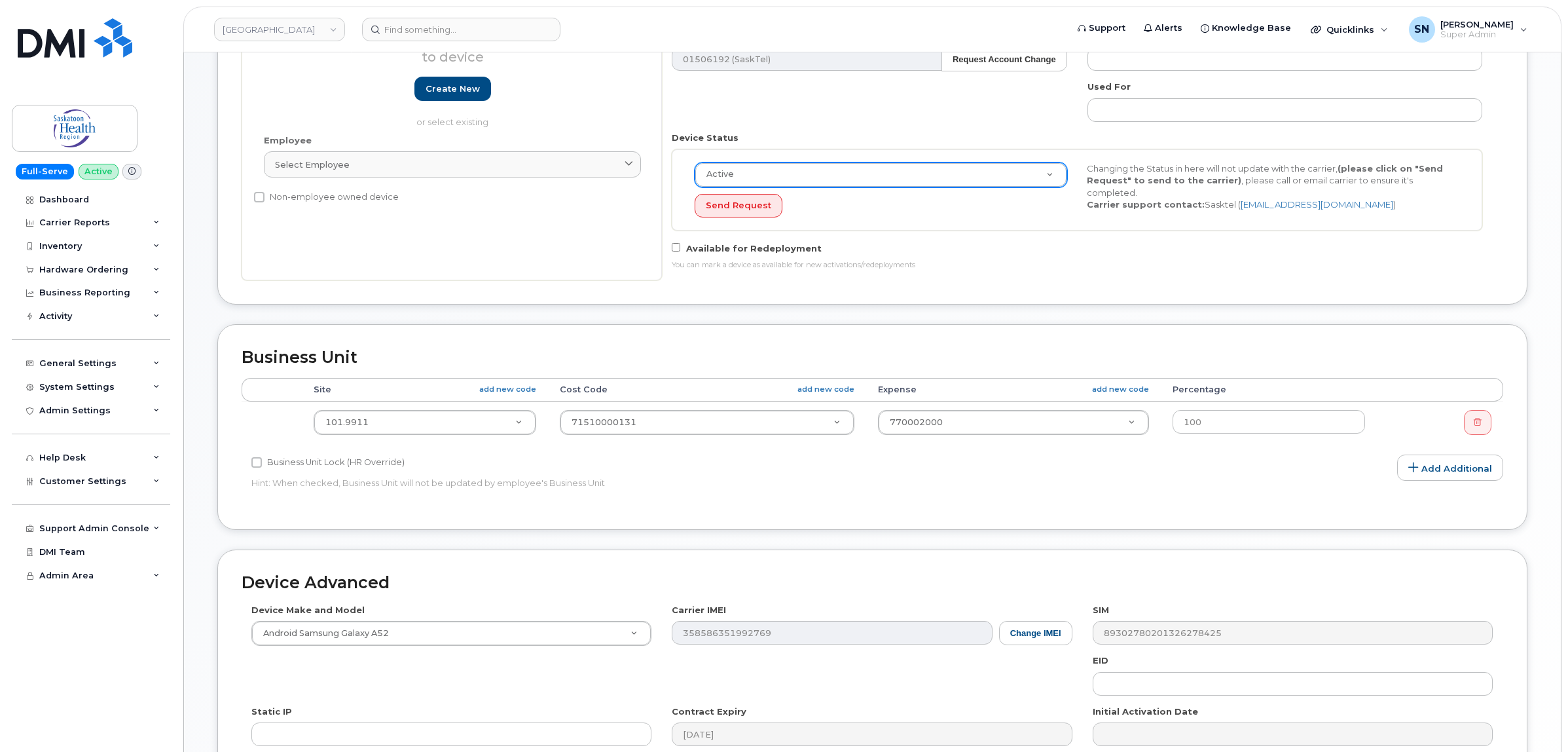
drag, startPoint x: 765, startPoint y: 421, endPoint x: 771, endPoint y: 436, distance: 16.2
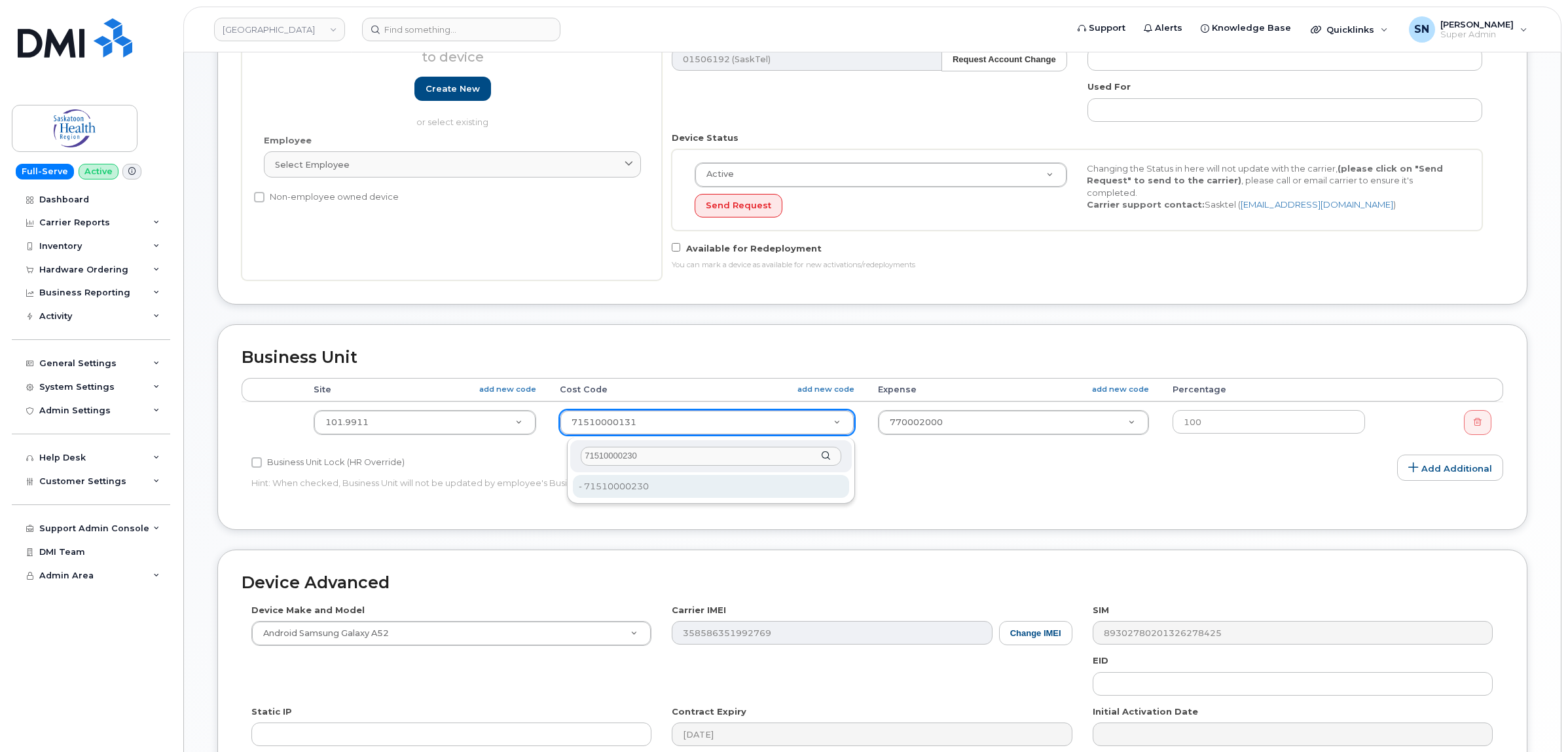
type input "71510000230"
type input "2207807"
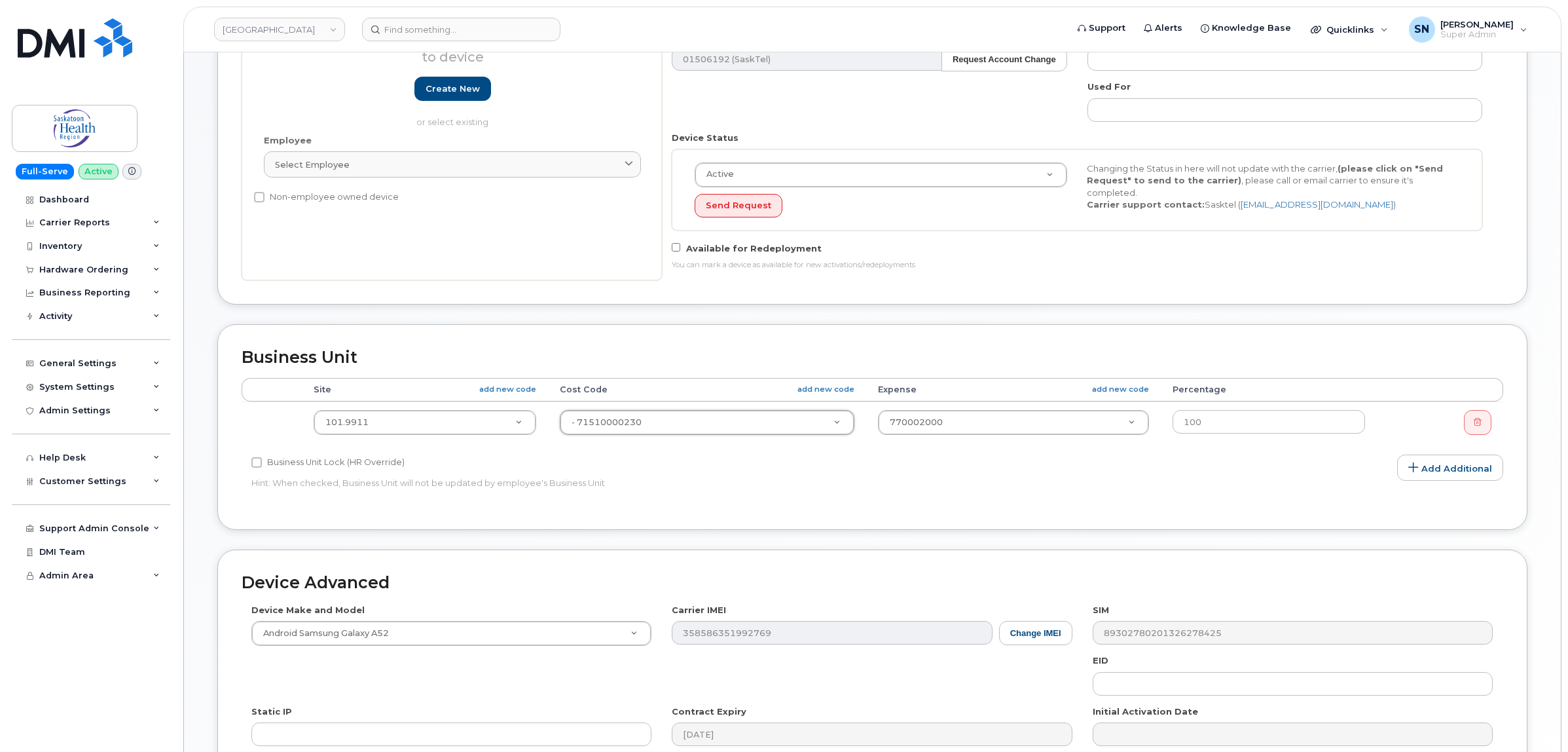
click at [720, 521] on div "Business Unit Accounting Categories Rules Accounting categories percentages mus…" at bounding box center [872, 428] width 1311 height 206
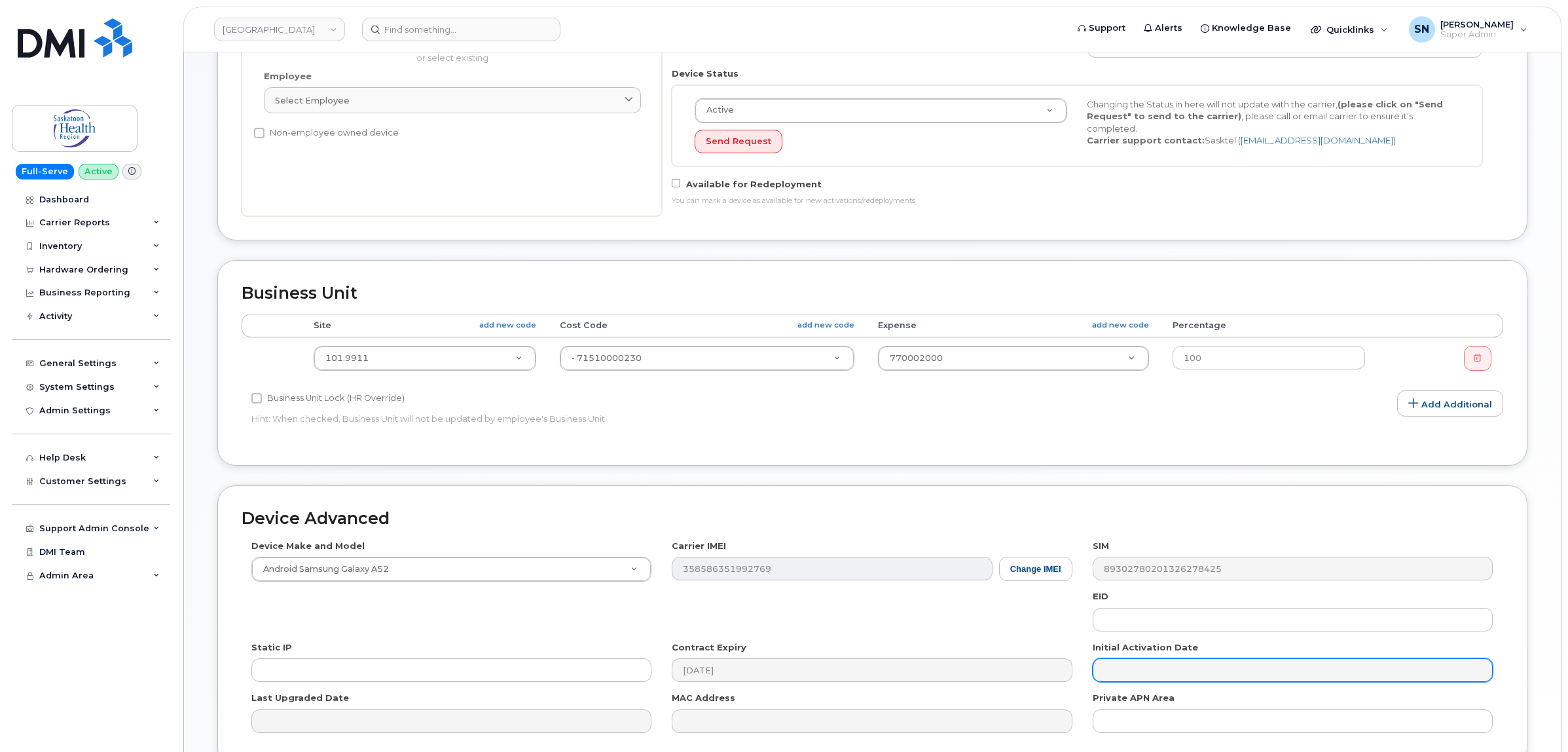
scroll to position [438, 0]
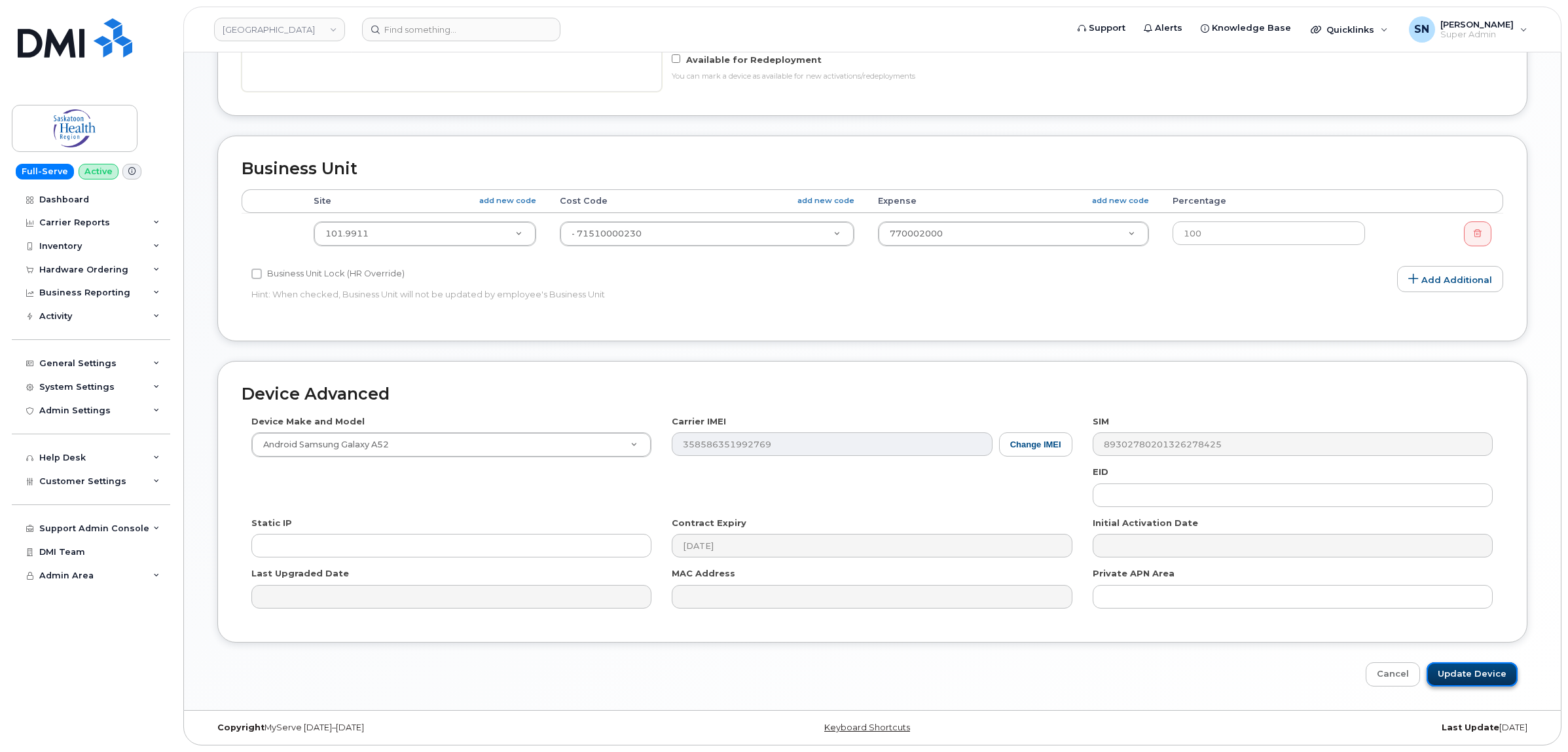
click at [1493, 668] on input "Update Device" at bounding box center [1472, 674] width 91 height 24
type input "Saving..."
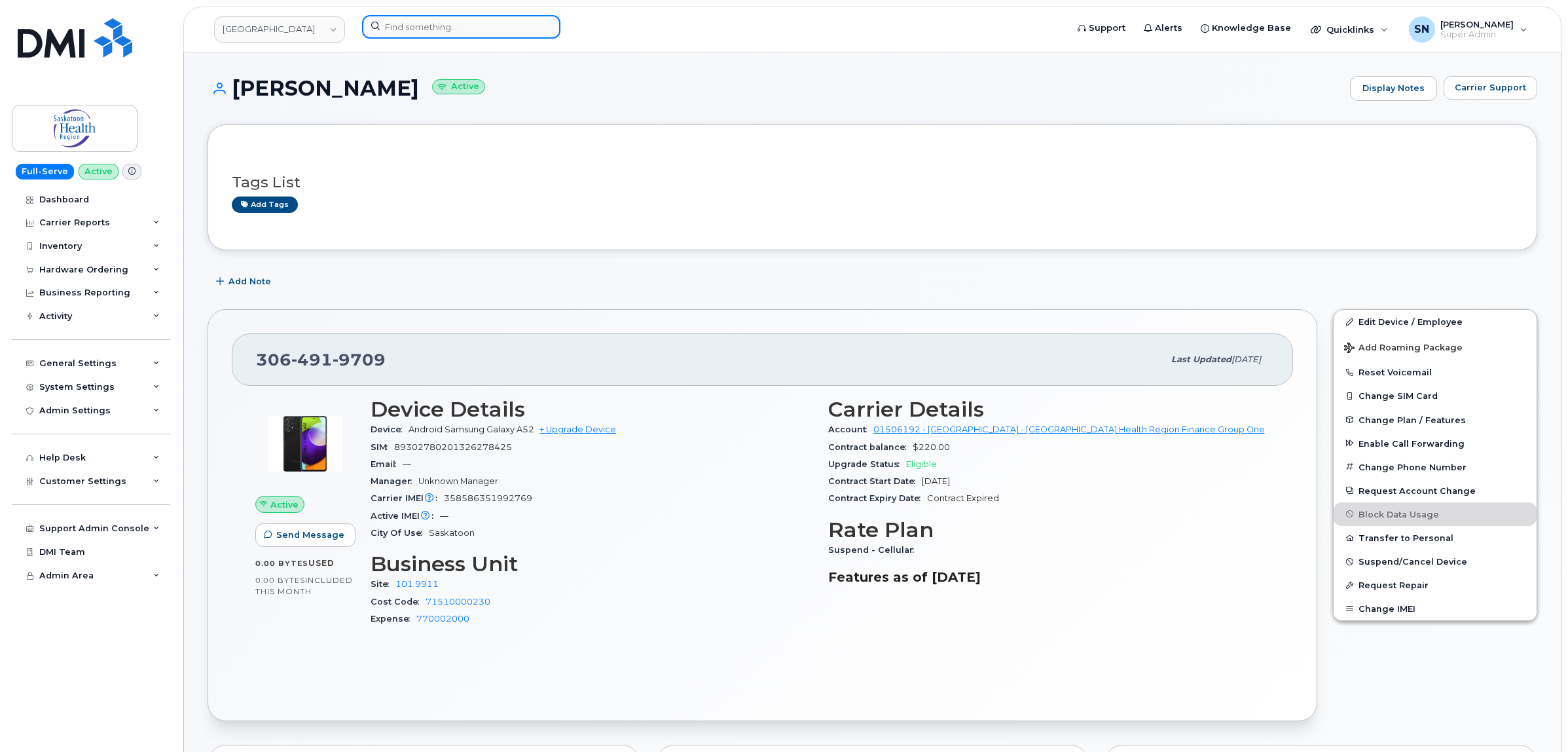
click at [509, 32] on input at bounding box center [461, 27] width 198 height 23
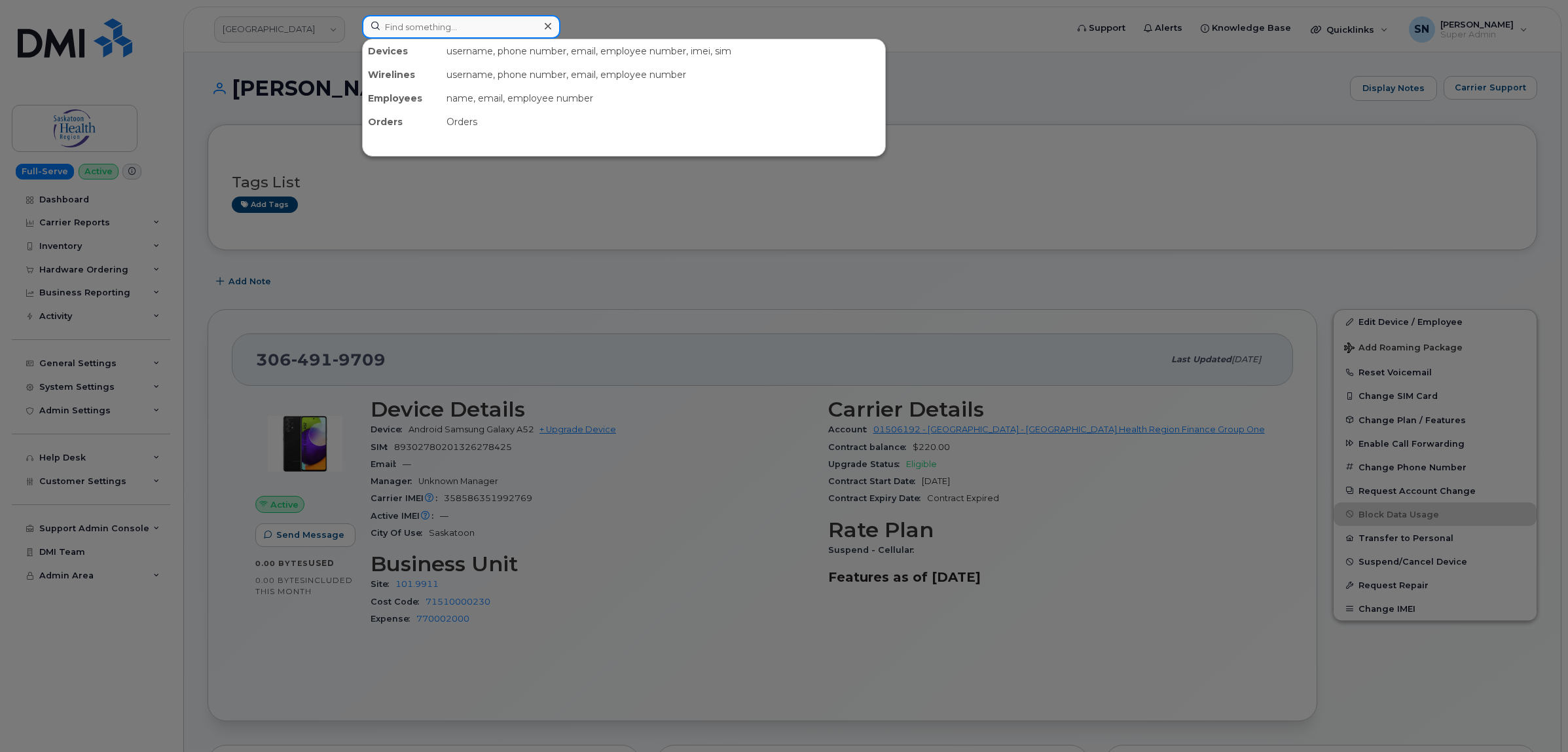
paste input "[PHONE_NUMBER]"
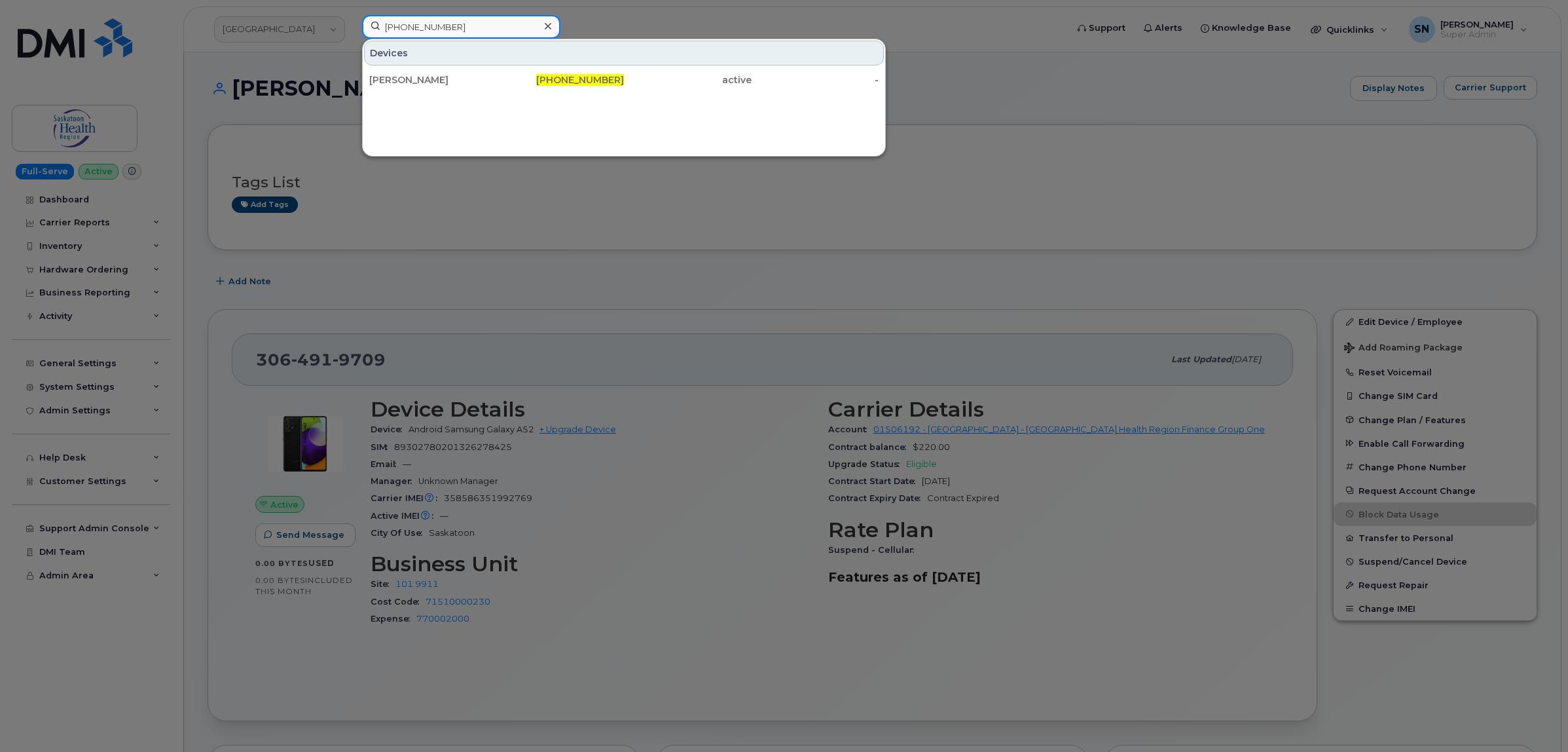
type input "[PHONE_NUMBER]"
click at [486, 89] on div "[PERSON_NAME]" at bounding box center [433, 79] width 128 height 23
